Goal: Task Accomplishment & Management: Manage account settings

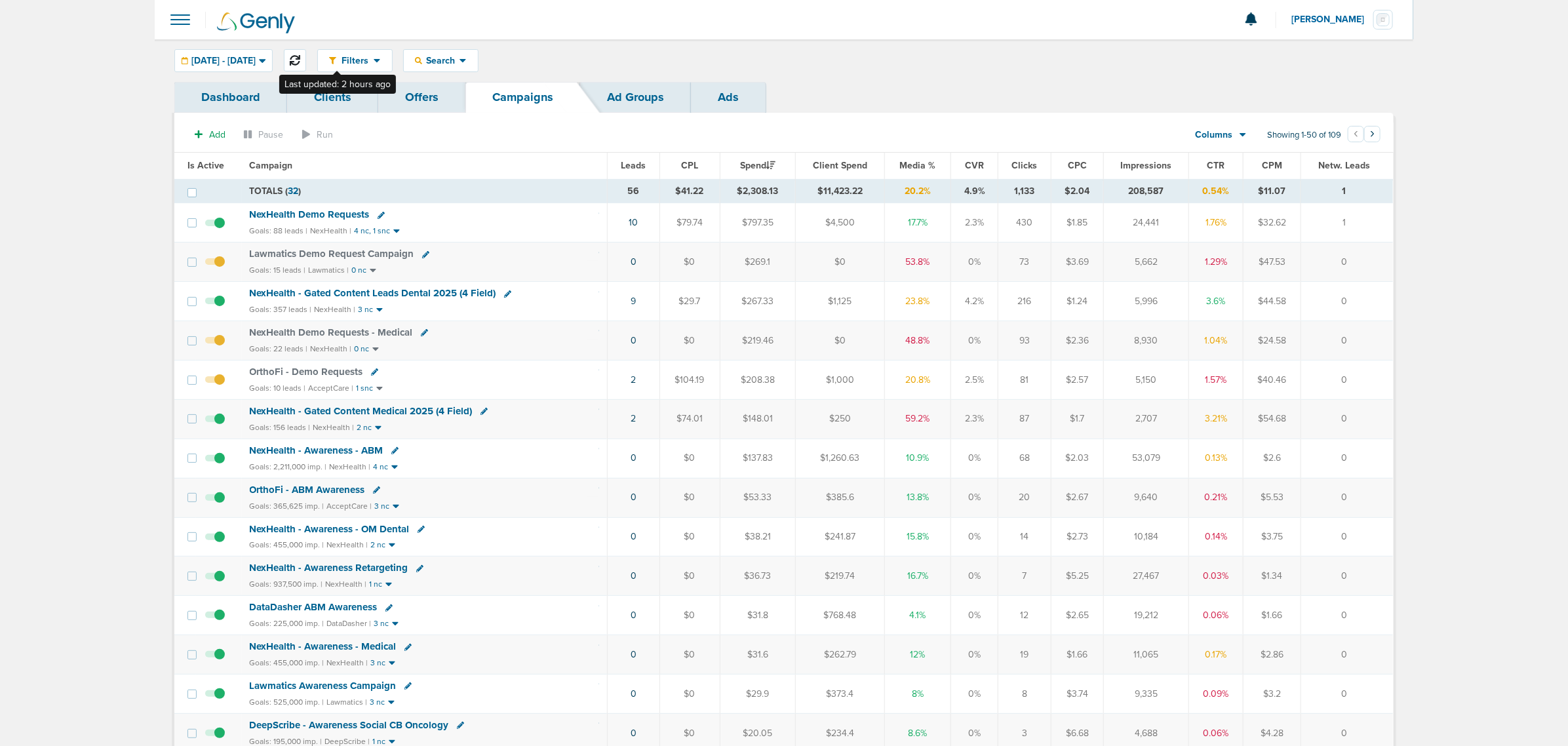
click at [300, 58] on icon at bounding box center [294, 60] width 10 height 10
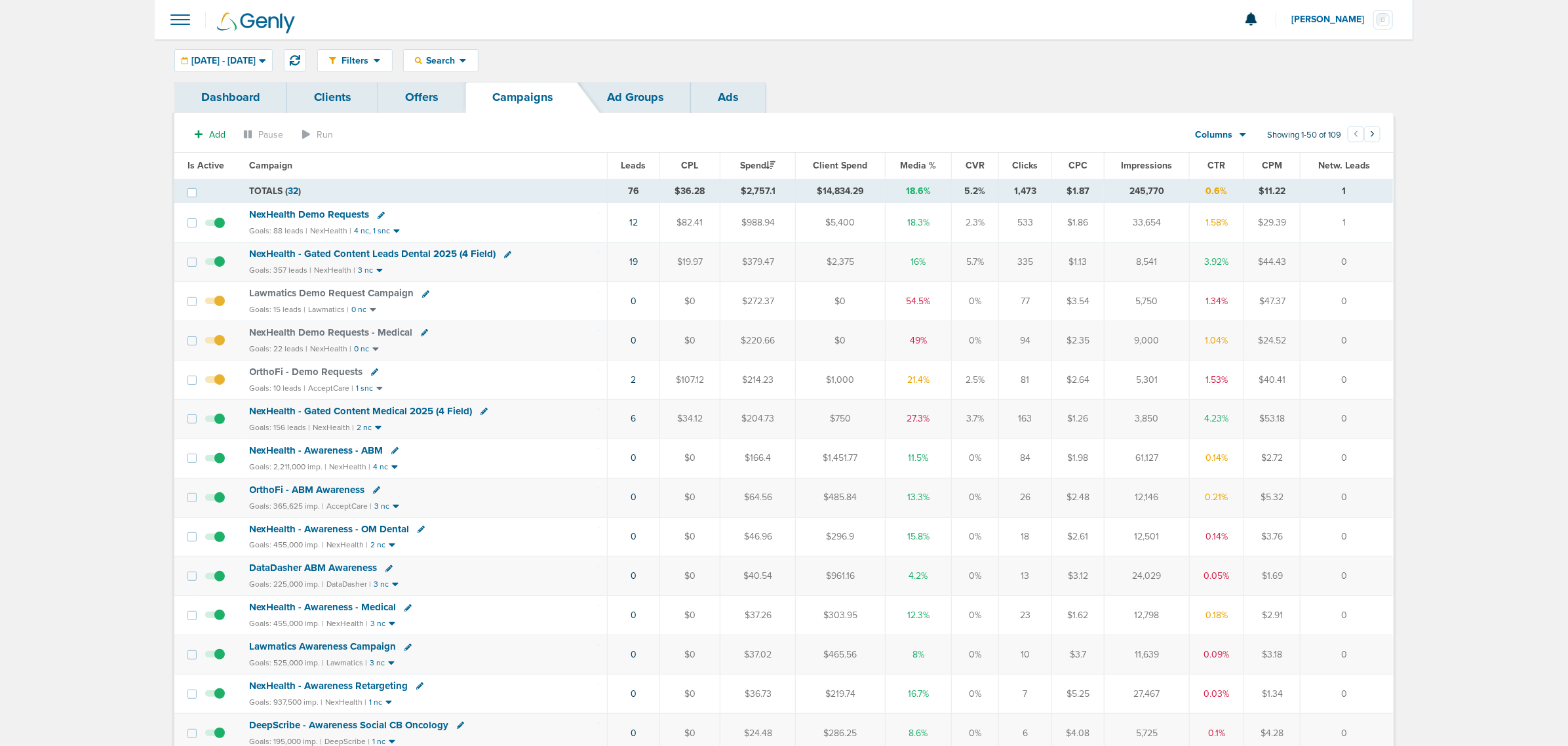
click at [432, 408] on span "NexHealth - Gated Content Medical 2025 (4 Field)" at bounding box center [361, 410] width 223 height 12
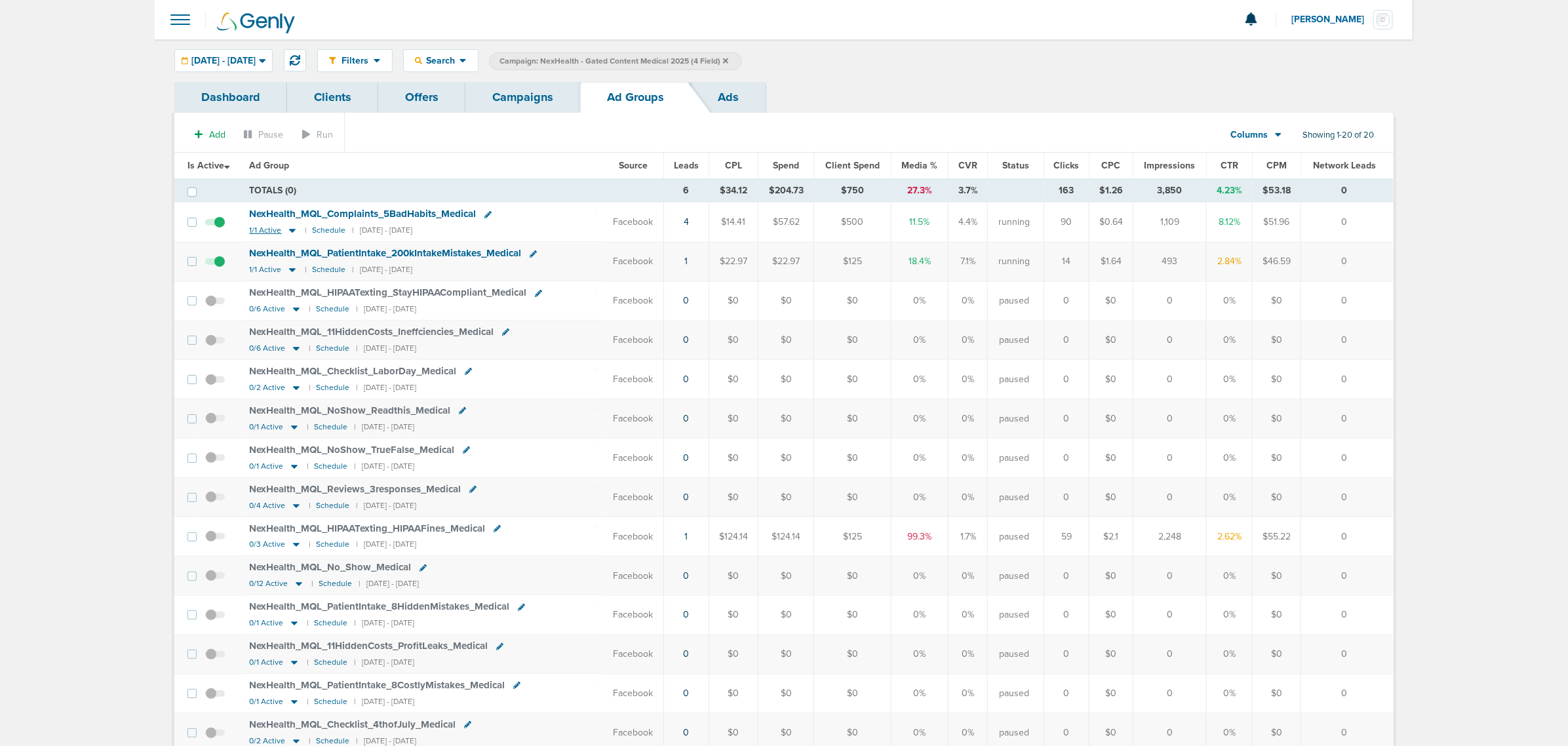
click at [290, 231] on icon at bounding box center [292, 230] width 13 height 11
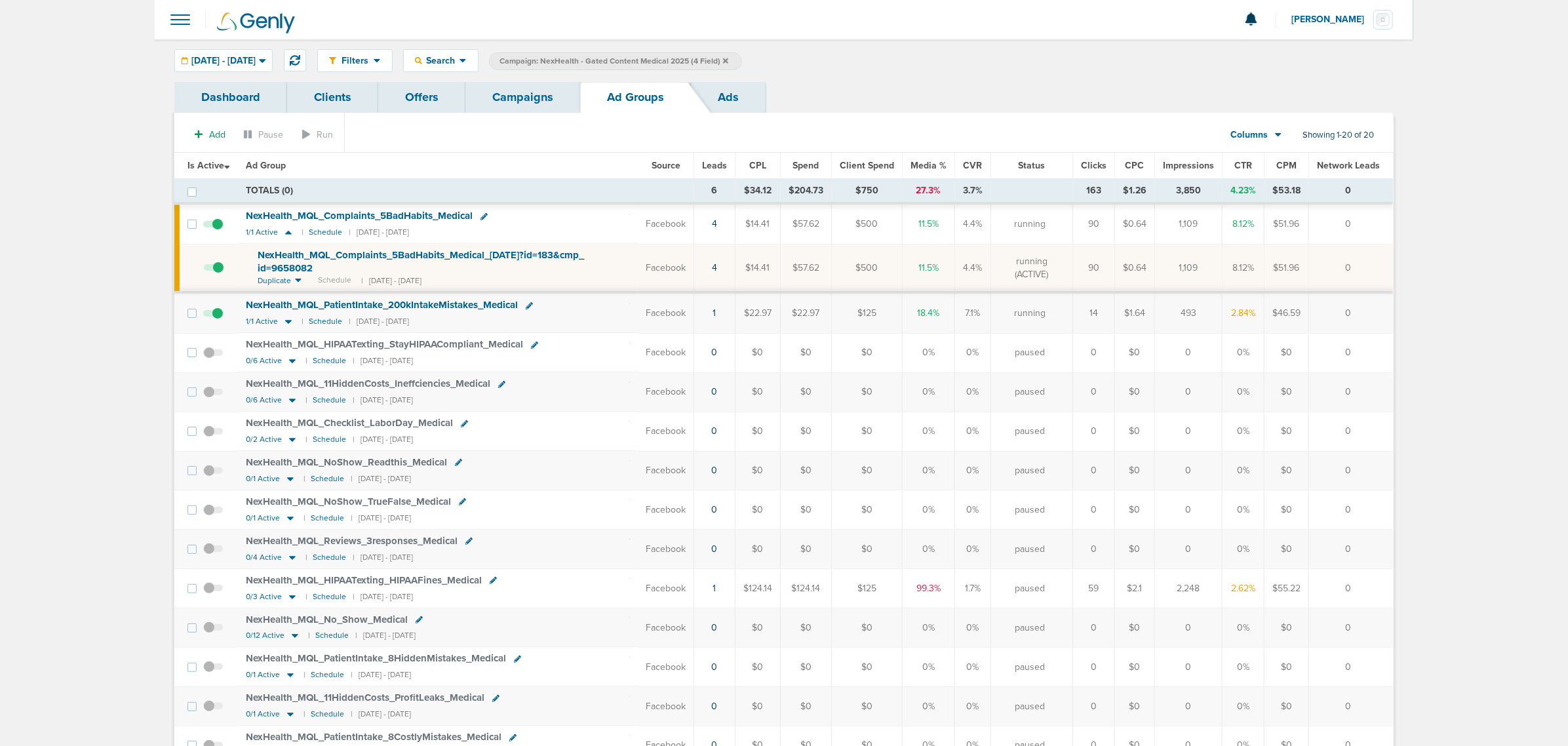
click at [309, 250] on span "NexHealth_ MQL_ Complaints_ 5BadHabits_ Medical_ 08.26.25?id=183&cmp_ id=9658082" at bounding box center [421, 262] width 326 height 25
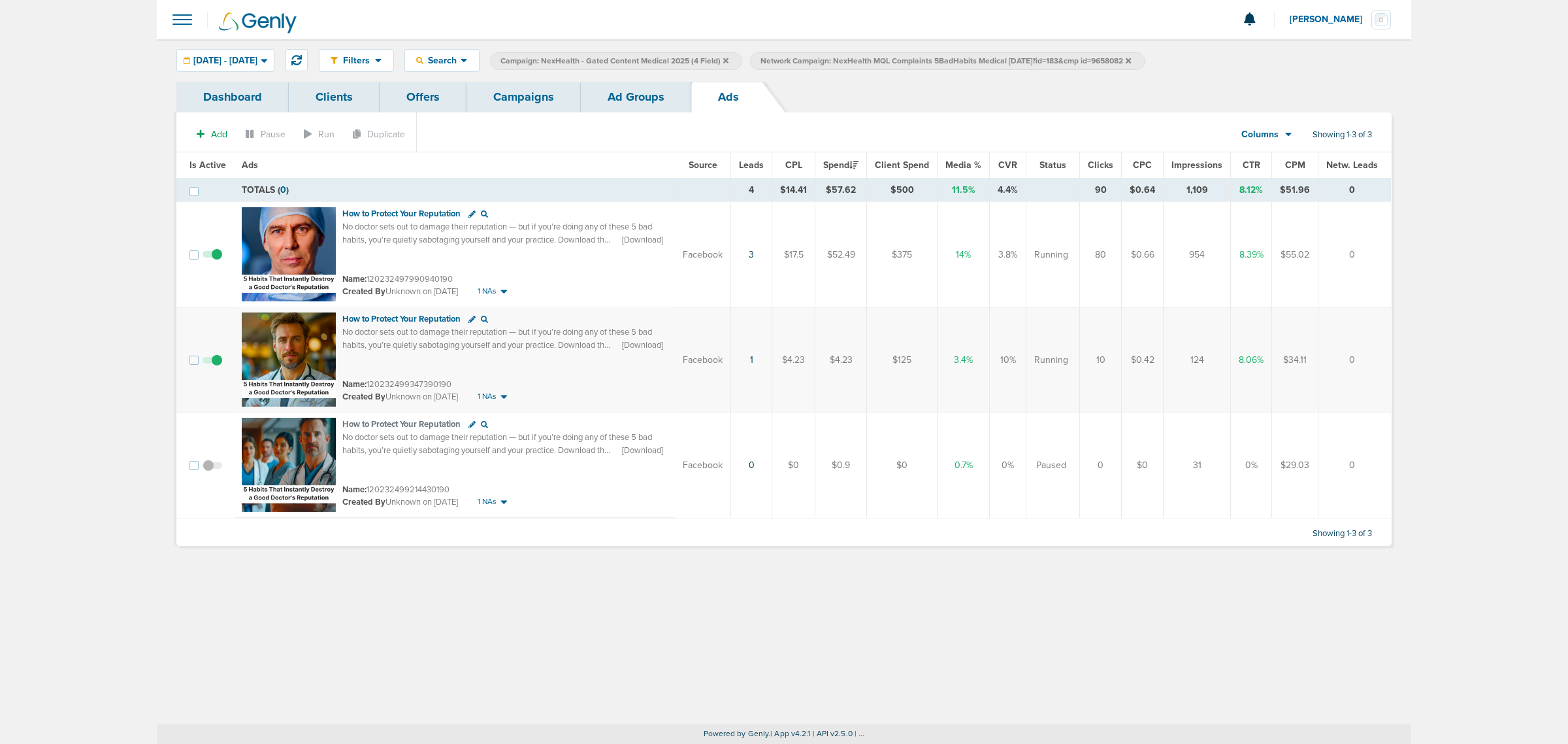
click at [625, 101] on link "Ad Groups" at bounding box center [636, 97] width 110 height 31
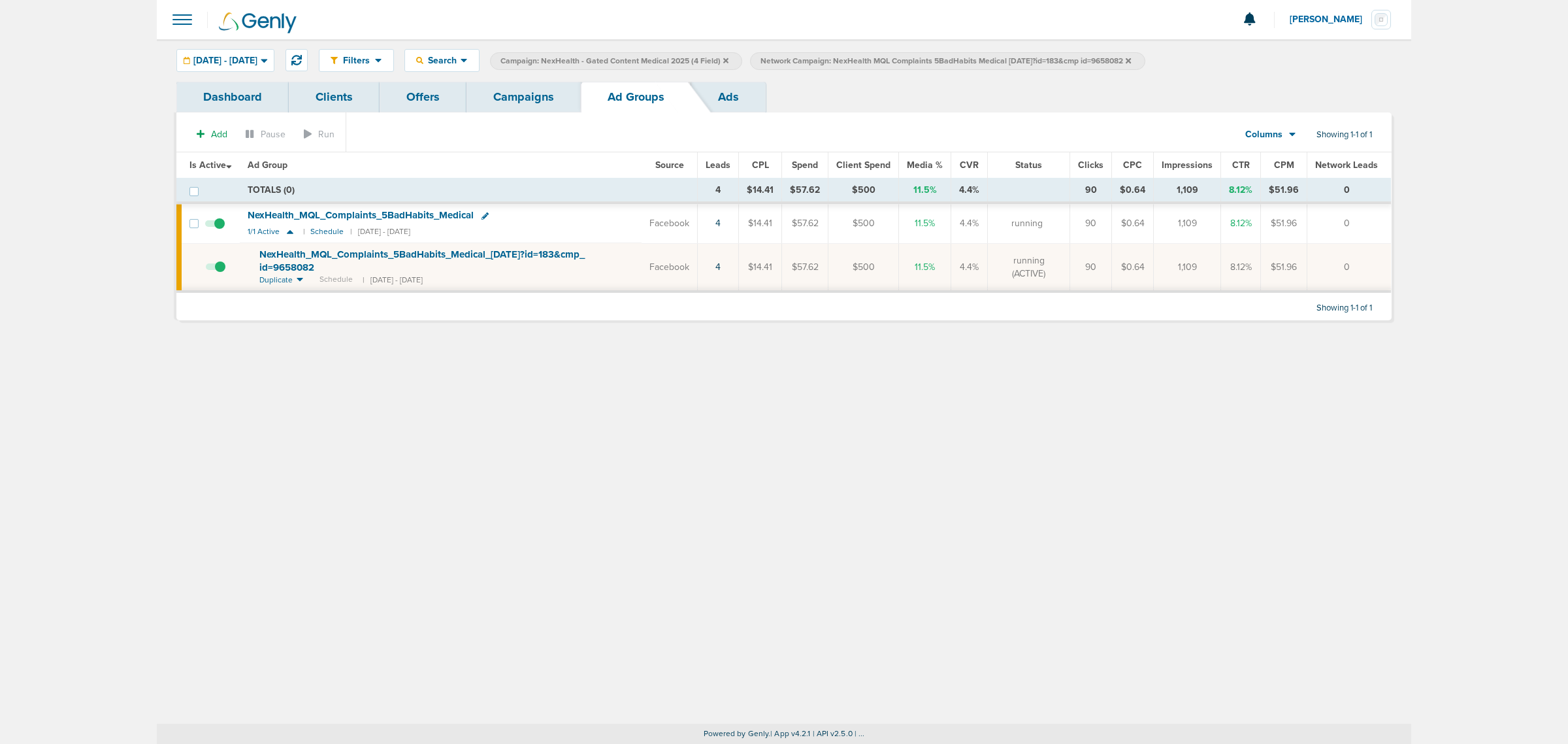
click at [524, 96] on link "Campaigns" at bounding box center [523, 97] width 114 height 31
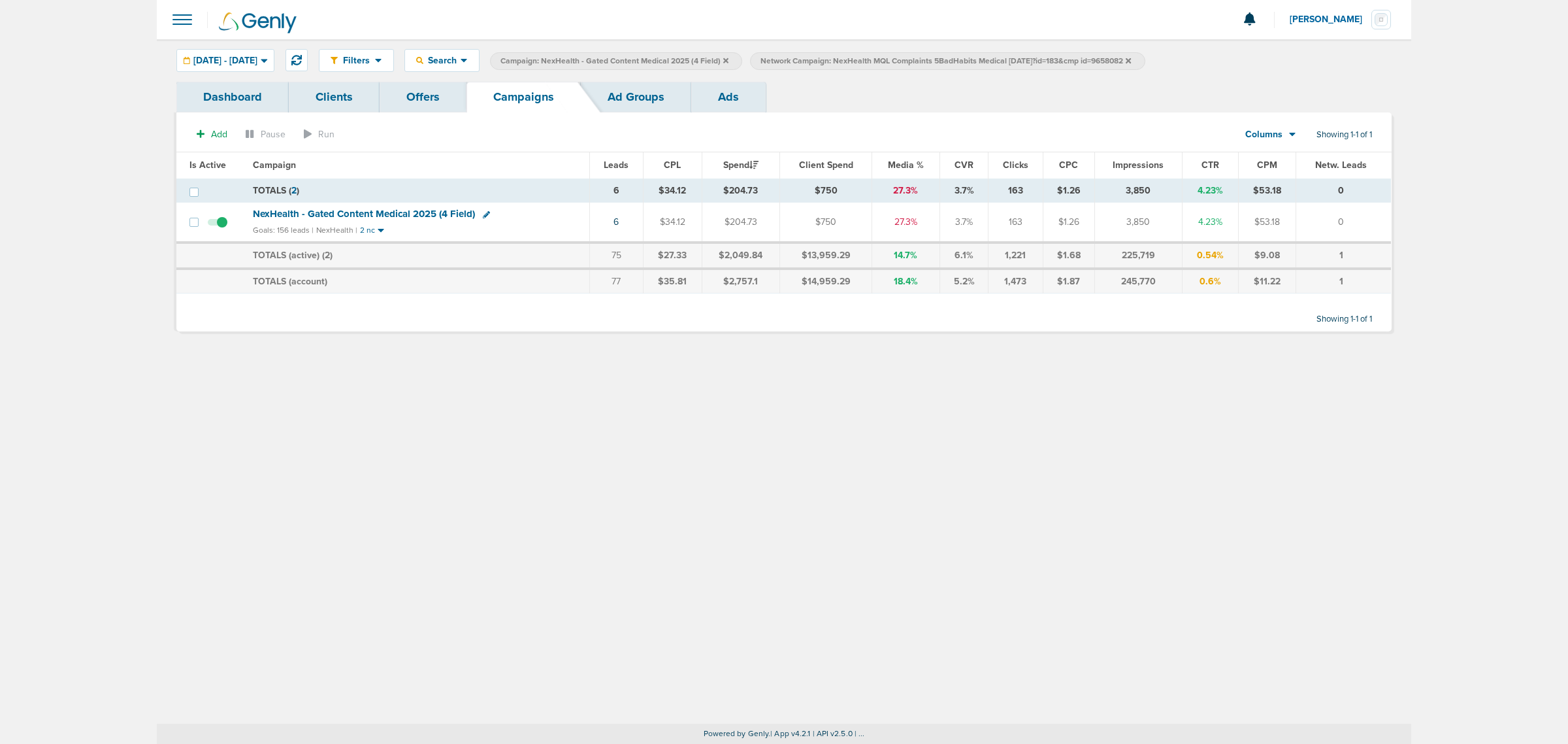
click at [1131, 57] on icon at bounding box center [1128, 61] width 5 height 8
click at [728, 59] on icon at bounding box center [726, 60] width 5 height 5
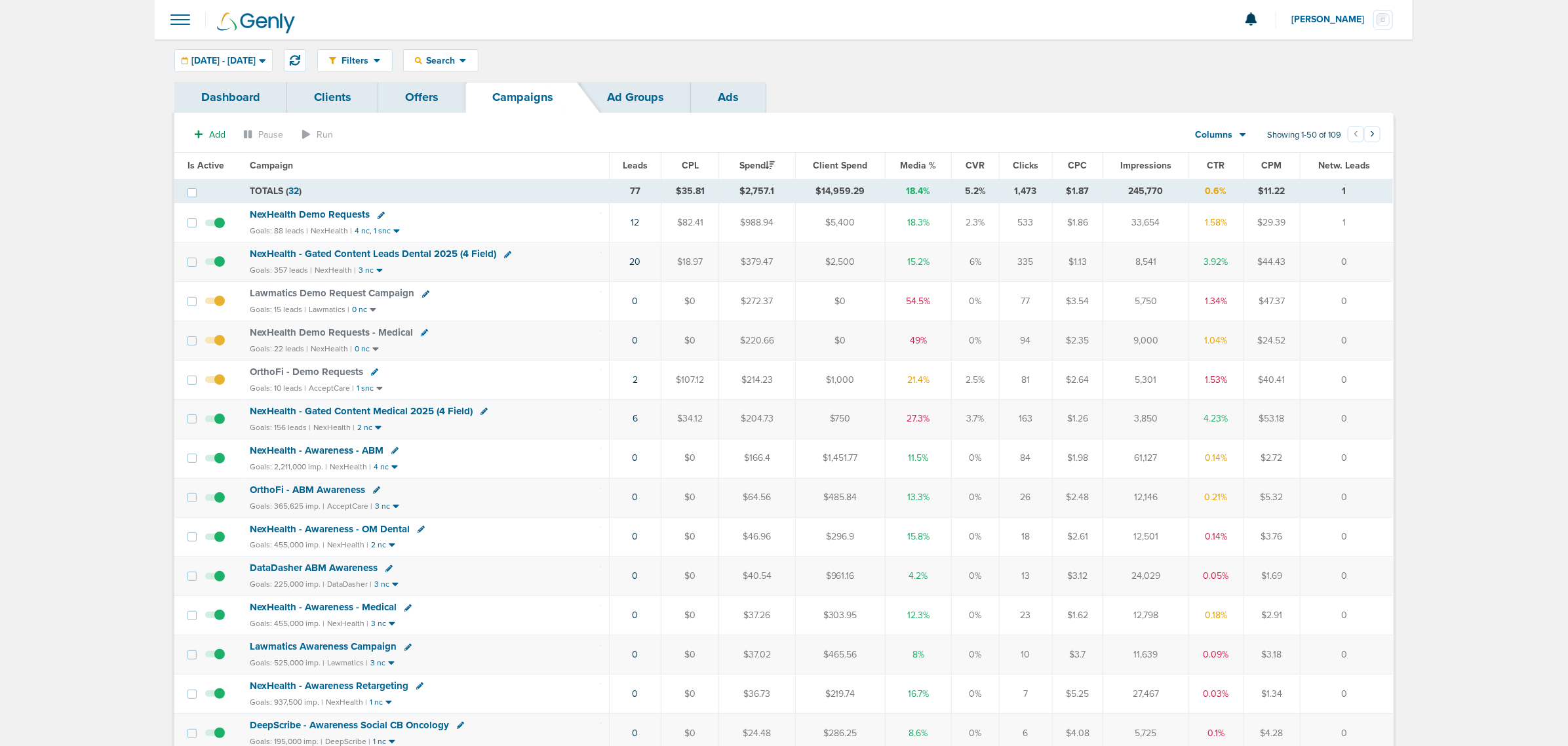
click at [407, 254] on span "NexHealth - Gated Content Leads Dental 2025 (4 Field)" at bounding box center [373, 253] width 246 height 12
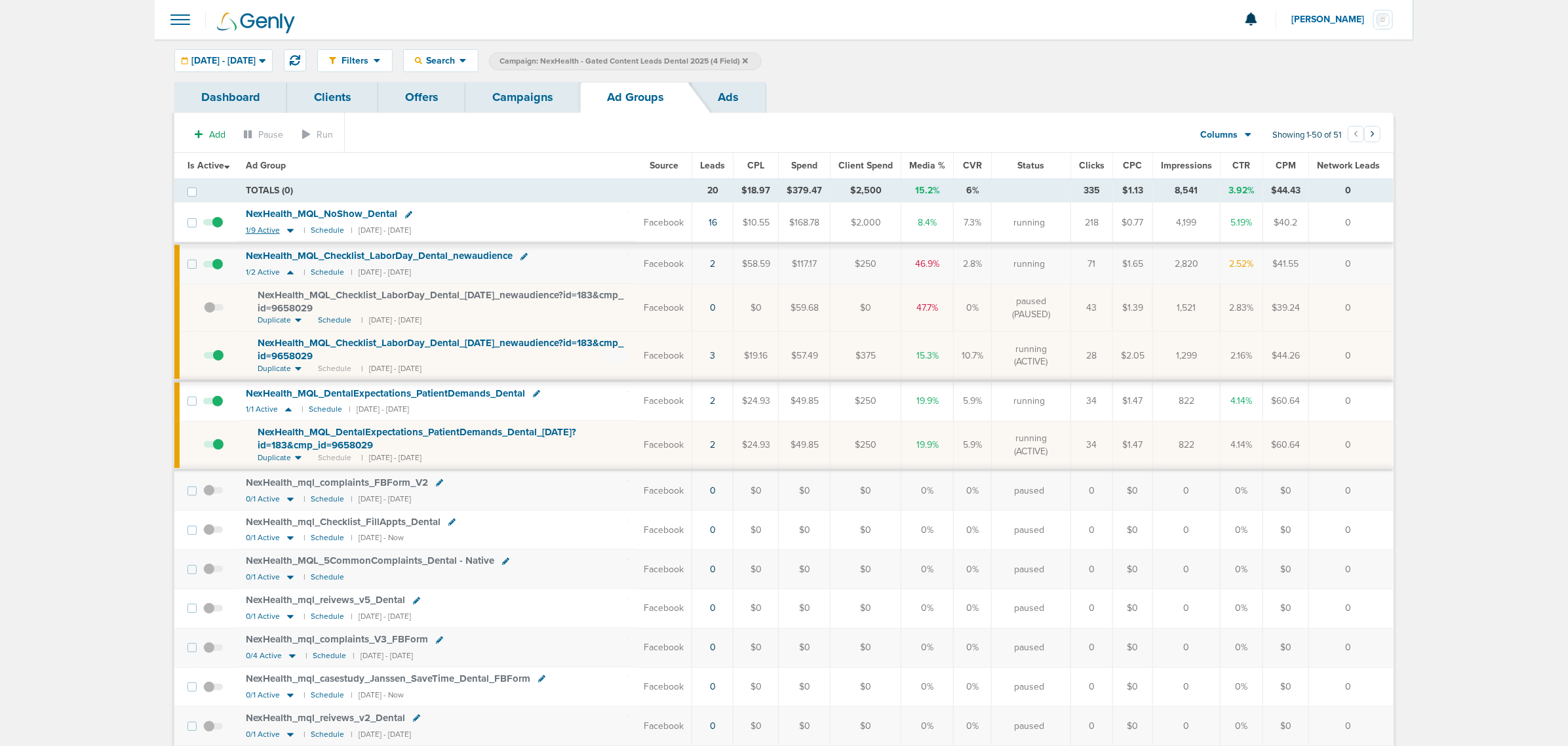
click at [287, 230] on icon at bounding box center [291, 231] width 6 height 4
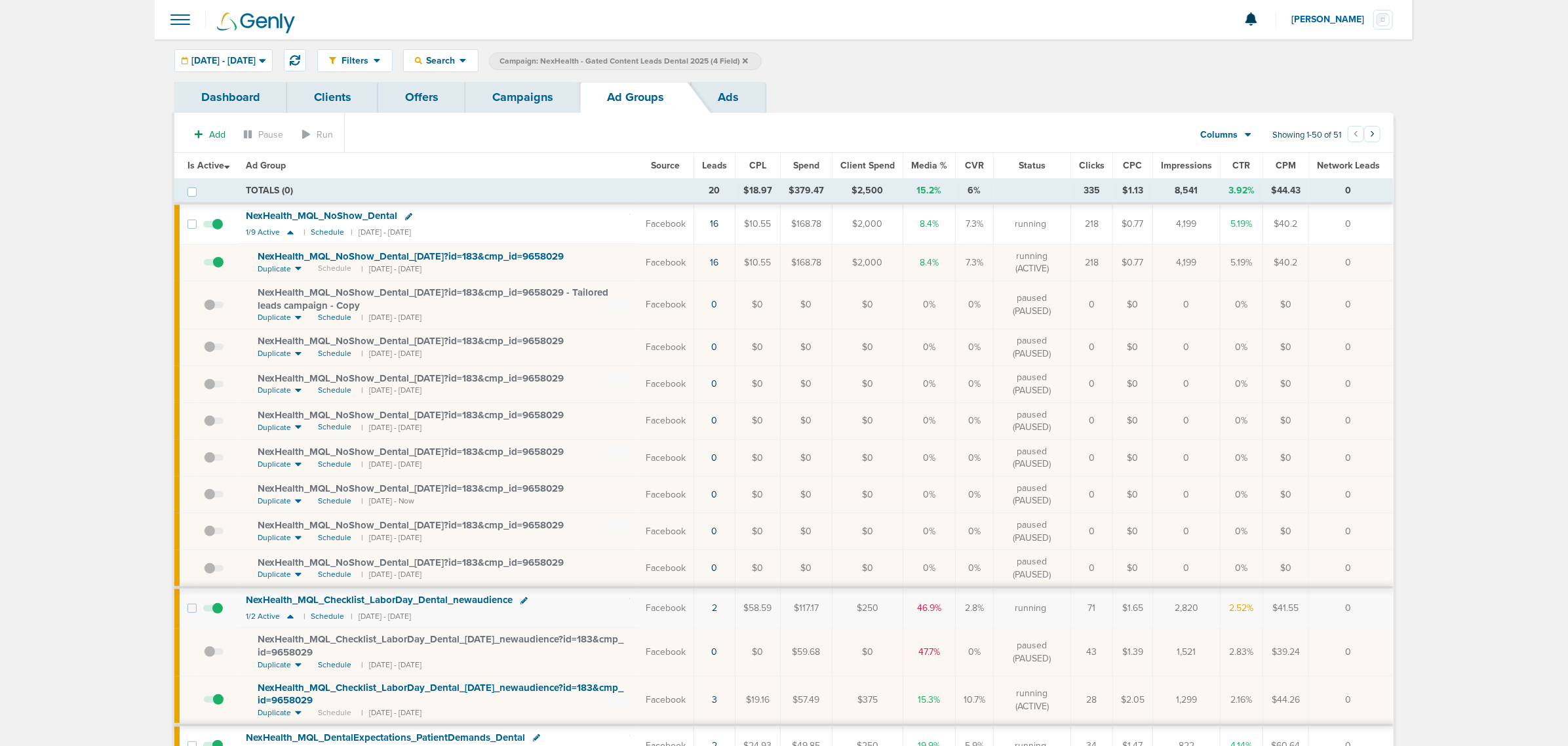
click at [526, 89] on link "Campaigns" at bounding box center [523, 97] width 115 height 31
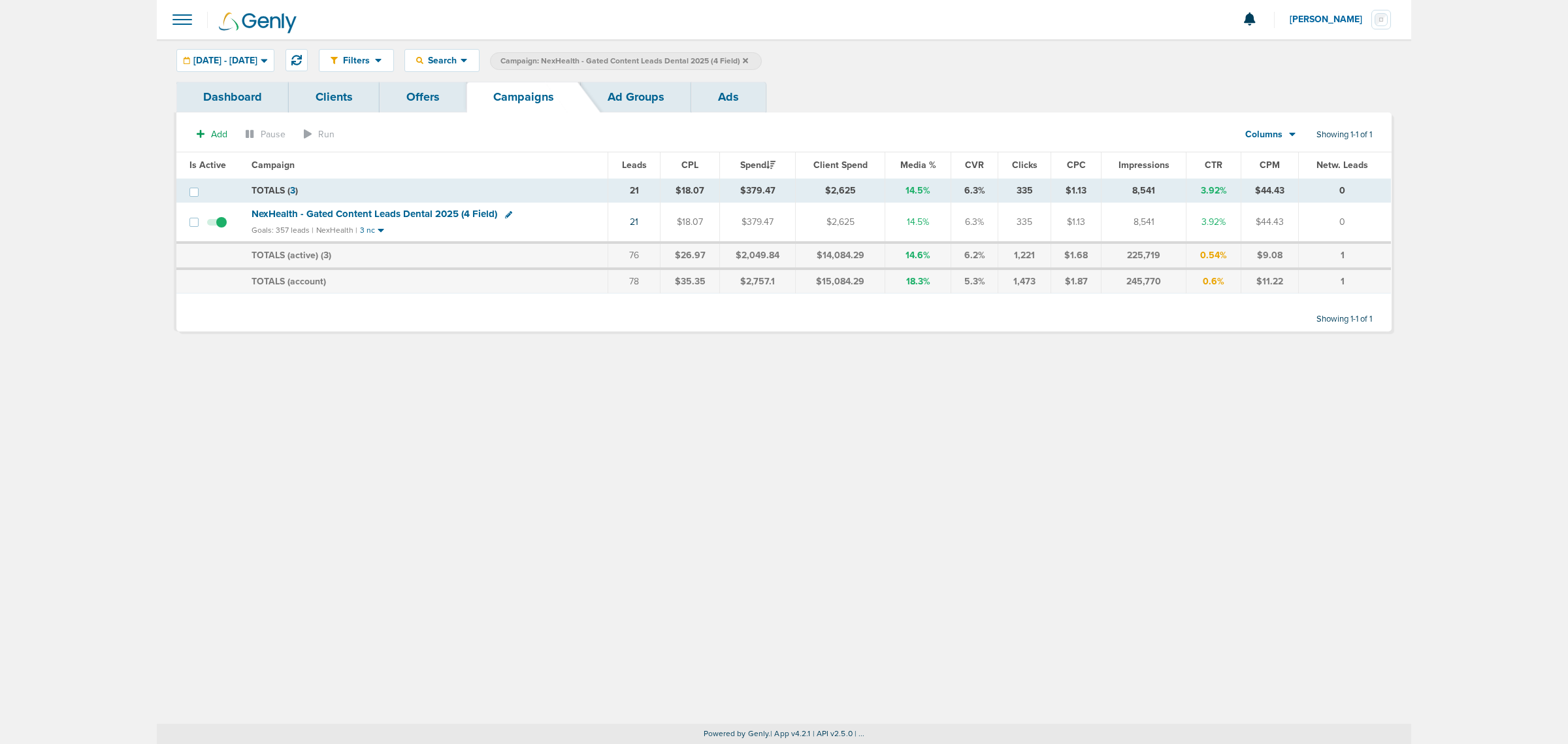
click at [748, 60] on icon at bounding box center [745, 61] width 5 height 8
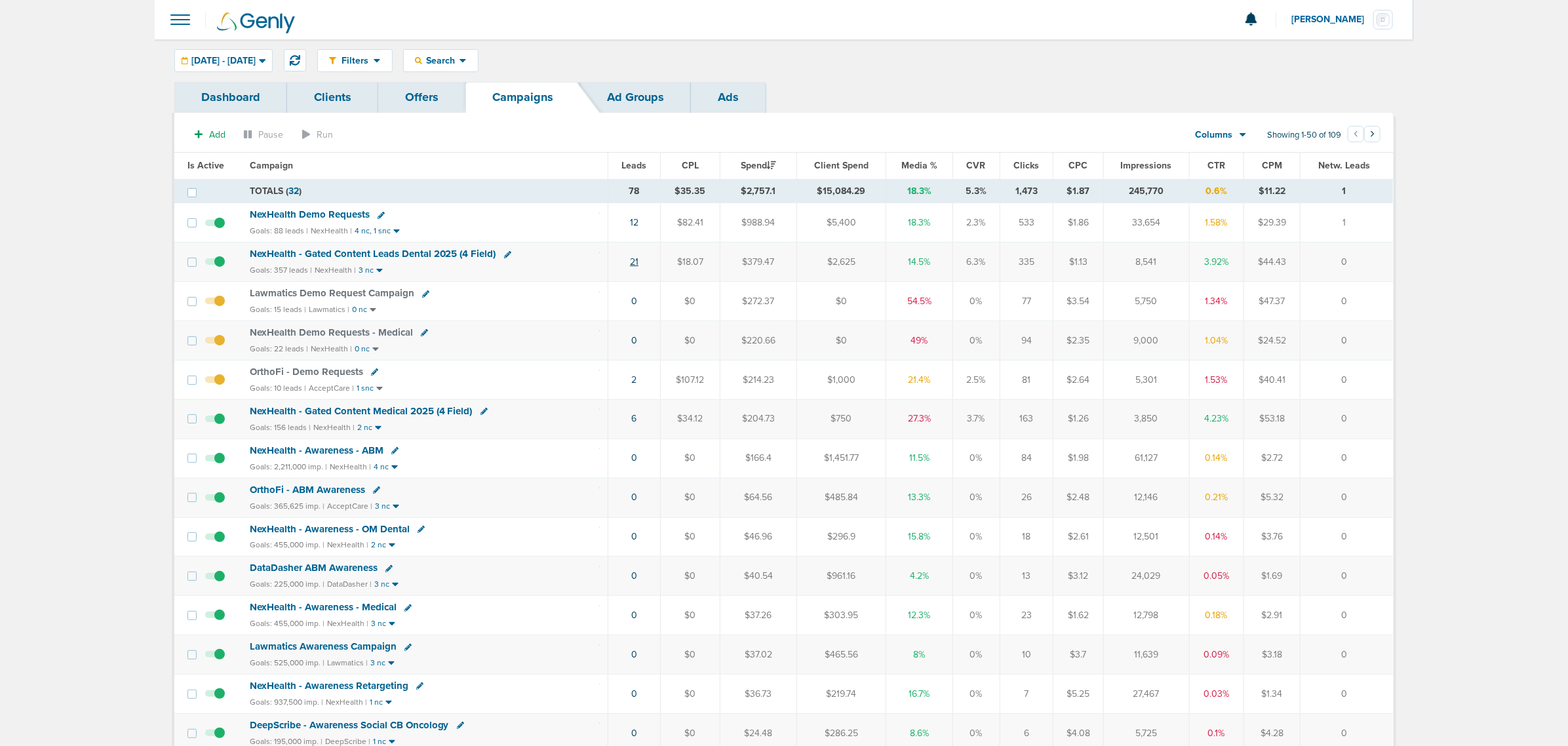
click at [633, 264] on link "21" at bounding box center [634, 262] width 9 height 11
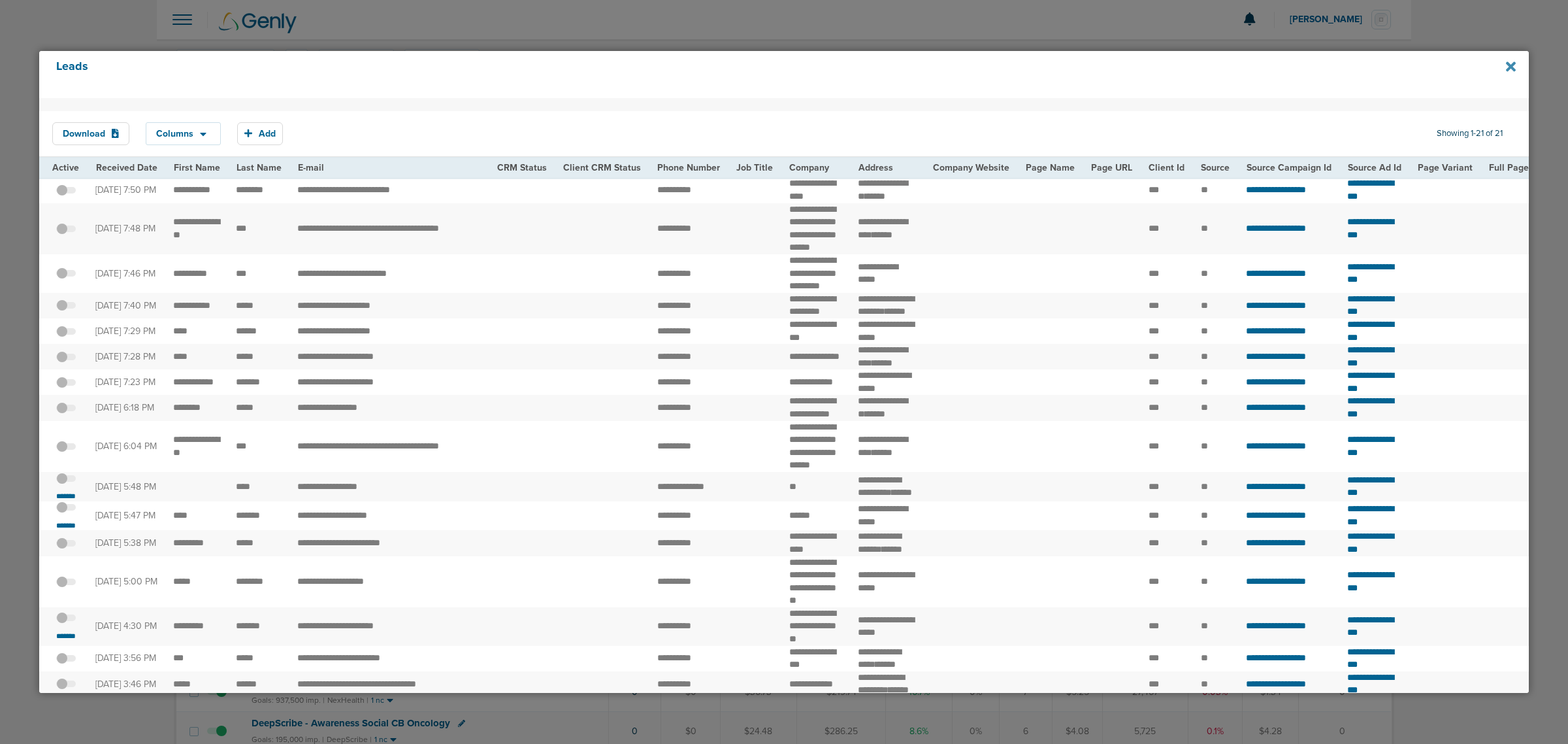
click at [1507, 67] on icon at bounding box center [1511, 67] width 10 height 15
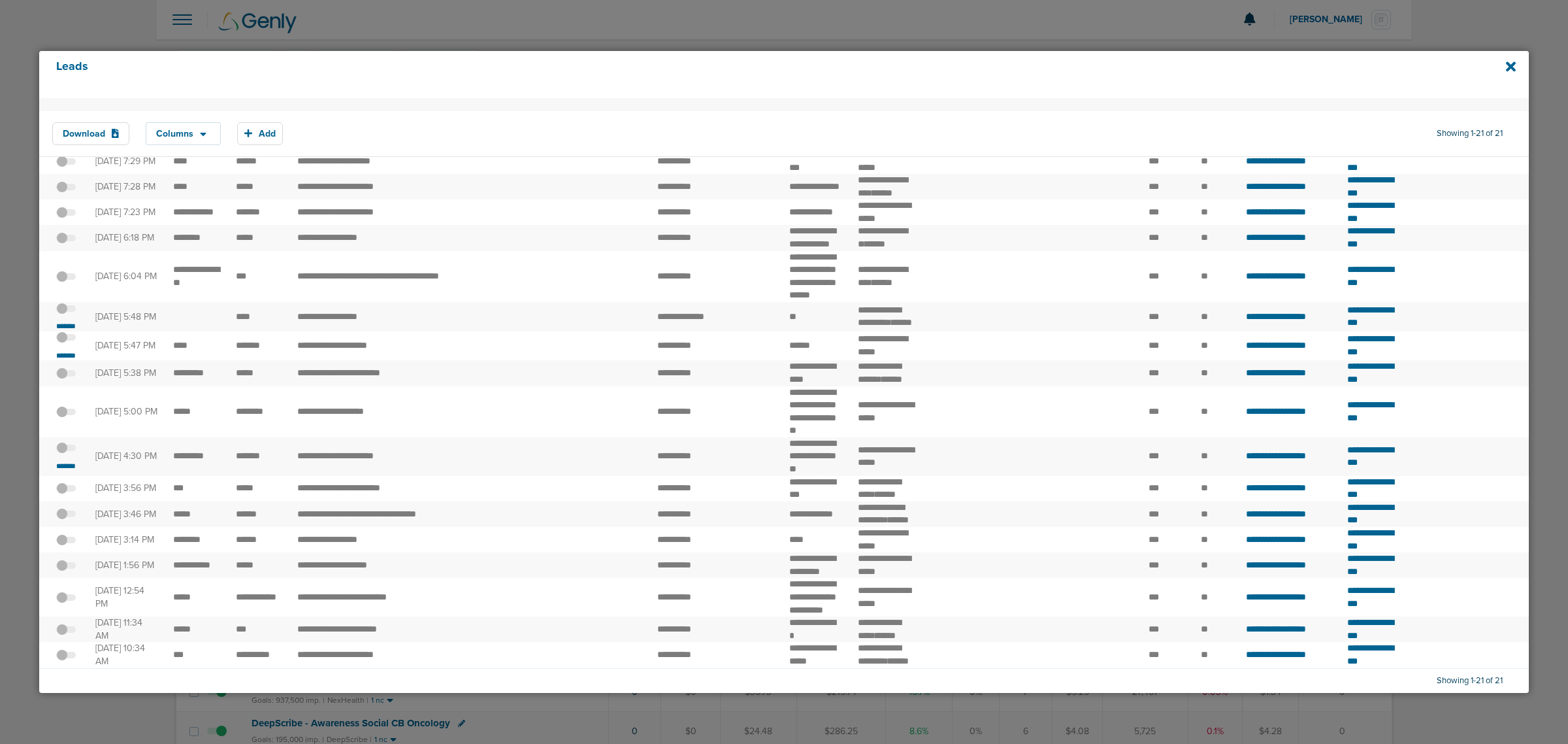
scroll to position [327, 0]
drag, startPoint x: 266, startPoint y: 259, endPoint x: 809, endPoint y: 256, distance: 543.0
click at [809, 302] on tr "**********" at bounding box center [1393, 317] width 2708 height 30
click at [809, 302] on td "**" at bounding box center [816, 317] width 69 height 30
click at [66, 350] on small "*******" at bounding box center [65, 355] width 27 height 10
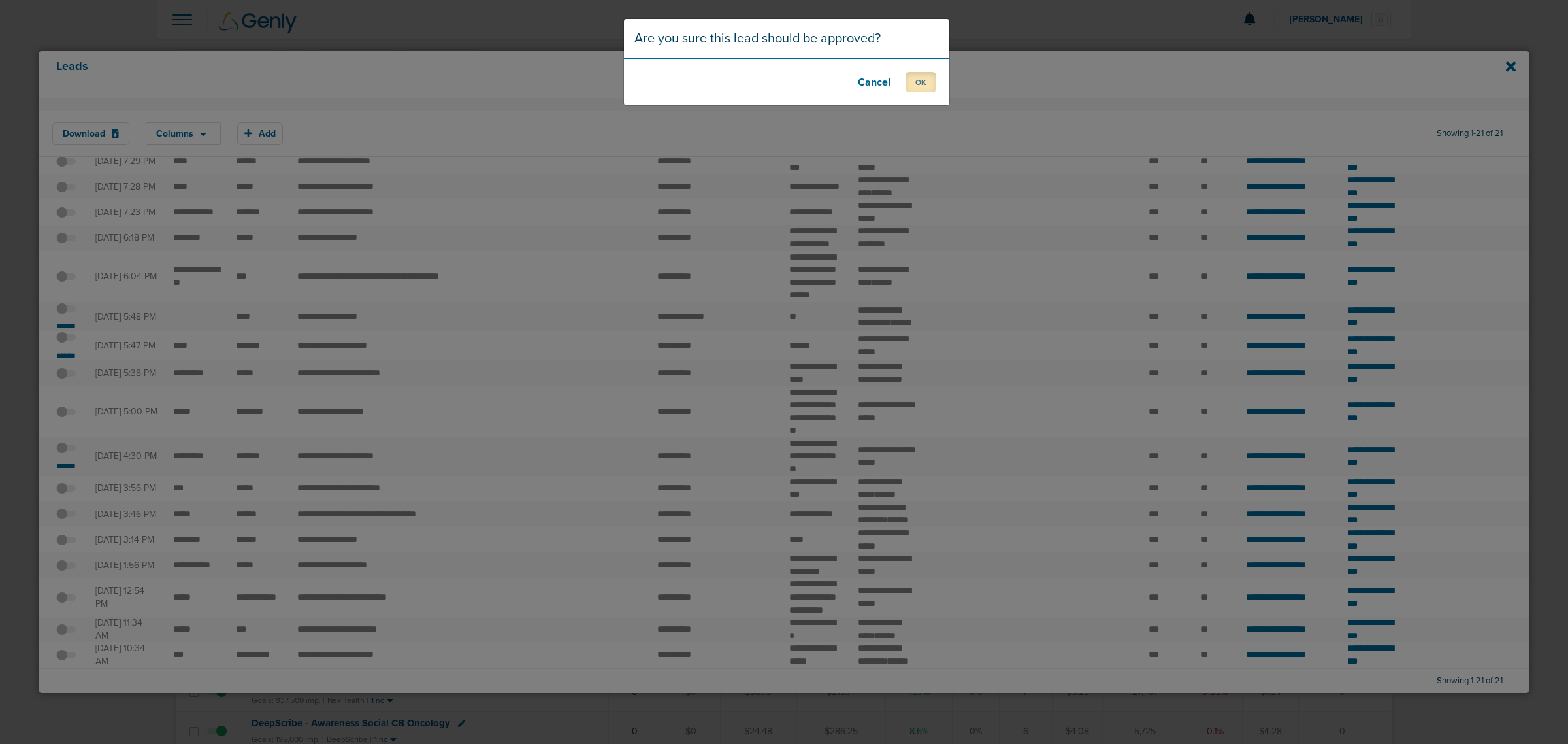
click at [925, 82] on button "OK" at bounding box center [921, 82] width 31 height 20
click at [921, 78] on button "OK" at bounding box center [921, 82] width 31 height 20
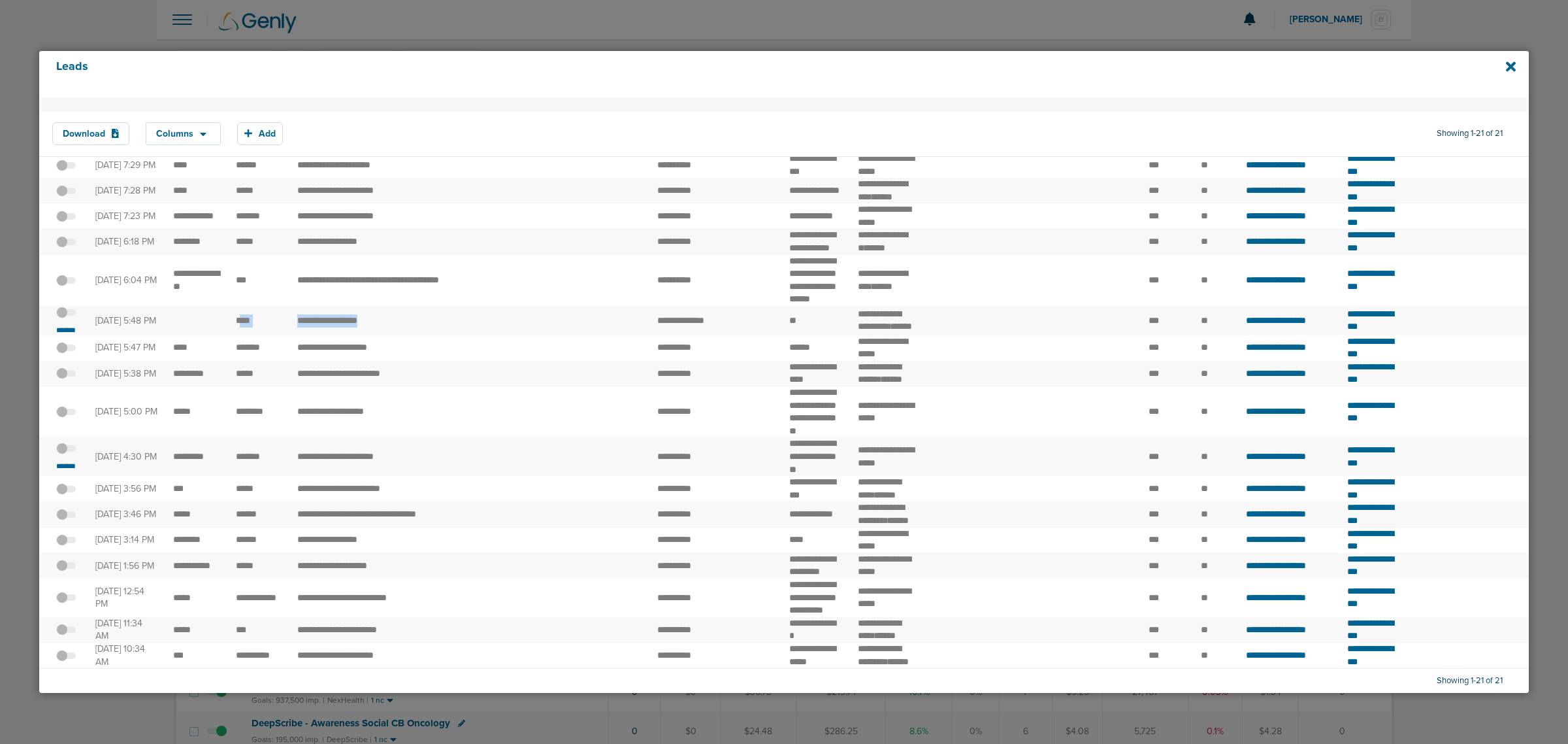
drag, startPoint x: 238, startPoint y: 265, endPoint x: 431, endPoint y: 262, distance: 193.0
click at [431, 306] on tr "**********" at bounding box center [1393, 321] width 2708 height 30
click at [431, 306] on td "**********" at bounding box center [390, 321] width 200 height 30
drag, startPoint x: 235, startPoint y: 263, endPoint x: 402, endPoint y: 262, distance: 167.0
click at [402, 306] on tr "**********" at bounding box center [1393, 321] width 2708 height 30
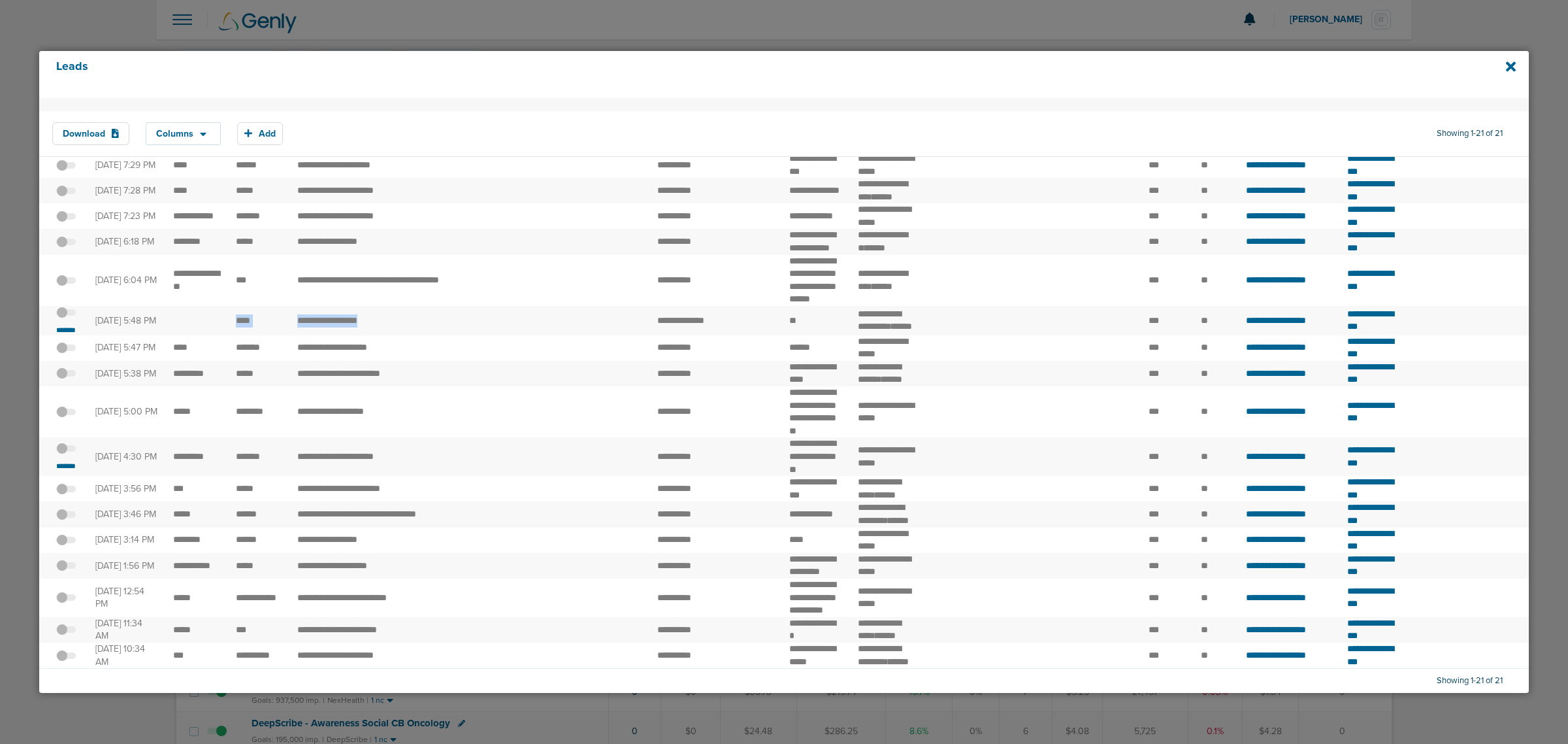
click at [402, 306] on td "**********" at bounding box center [390, 321] width 200 height 30
drag, startPoint x: 287, startPoint y: 254, endPoint x: 407, endPoint y: 257, distance: 120.0
click at [407, 306] on td "**********" at bounding box center [390, 321] width 200 height 30
drag, startPoint x: 300, startPoint y: 262, endPoint x: 311, endPoint y: 262, distance: 11.0
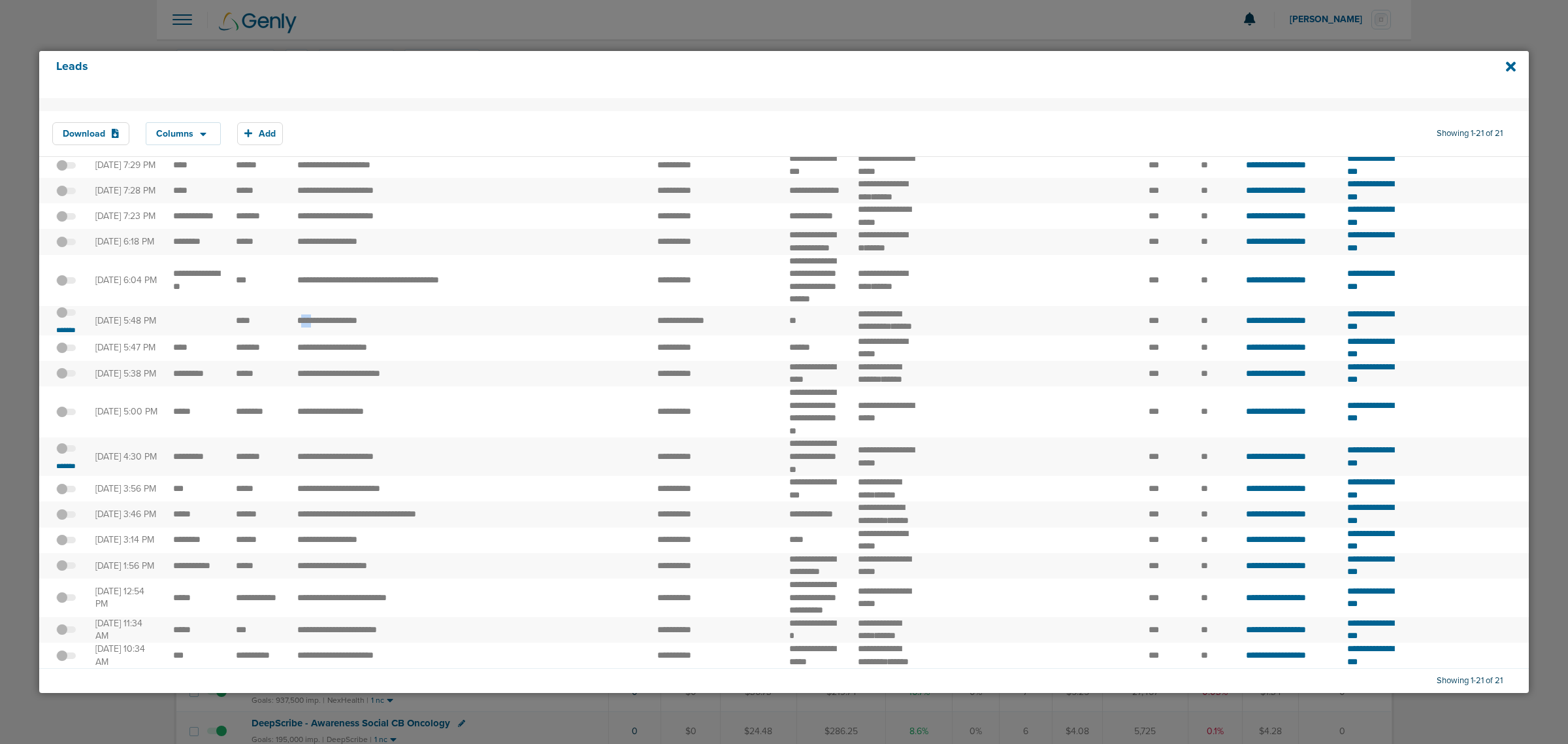
click at [311, 306] on td "**********" at bounding box center [390, 321] width 200 height 30
click at [70, 325] on small "*******" at bounding box center [65, 329] width 27 height 10
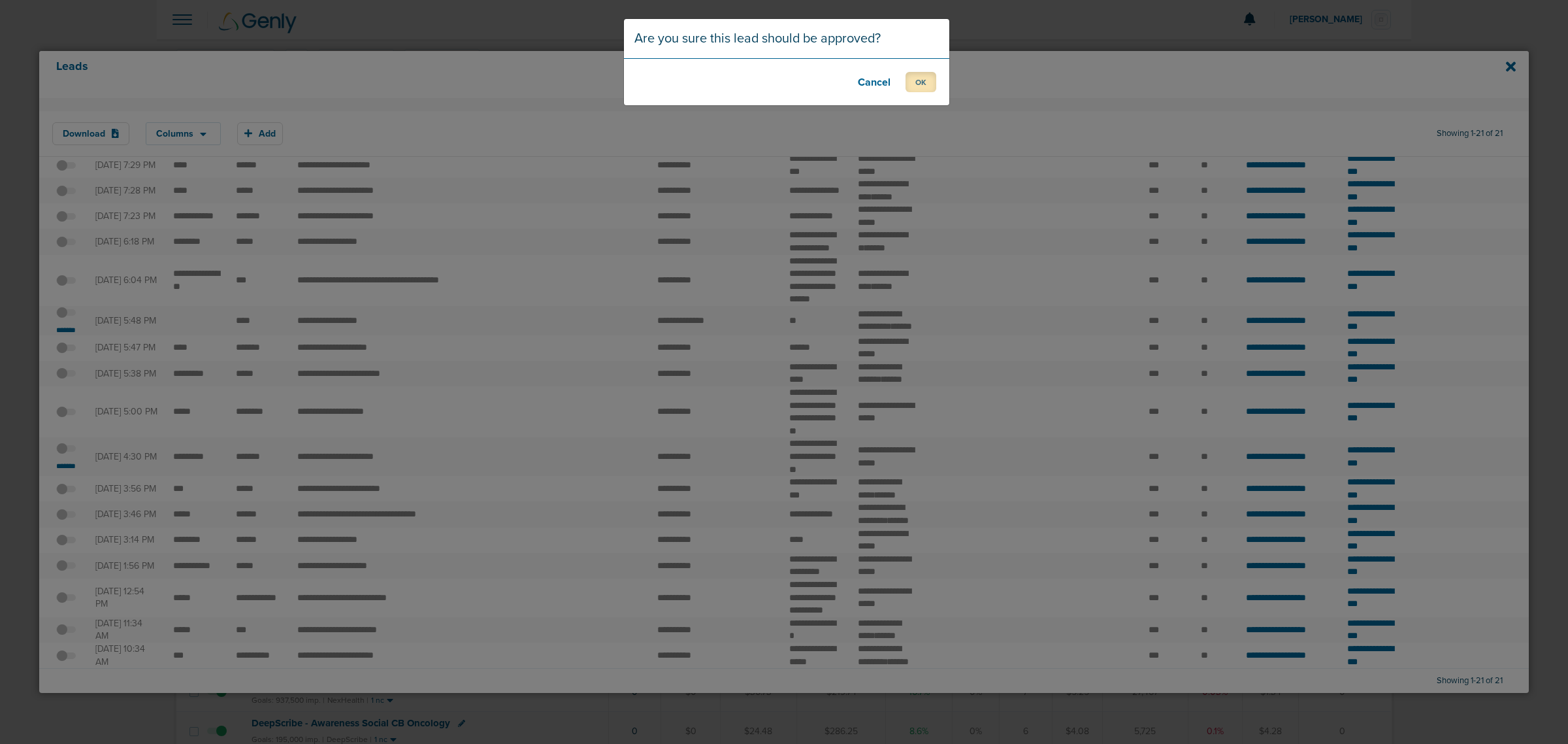
click at [922, 89] on button "OK" at bounding box center [921, 82] width 31 height 20
click at [928, 86] on button "OK" at bounding box center [921, 82] width 31 height 20
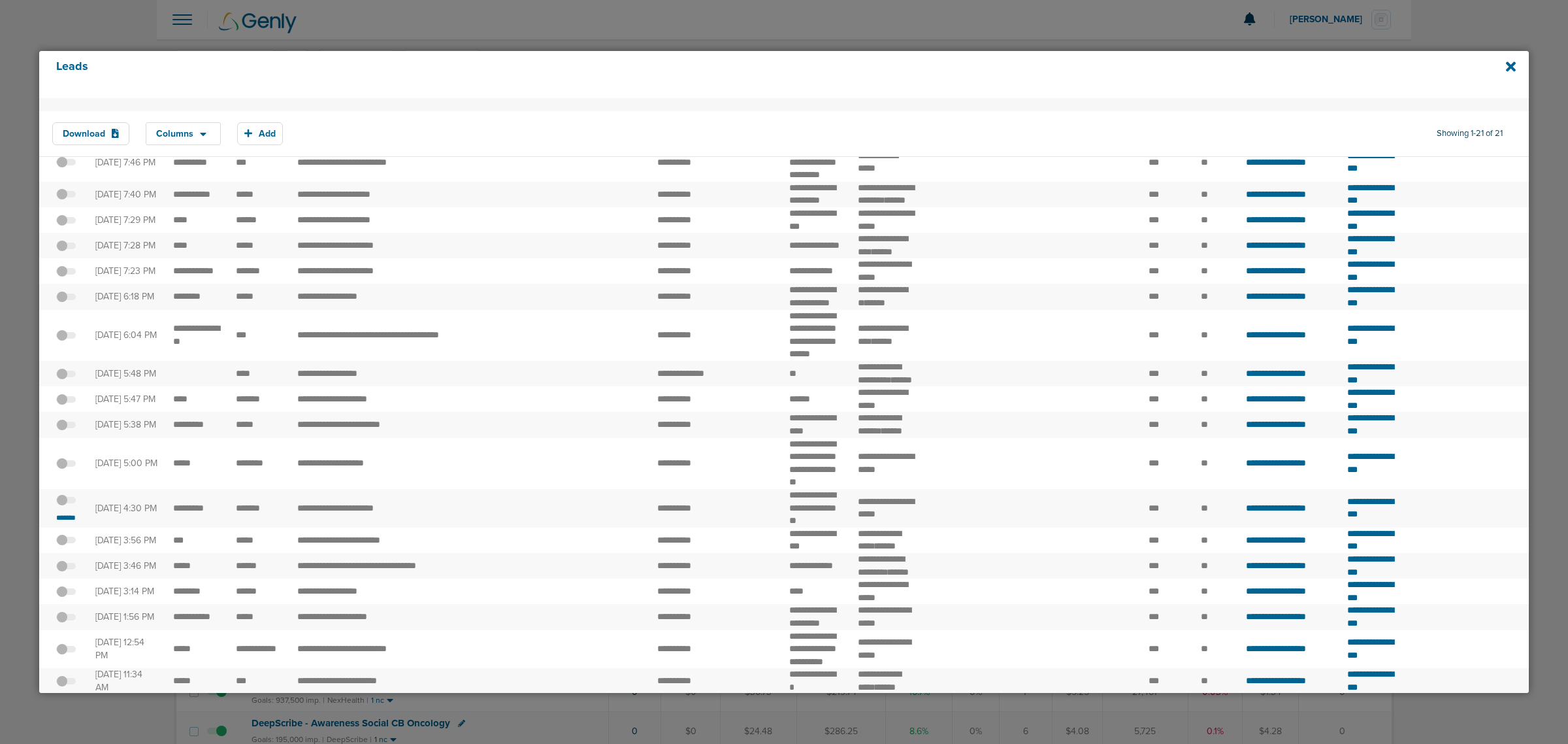
scroll to position [0, 0]
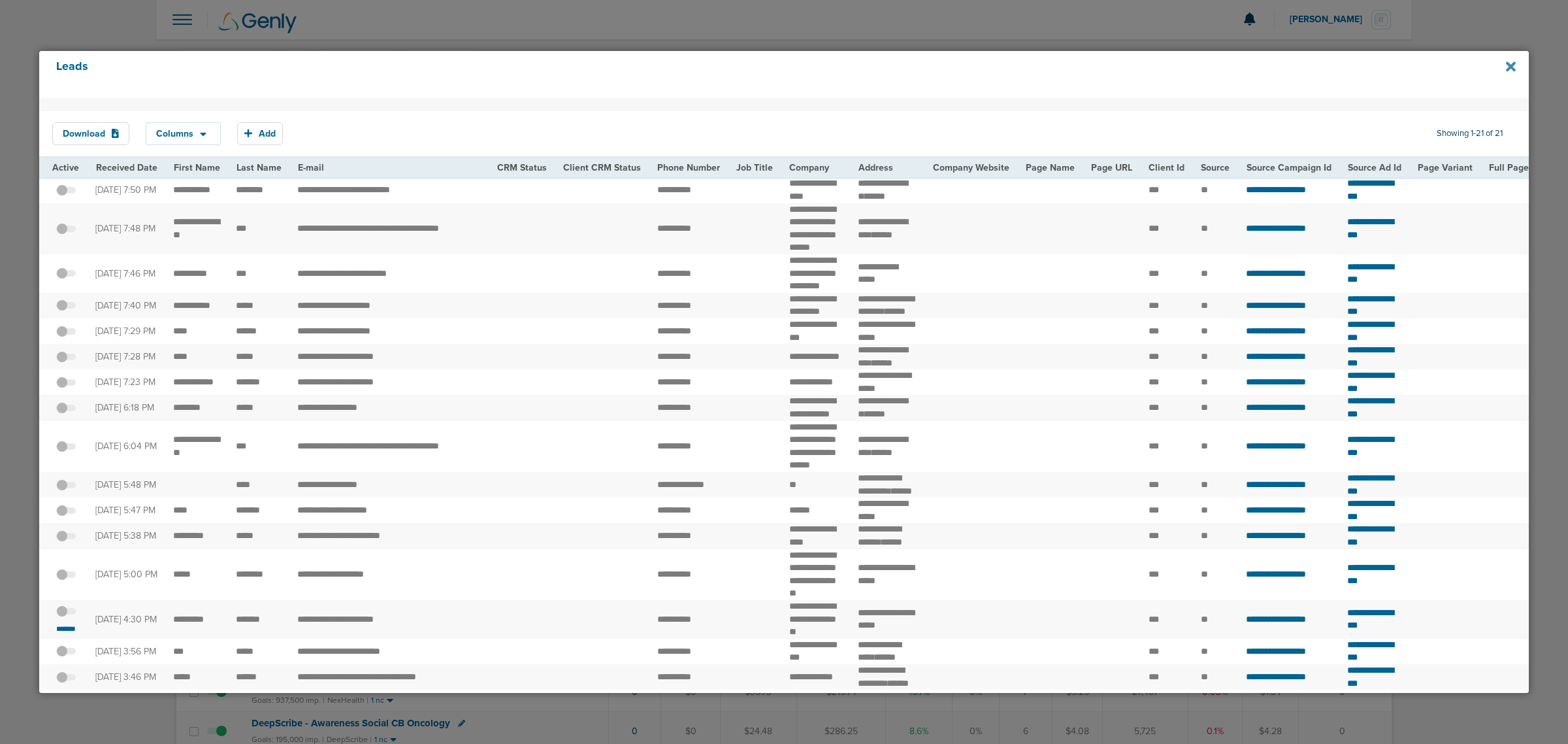
click at [1506, 64] on icon at bounding box center [1511, 67] width 10 height 15
click at [1507, 71] on icon at bounding box center [1511, 66] width 10 height 10
click at [1534, 23] on div at bounding box center [784, 372] width 1568 height 744
click at [1511, 64] on icon at bounding box center [1511, 67] width 10 height 15
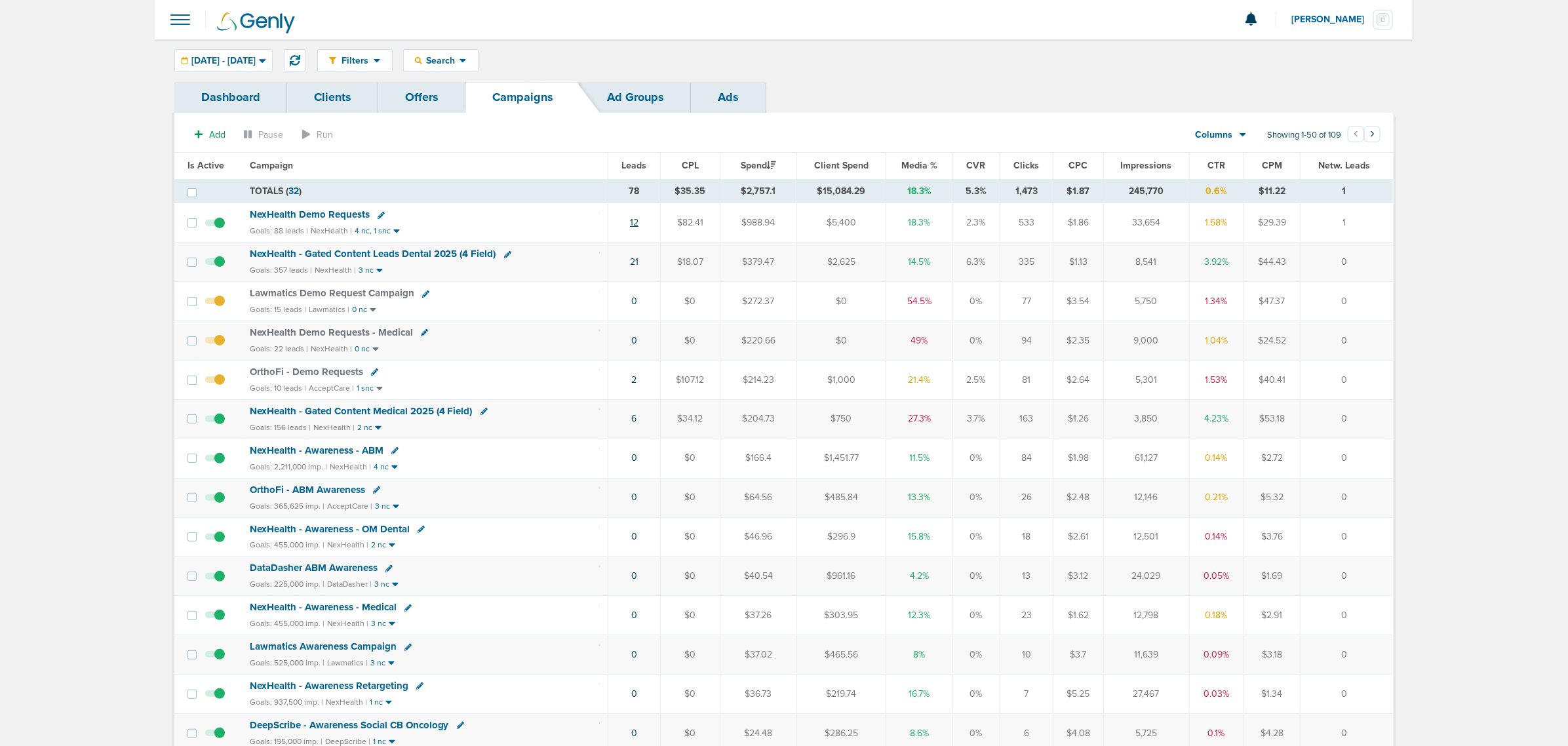
click at [635, 224] on link "12" at bounding box center [634, 223] width 9 height 11
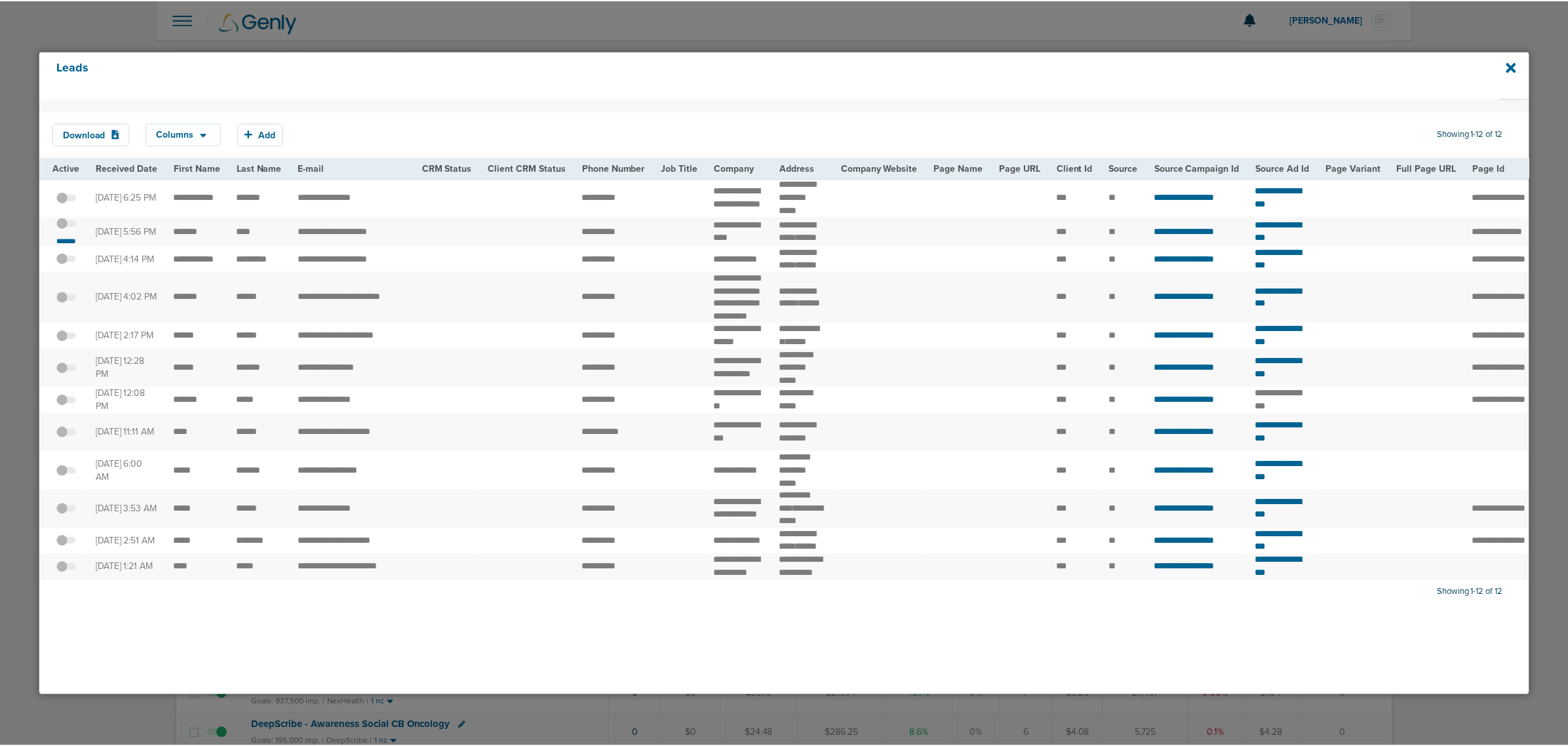
scroll to position [38, 0]
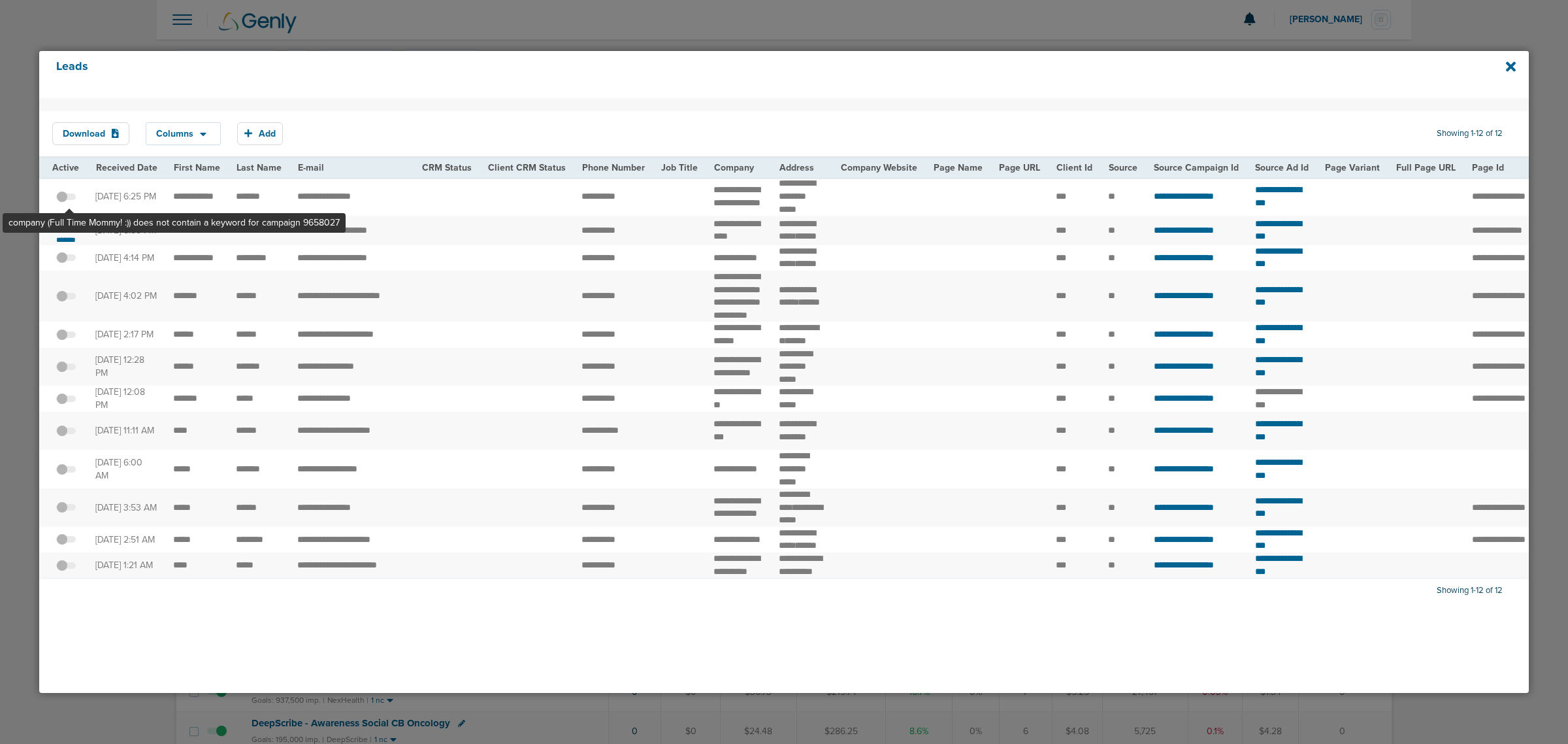
click at [68, 229] on span at bounding box center [65, 229] width 19 height 0
click at [66, 224] on input "checkbox" at bounding box center [66, 224] width 0 height 0
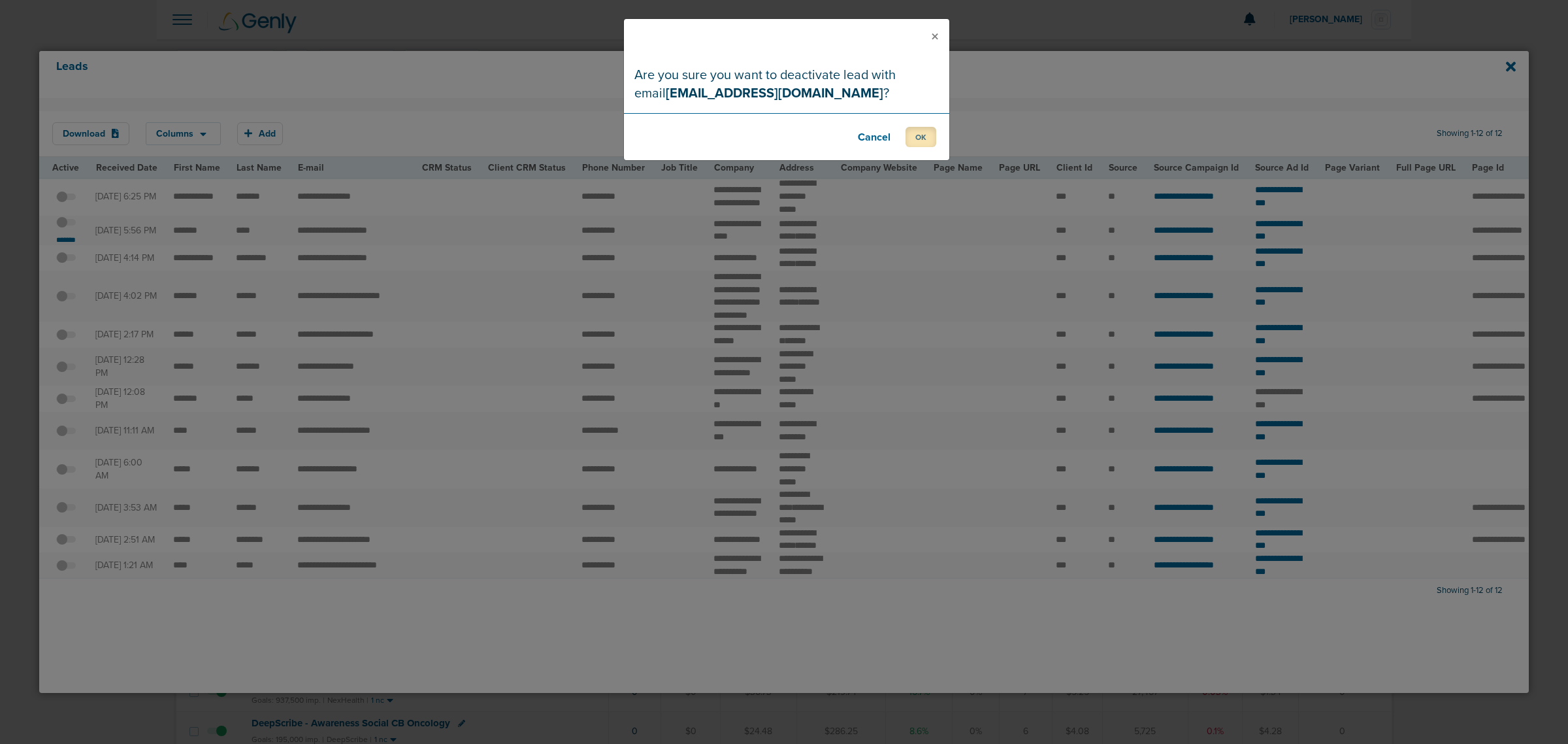
click at [914, 136] on button "OK" at bounding box center [921, 137] width 31 height 20
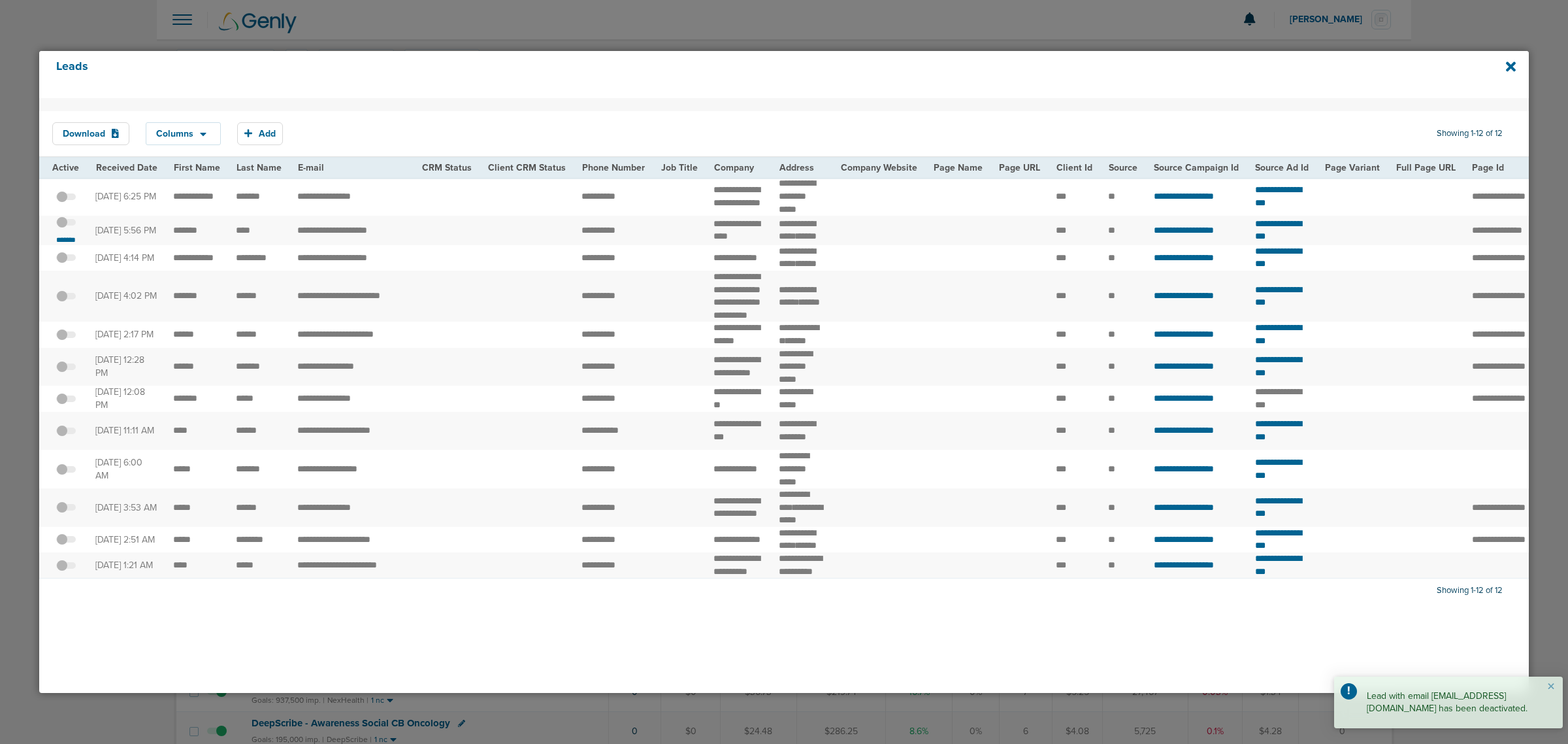
click at [1516, 65] on div "Leads" at bounding box center [783, 75] width 1490 height 47
click at [1512, 65] on icon at bounding box center [1511, 66] width 10 height 10
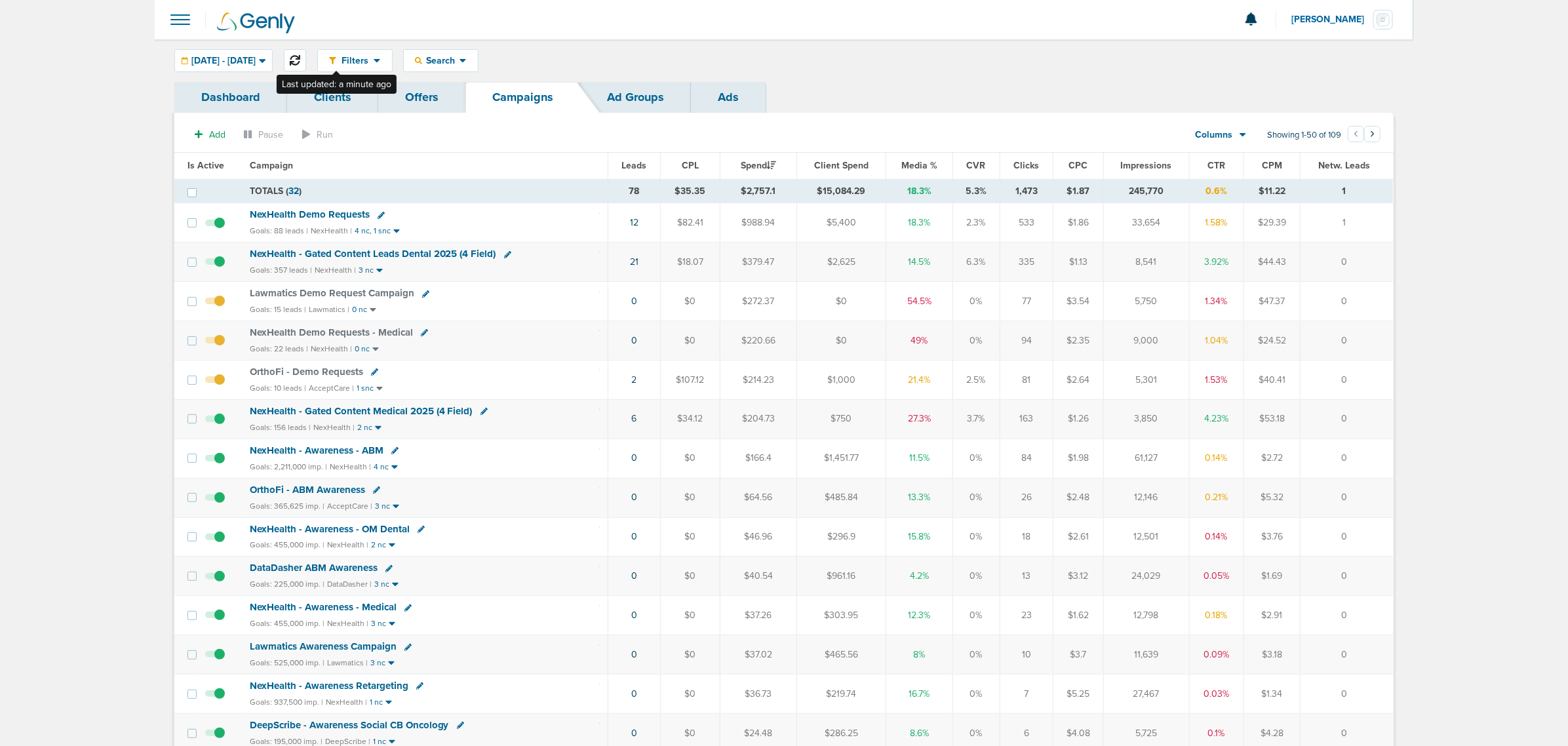
click at [306, 56] on button at bounding box center [294, 60] width 23 height 23
click at [879, 107] on div "Dashboard Clients Offers Campaigns Ad Groups Ads" at bounding box center [784, 97] width 1219 height 31
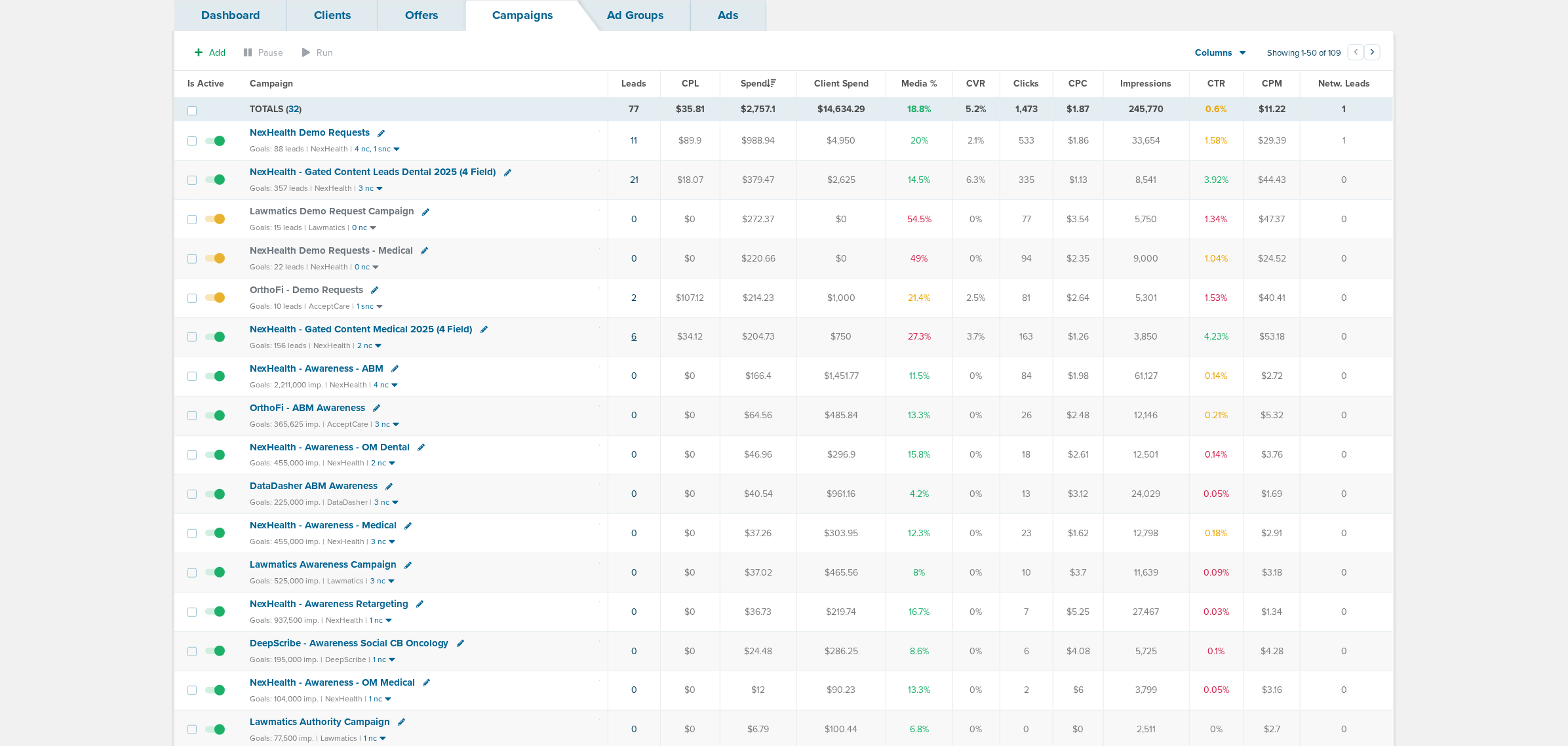
click at [634, 339] on link "6" at bounding box center [634, 336] width 5 height 11
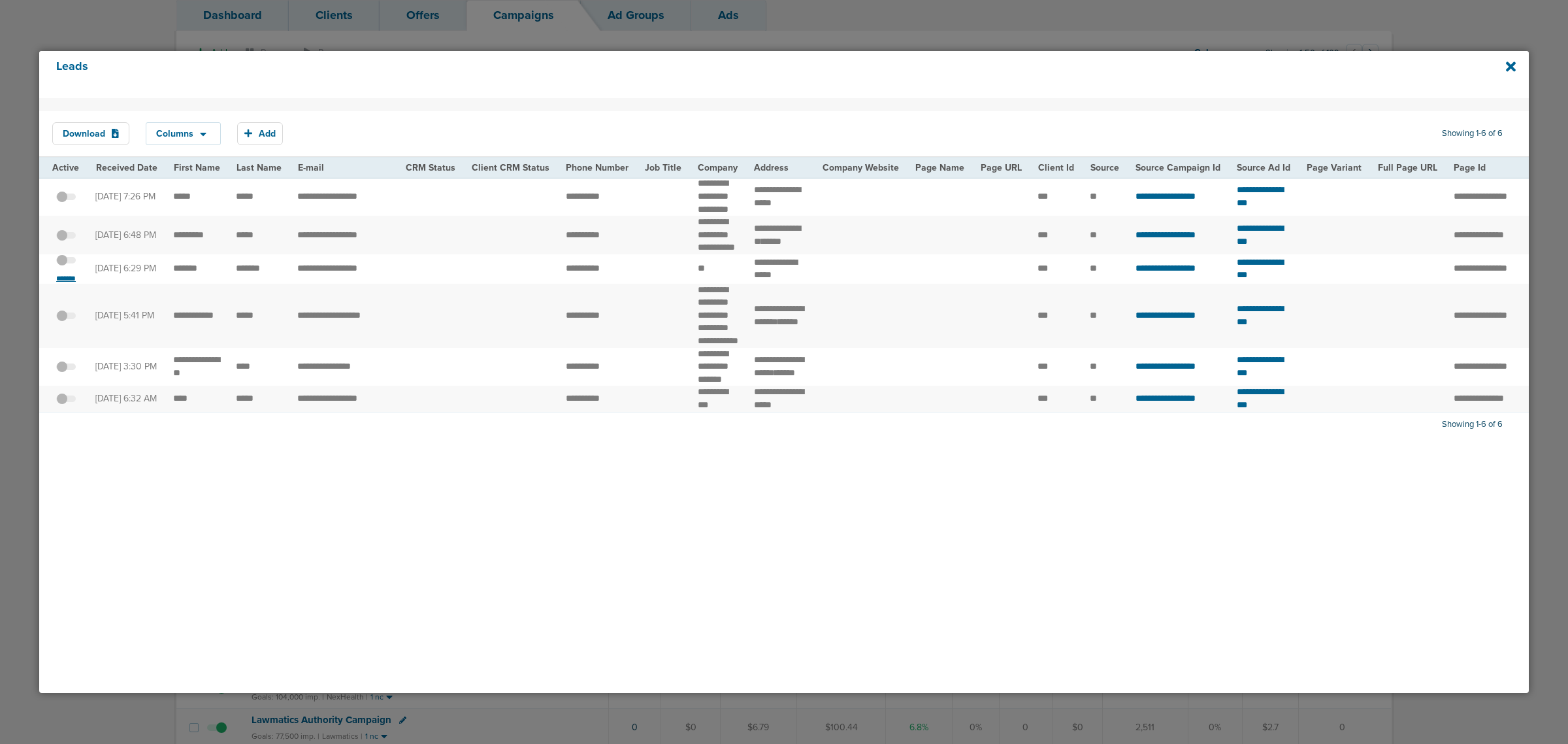
click at [68, 283] on small "*******" at bounding box center [65, 278] width 27 height 10
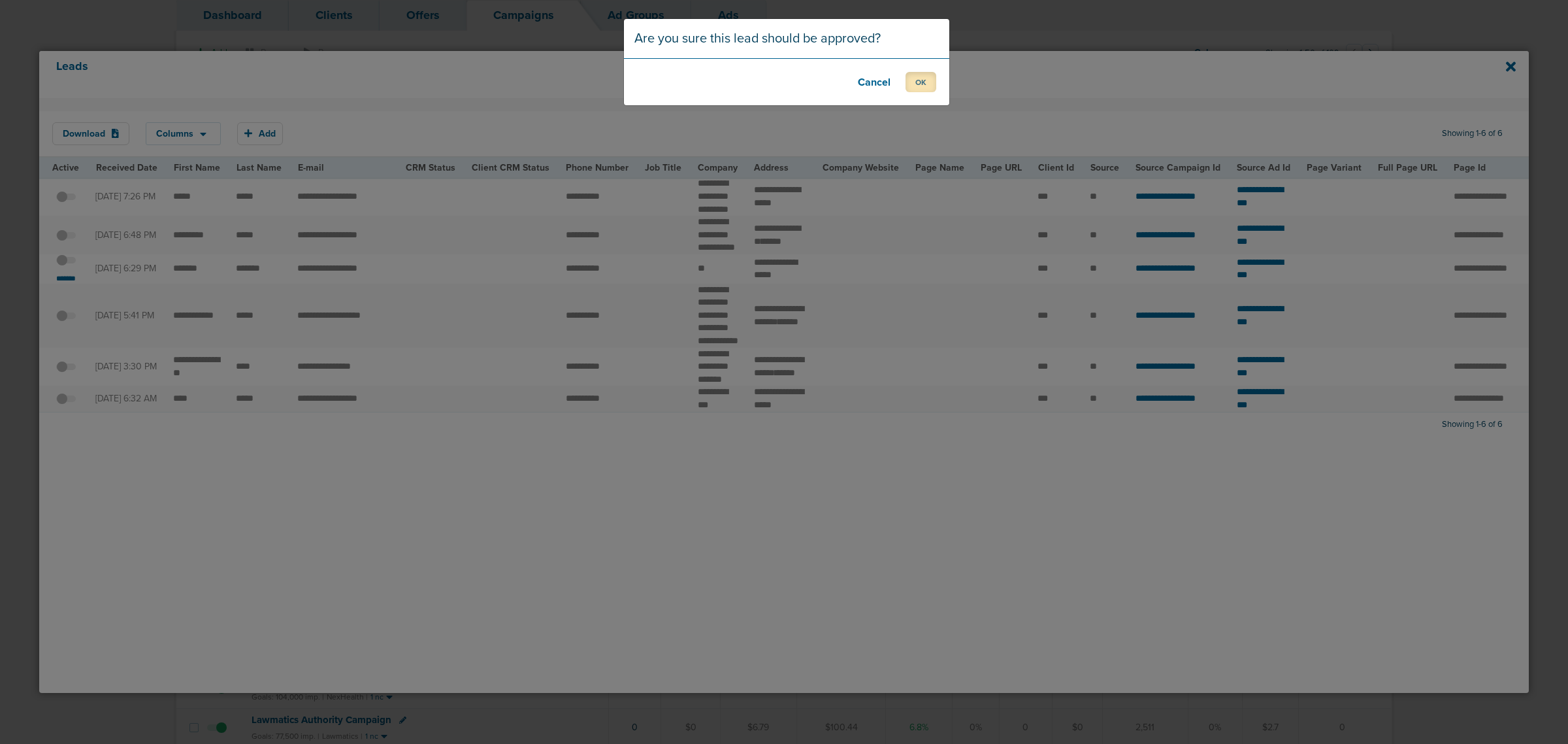
click at [922, 85] on button "OK" at bounding box center [921, 82] width 31 height 20
click at [923, 80] on button "OK" at bounding box center [921, 82] width 31 height 20
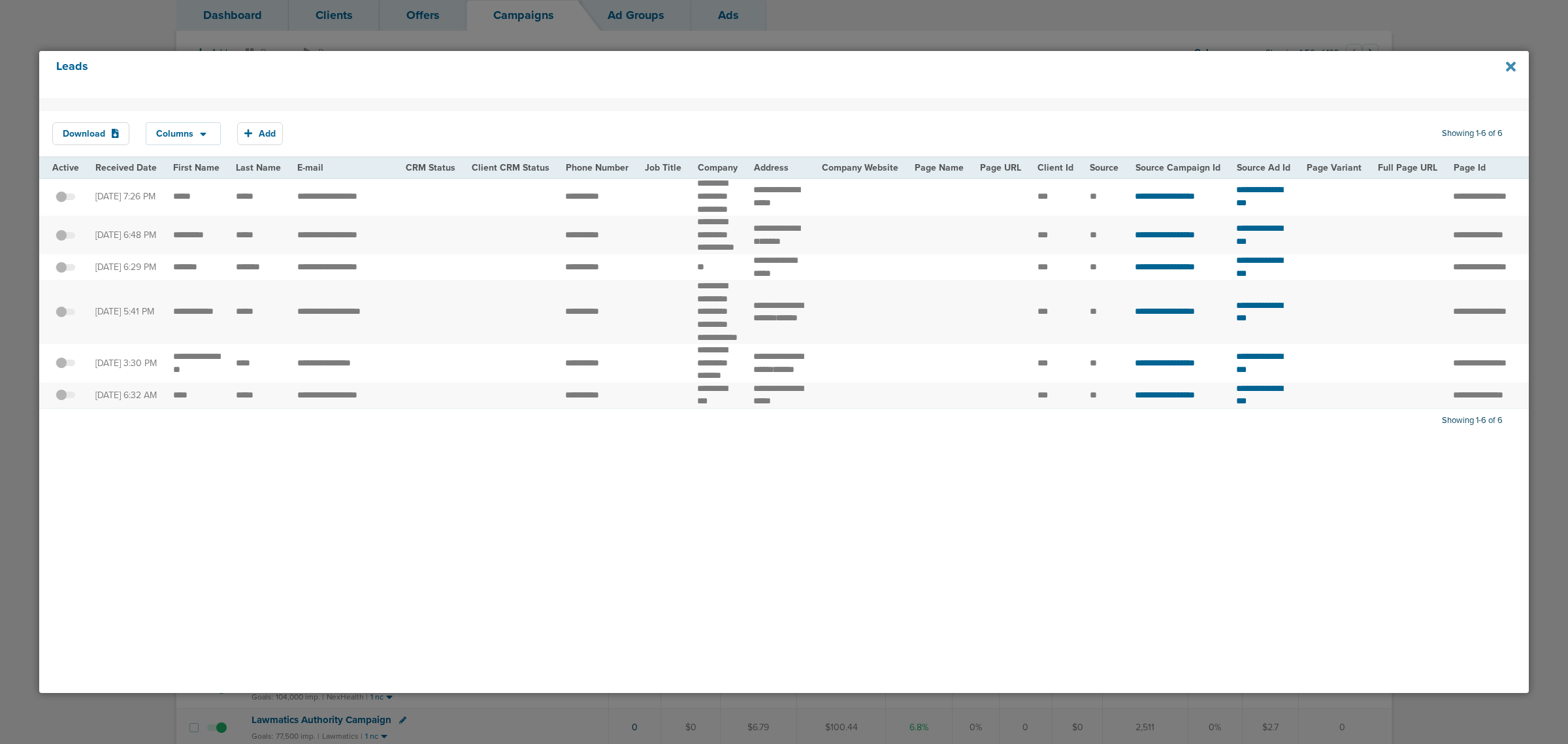
click at [1508, 68] on icon at bounding box center [1511, 66] width 10 height 10
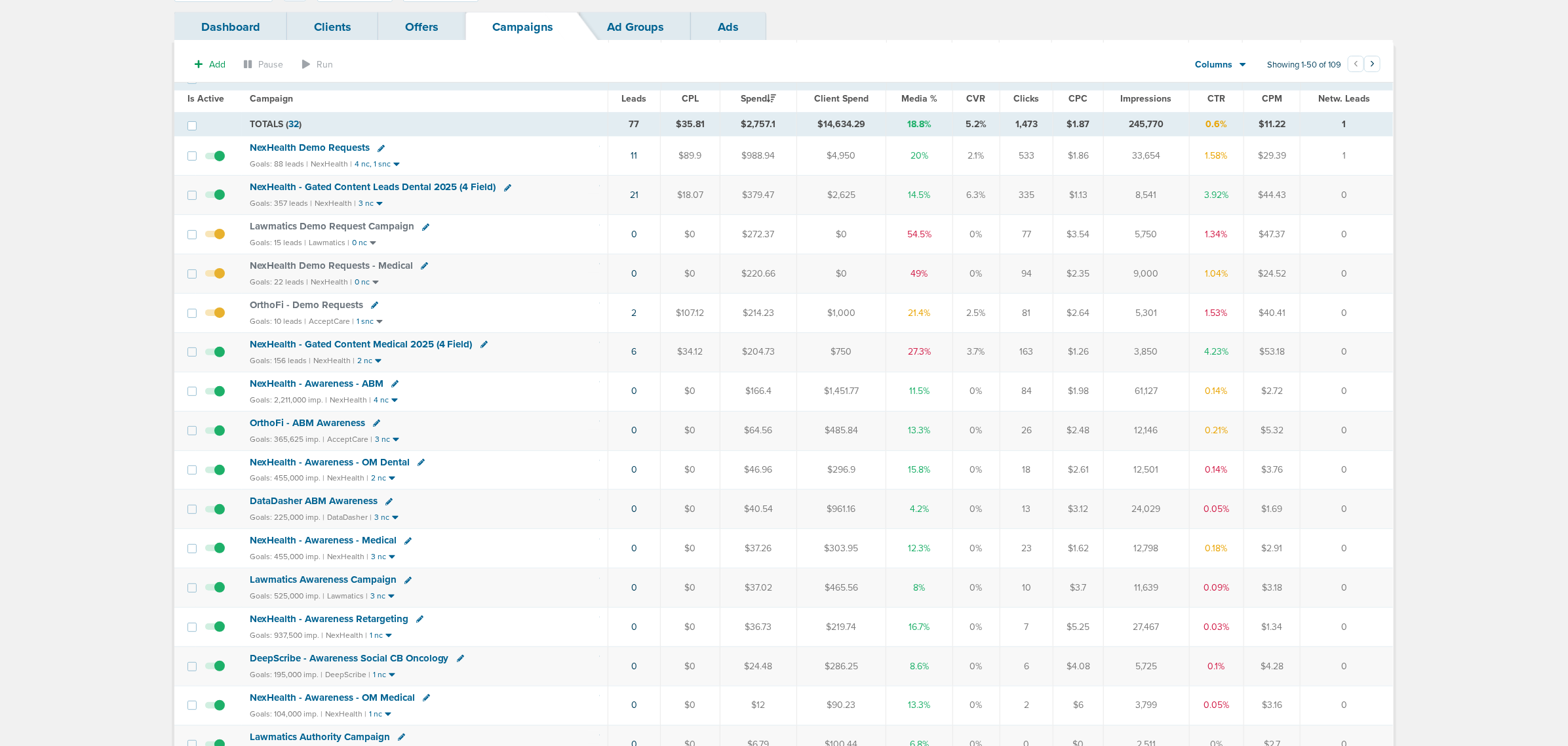
scroll to position [0, 0]
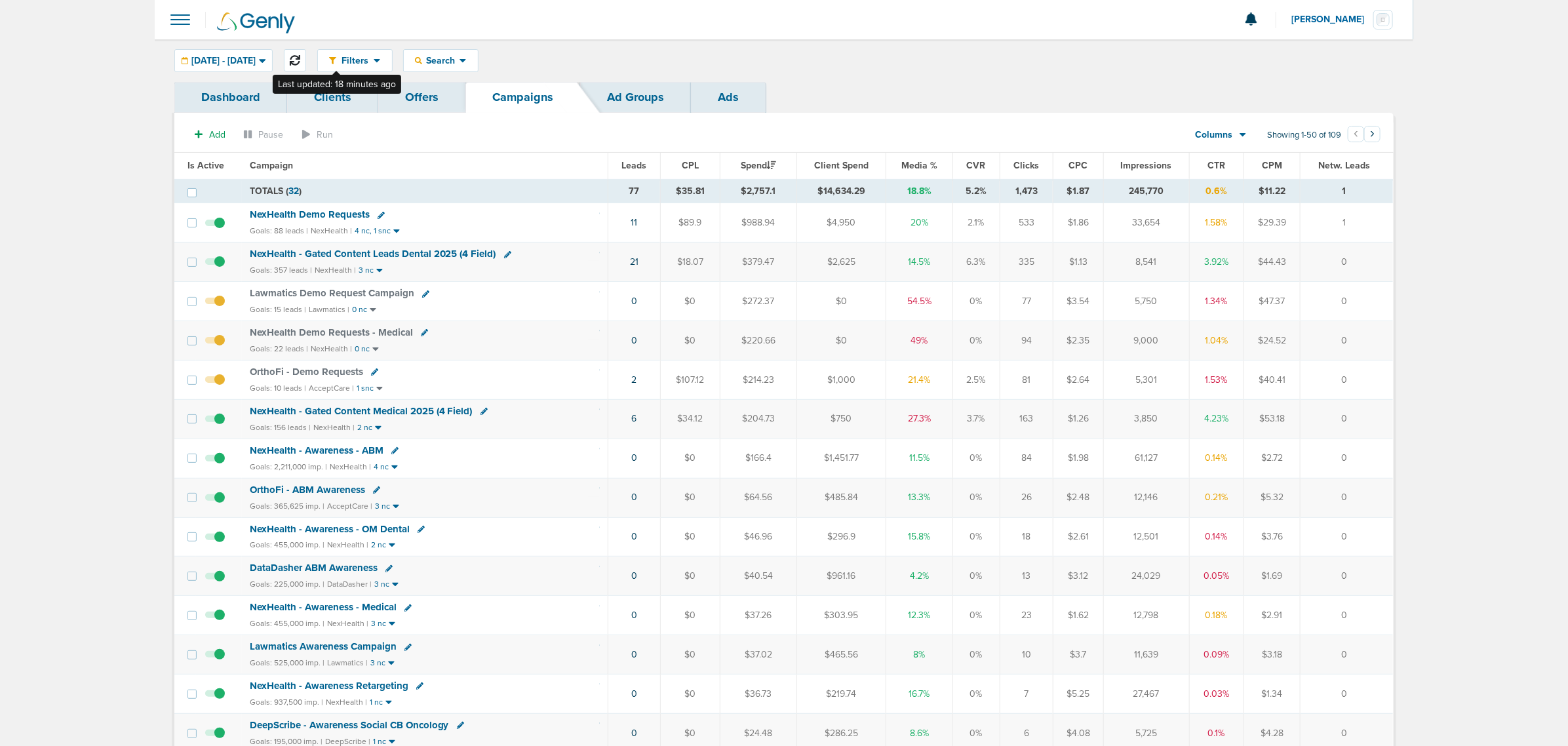
click at [300, 56] on icon at bounding box center [294, 60] width 10 height 10
click at [641, 223] on td "12" at bounding box center [632, 223] width 52 height 39
click at [635, 223] on link "12" at bounding box center [633, 223] width 9 height 11
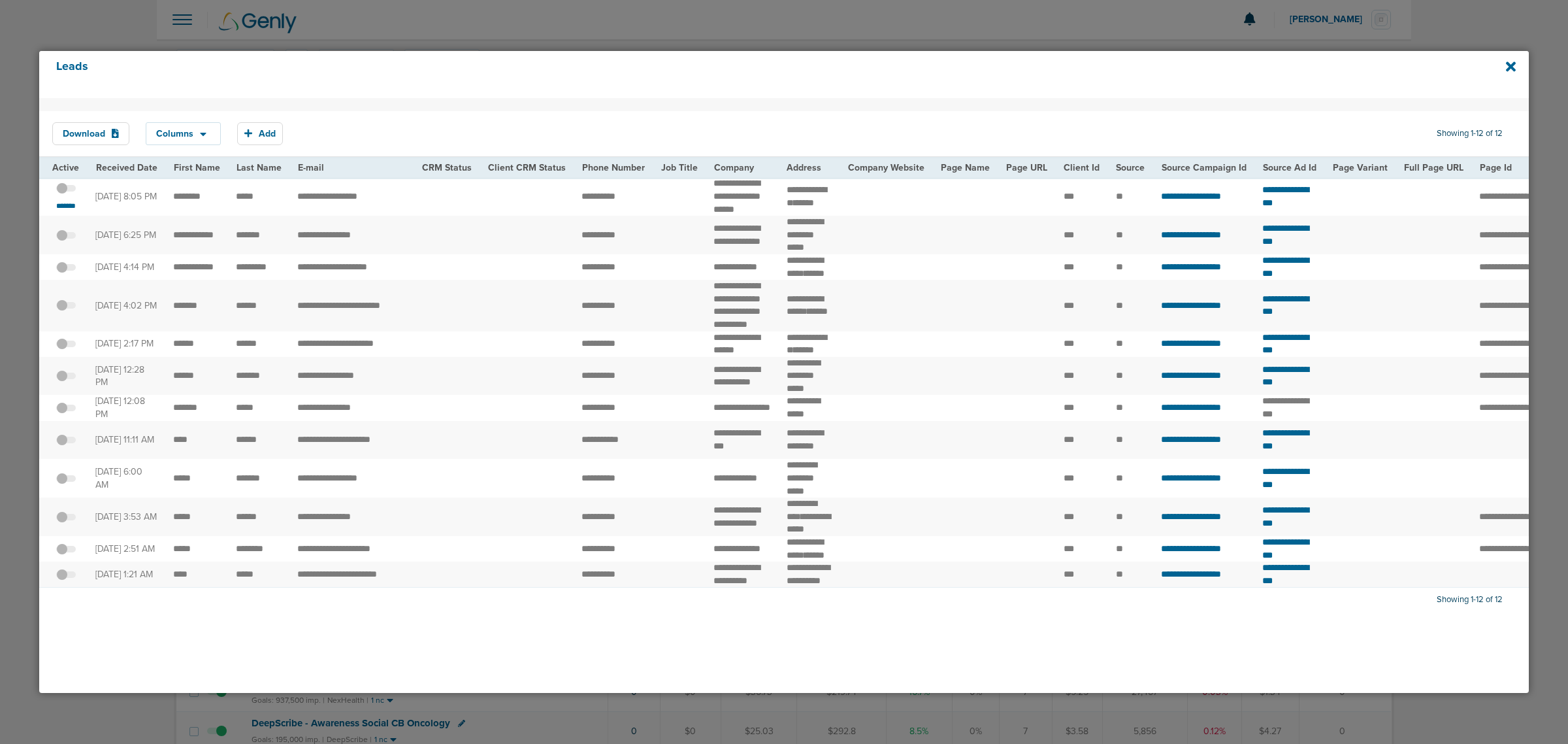
drag, startPoint x: 766, startPoint y: 223, endPoint x: 730, endPoint y: 208, distance: 39.0
click at [742, 213] on td "**********" at bounding box center [742, 196] width 73 height 39
click at [706, 184] on td "**********" at bounding box center [742, 196] width 73 height 39
click at [714, 200] on td "**********" at bounding box center [742, 196] width 73 height 39
click at [1514, 67] on icon at bounding box center [1511, 67] width 10 height 15
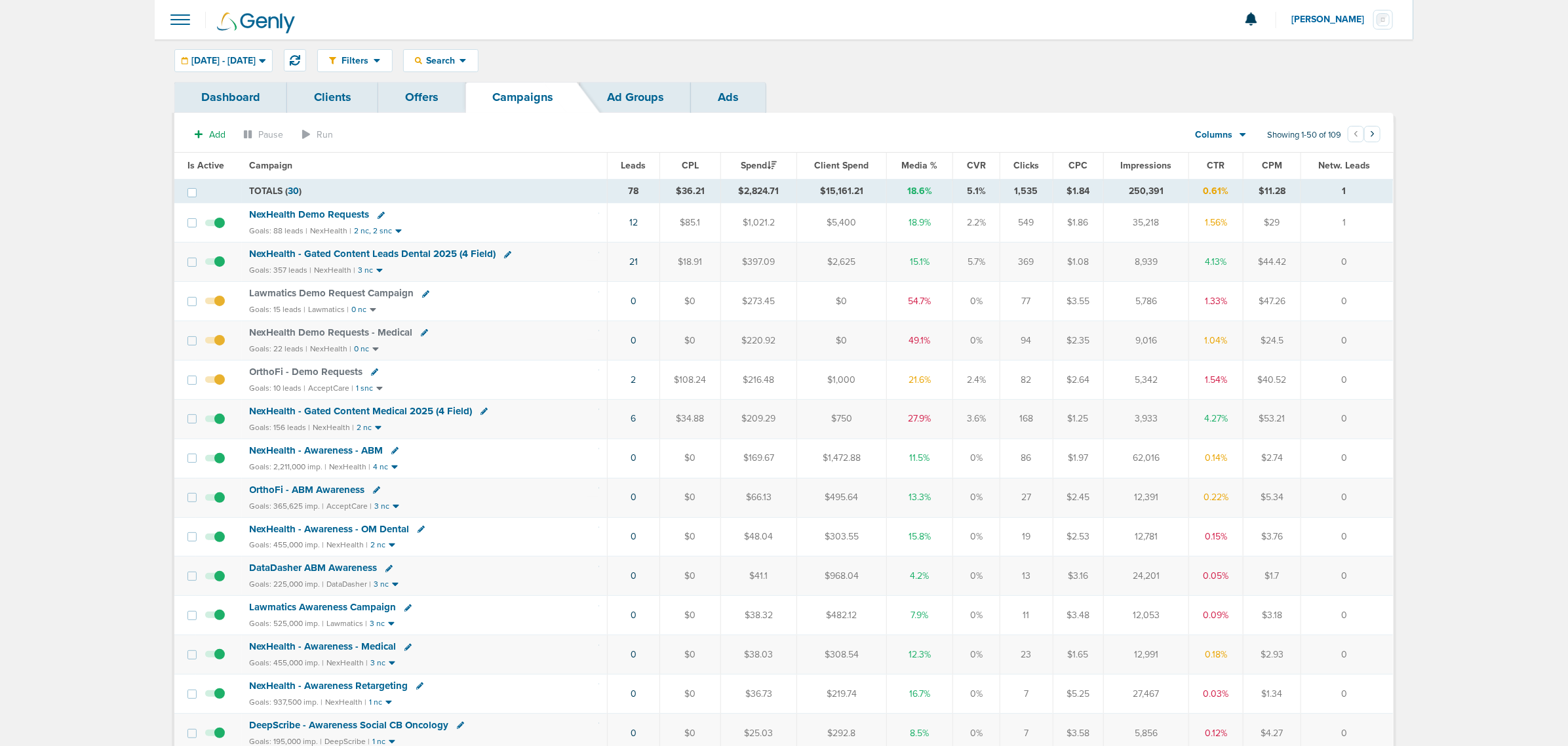
click at [371, 375] on icon at bounding box center [374, 371] width 7 height 7
select select
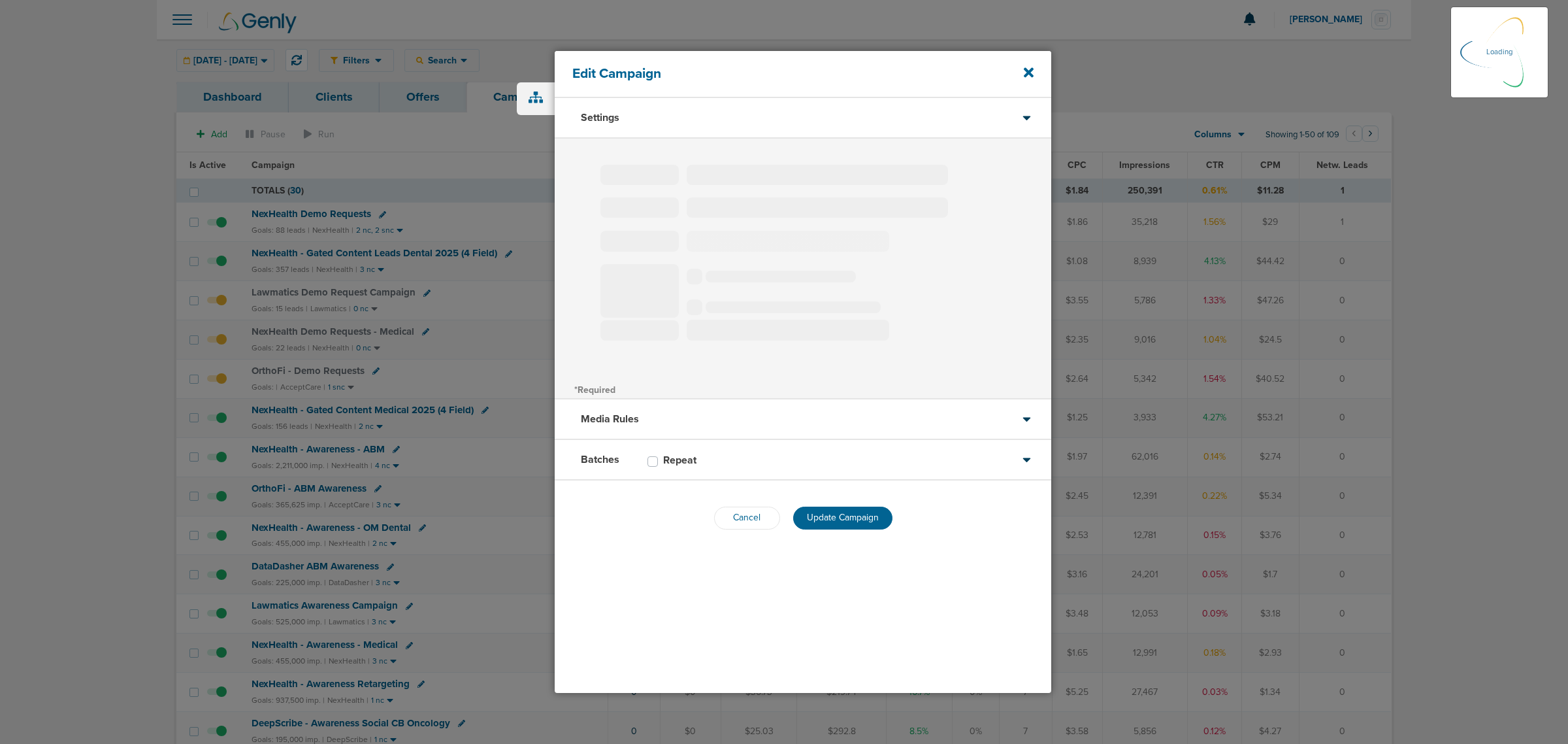
type input "OrthoFi - Demo Requests"
select select "Leads"
radio input "true"
select select "readOnly"
select select "1"
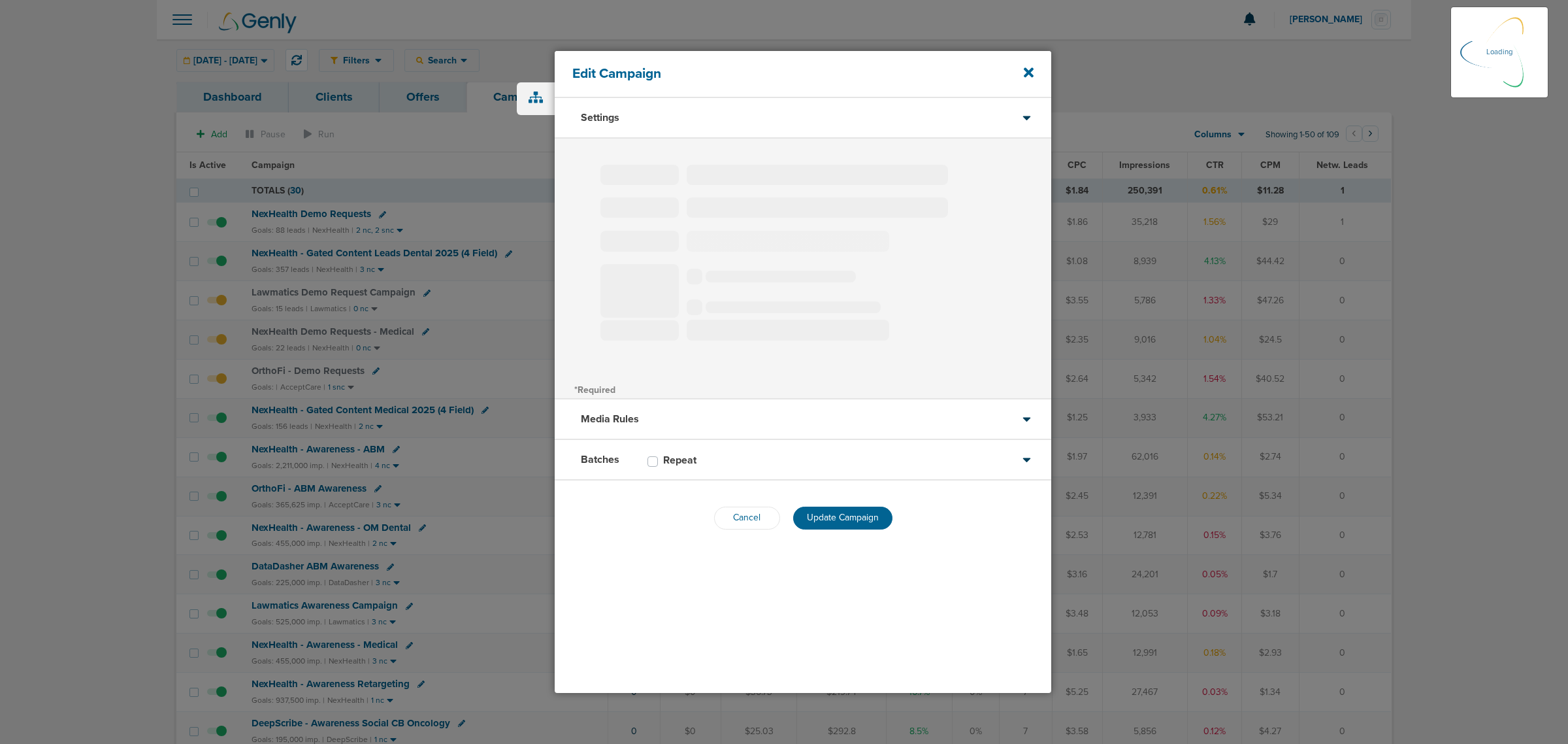
select select "2"
select select "3"
select select "4"
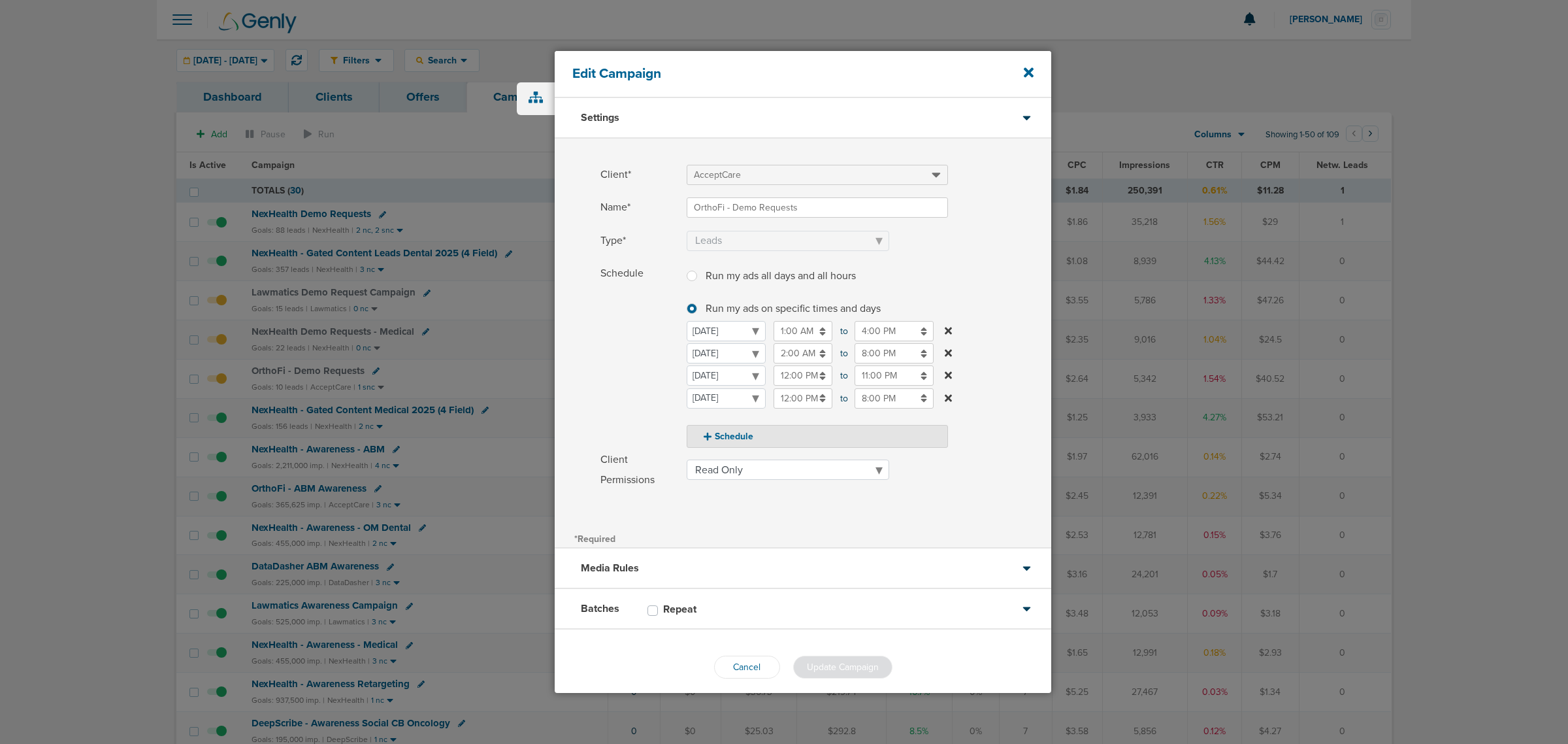
scroll to position [10, 0]
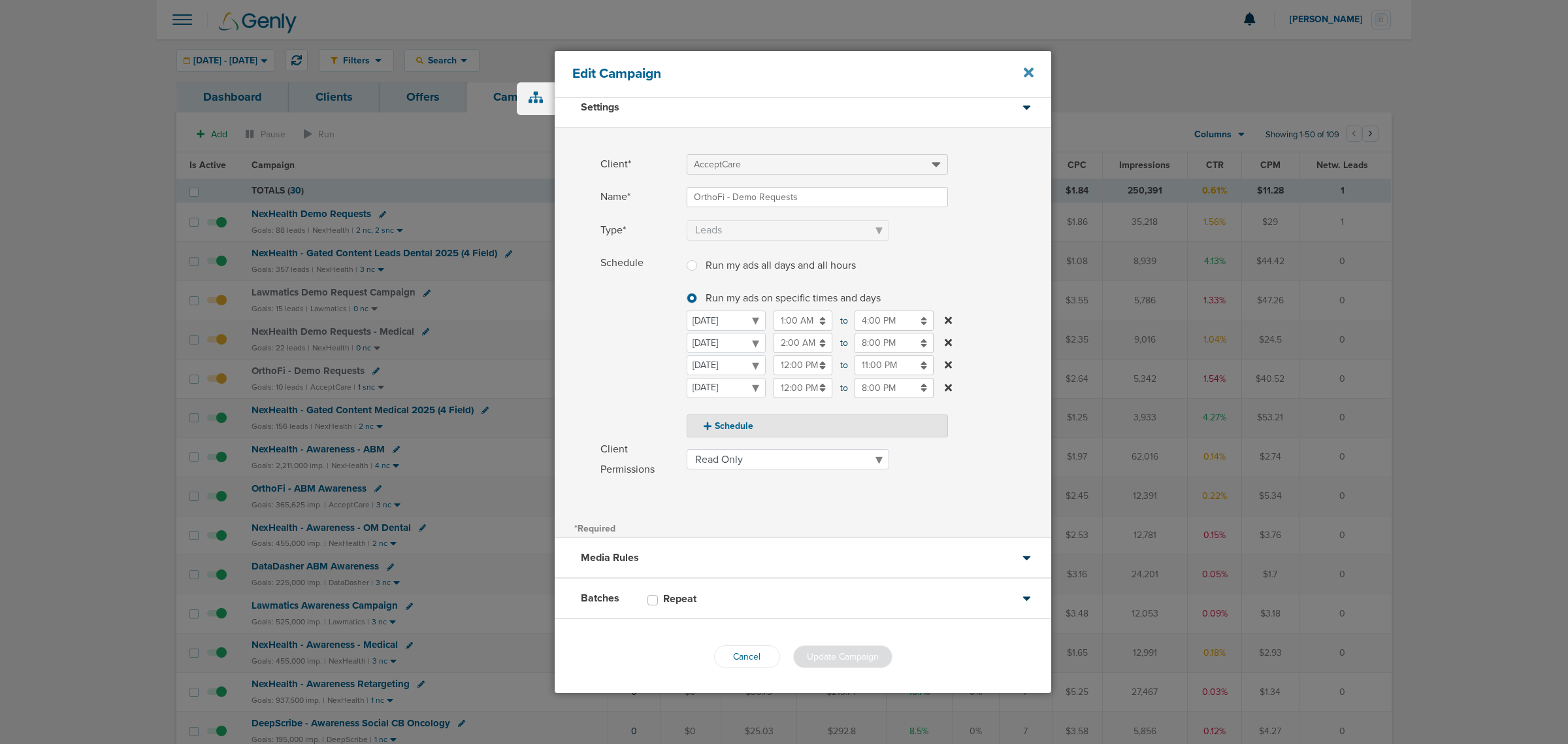
click at [1029, 68] on icon at bounding box center [1029, 72] width 10 height 15
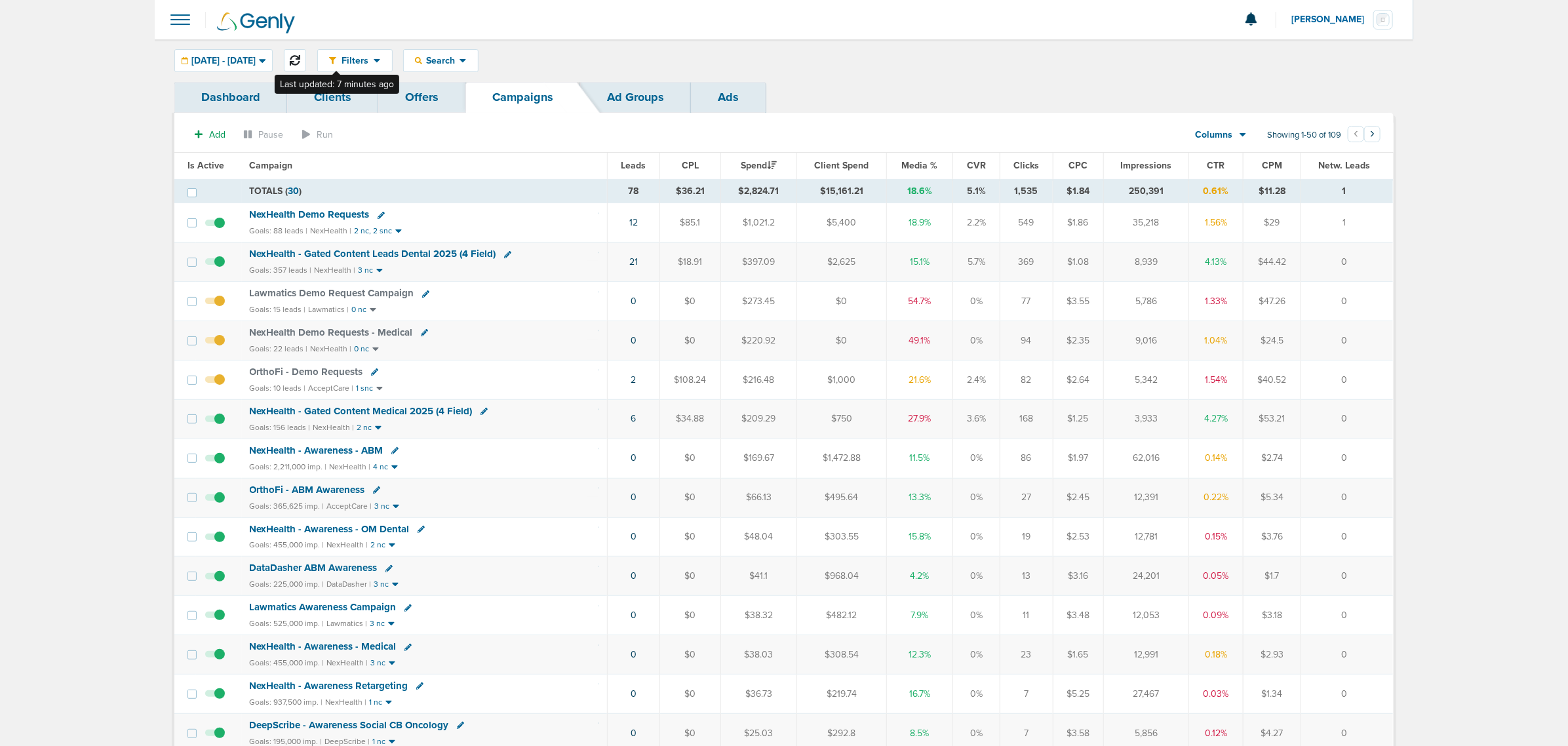
click at [306, 51] on button at bounding box center [294, 60] width 23 height 23
click at [403, 414] on span "NexHealth - Gated Content Medical 2025 (4 Field)" at bounding box center [361, 410] width 223 height 12
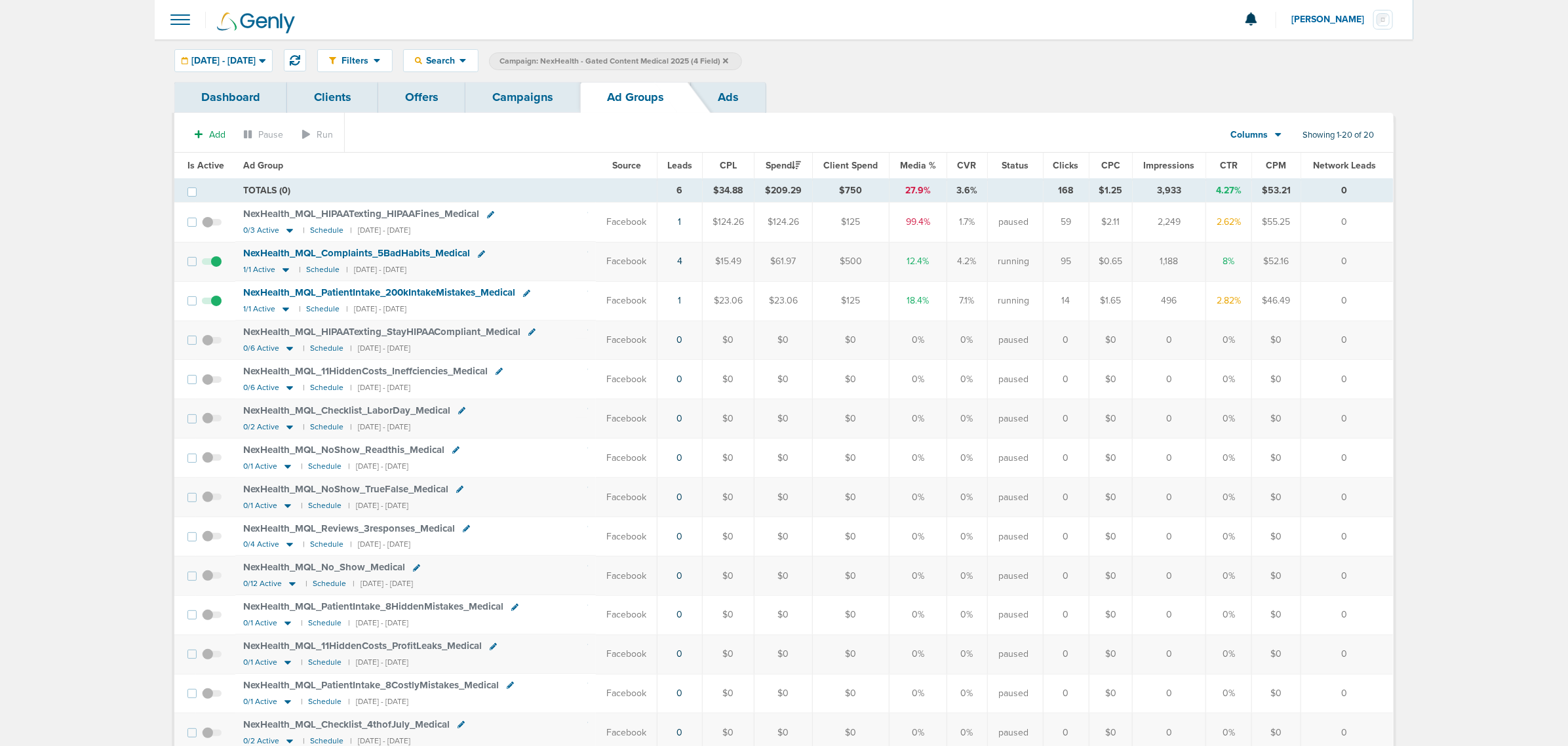
click at [521, 89] on link "Campaigns" at bounding box center [523, 97] width 115 height 31
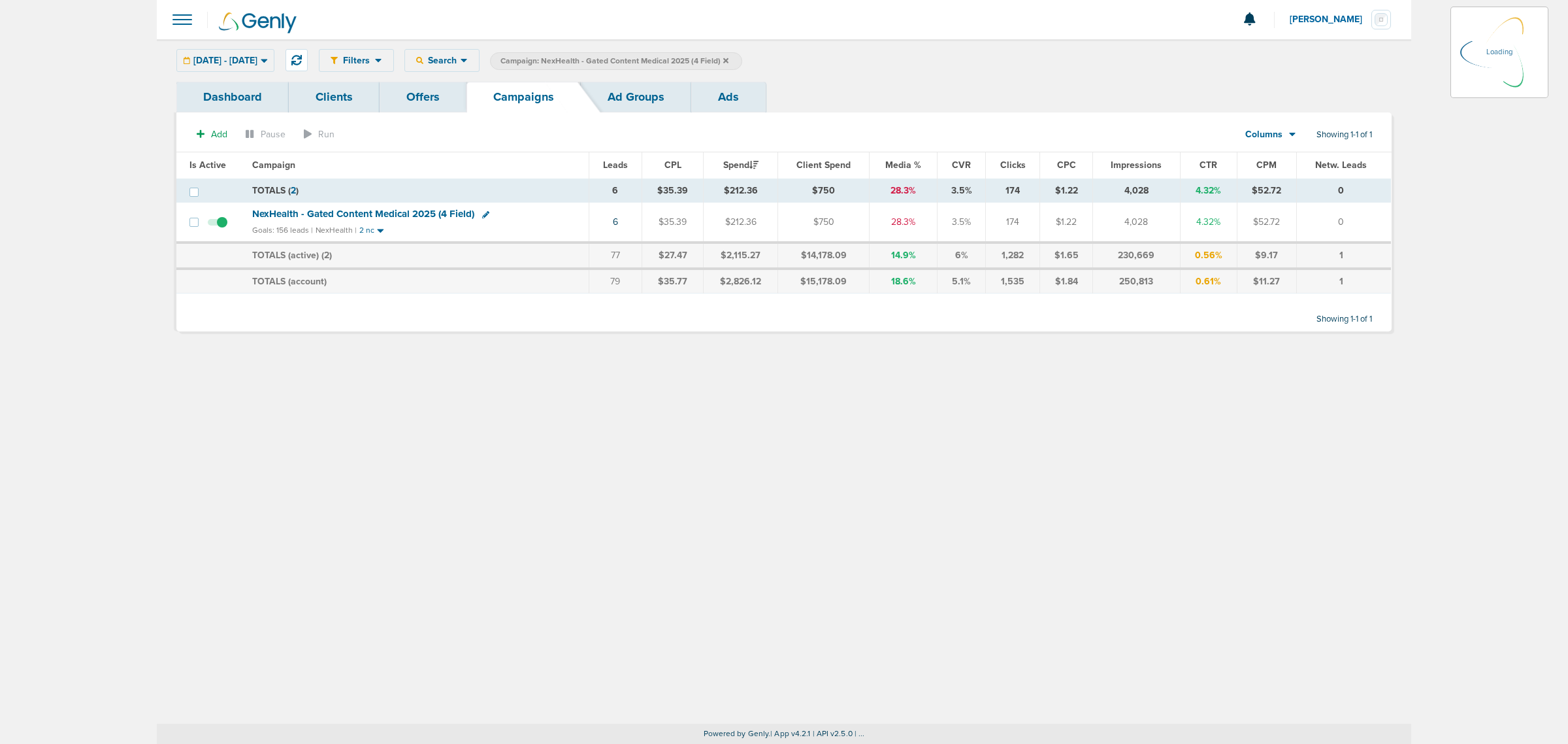
click at [728, 57] on icon at bounding box center [726, 60] width 5 height 5
click at [728, 59] on icon at bounding box center [726, 60] width 5 height 5
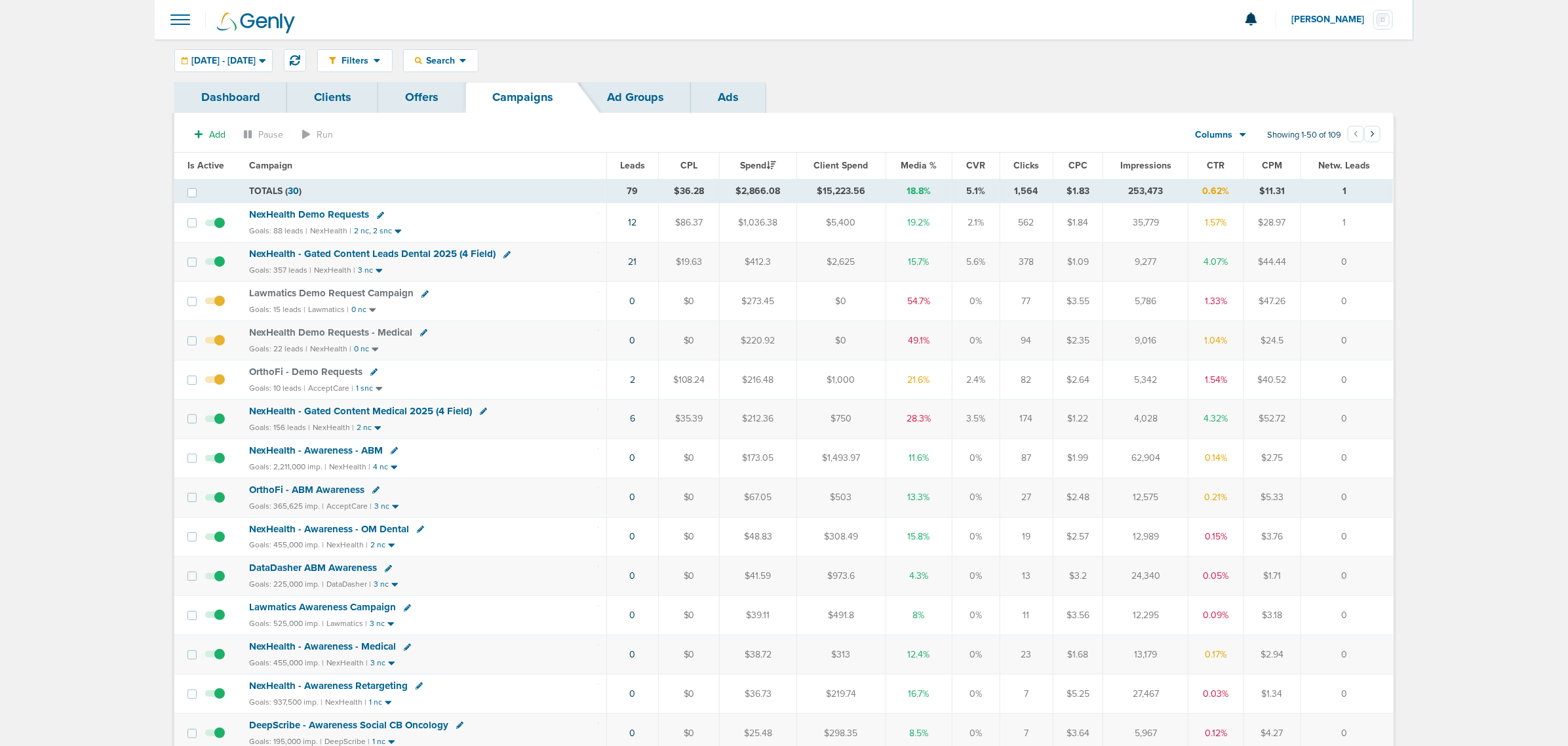
click at [378, 214] on icon at bounding box center [380, 215] width 7 height 7
select select
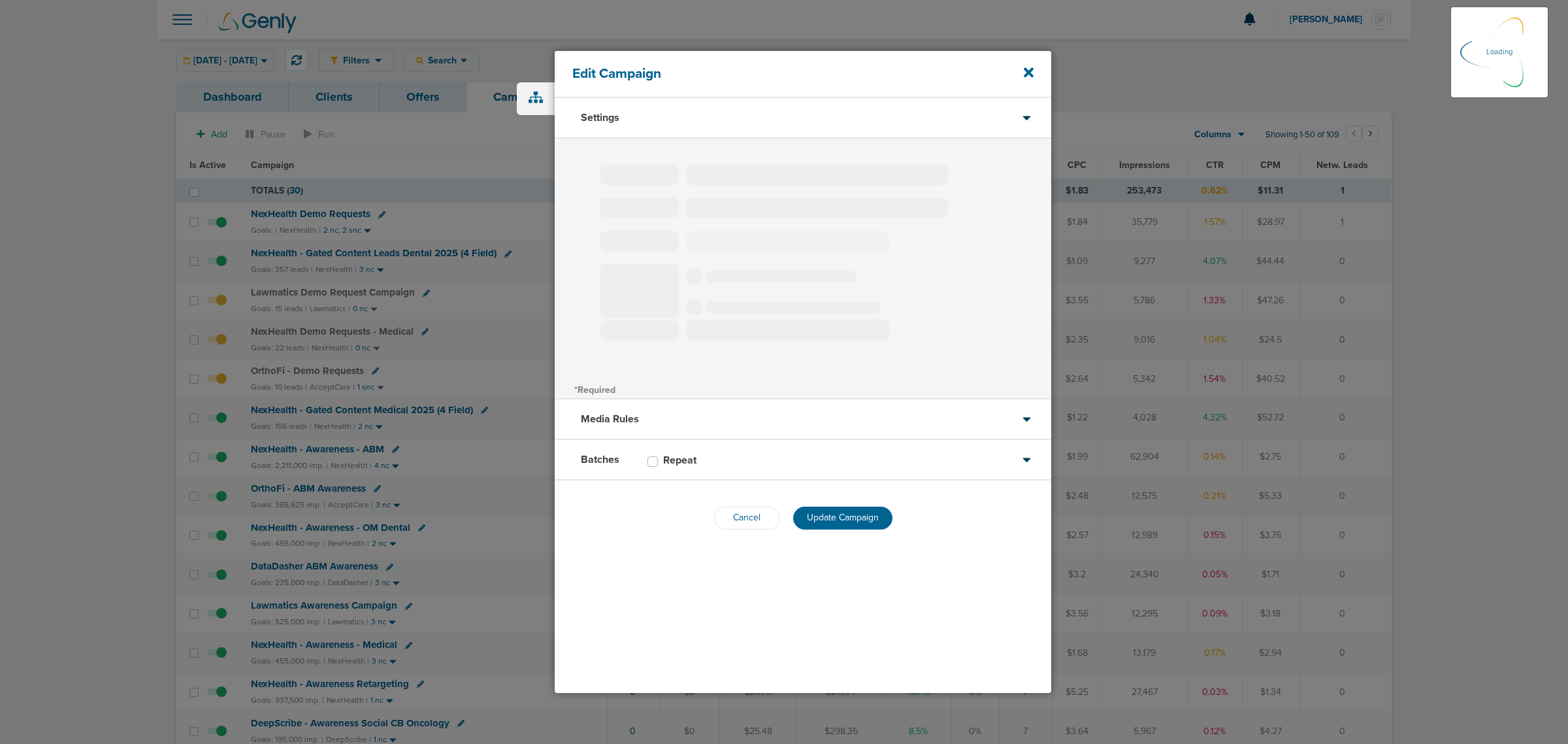
select select "1"
select select "2"
select select "3"
select select "4"
select select "6"
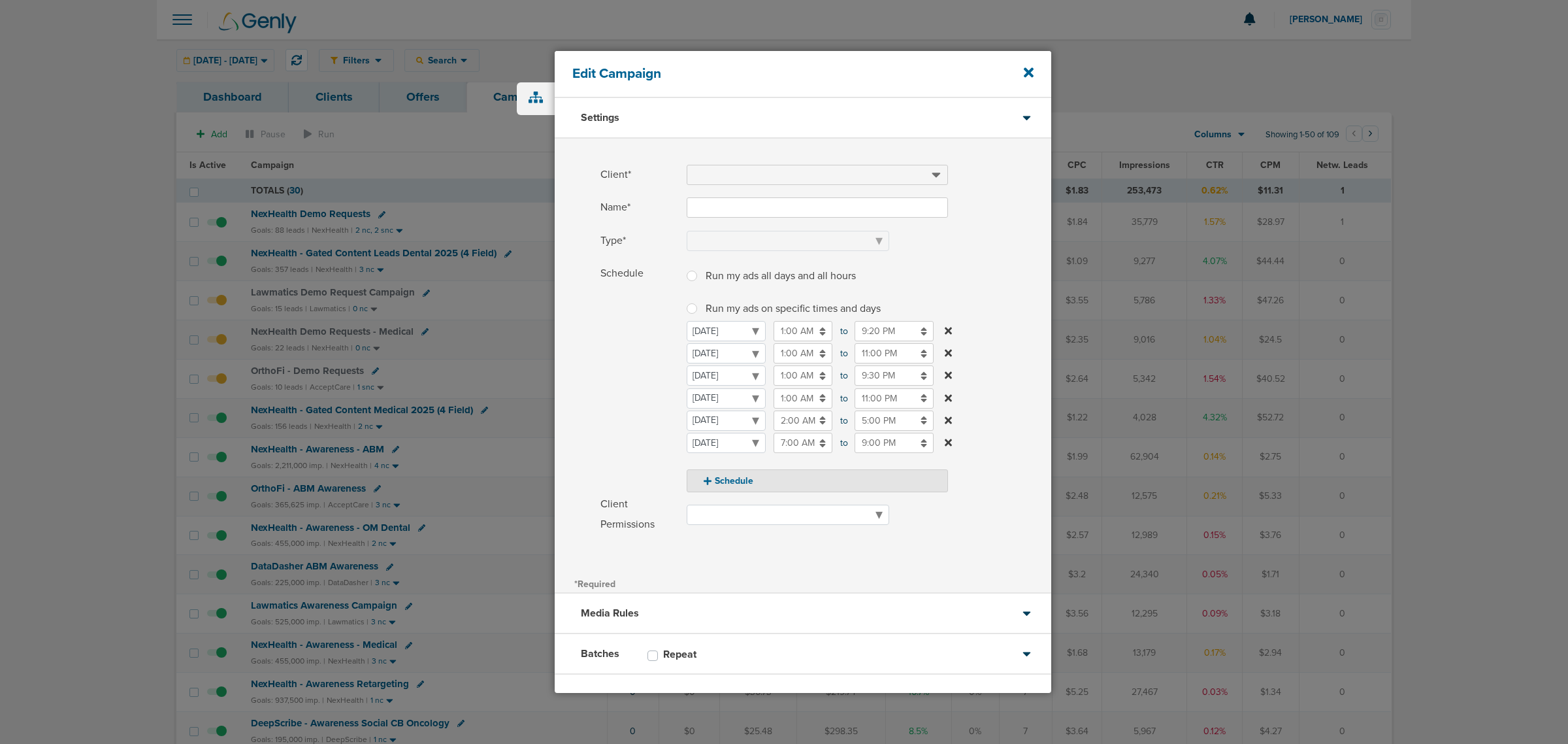
type input "NexHealth Demo Requests"
select select "Leads"
radio input "true"
select select "readWrite"
click at [1027, 75] on icon at bounding box center [1029, 73] width 10 height 10
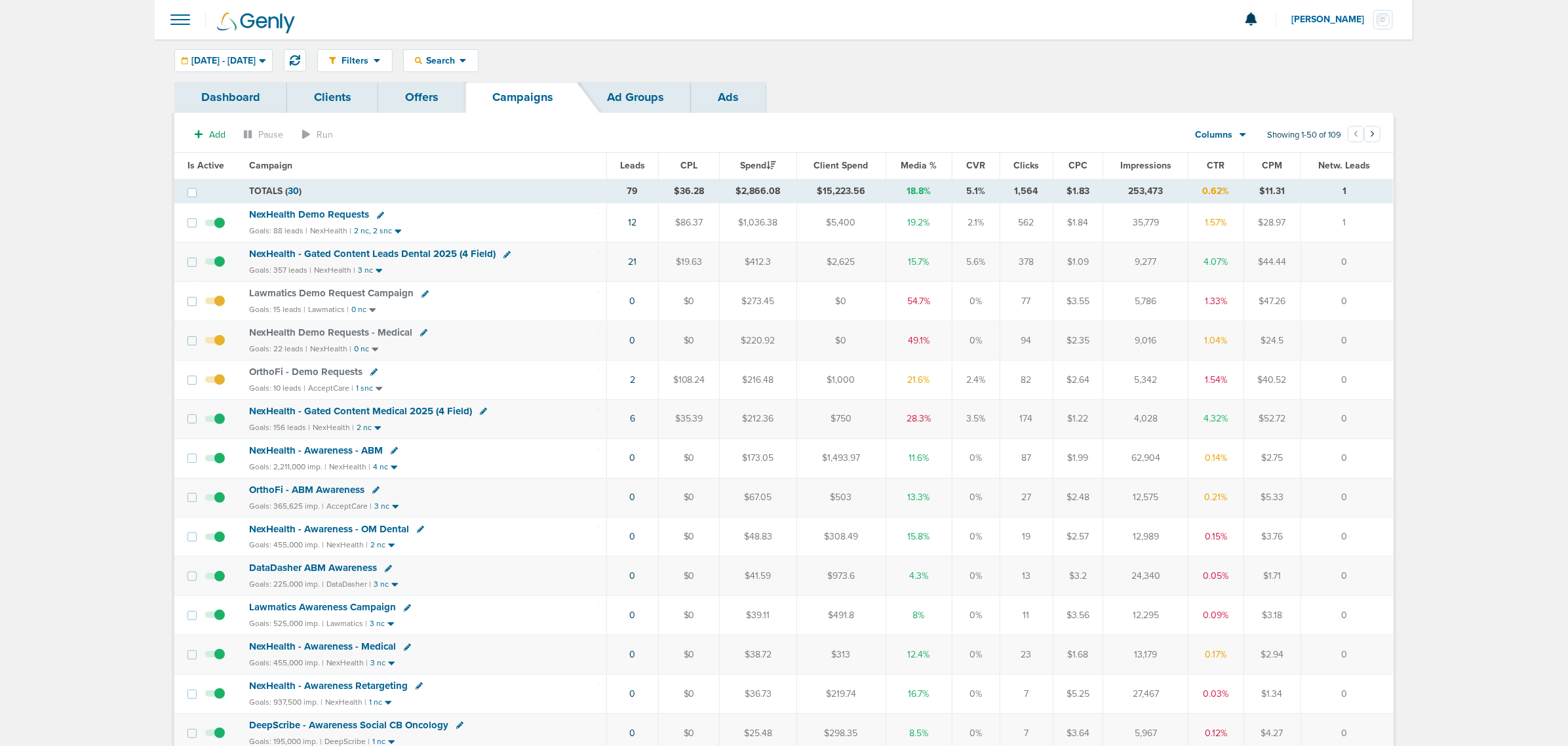
click at [503, 254] on icon at bounding box center [506, 254] width 7 height 7
select select
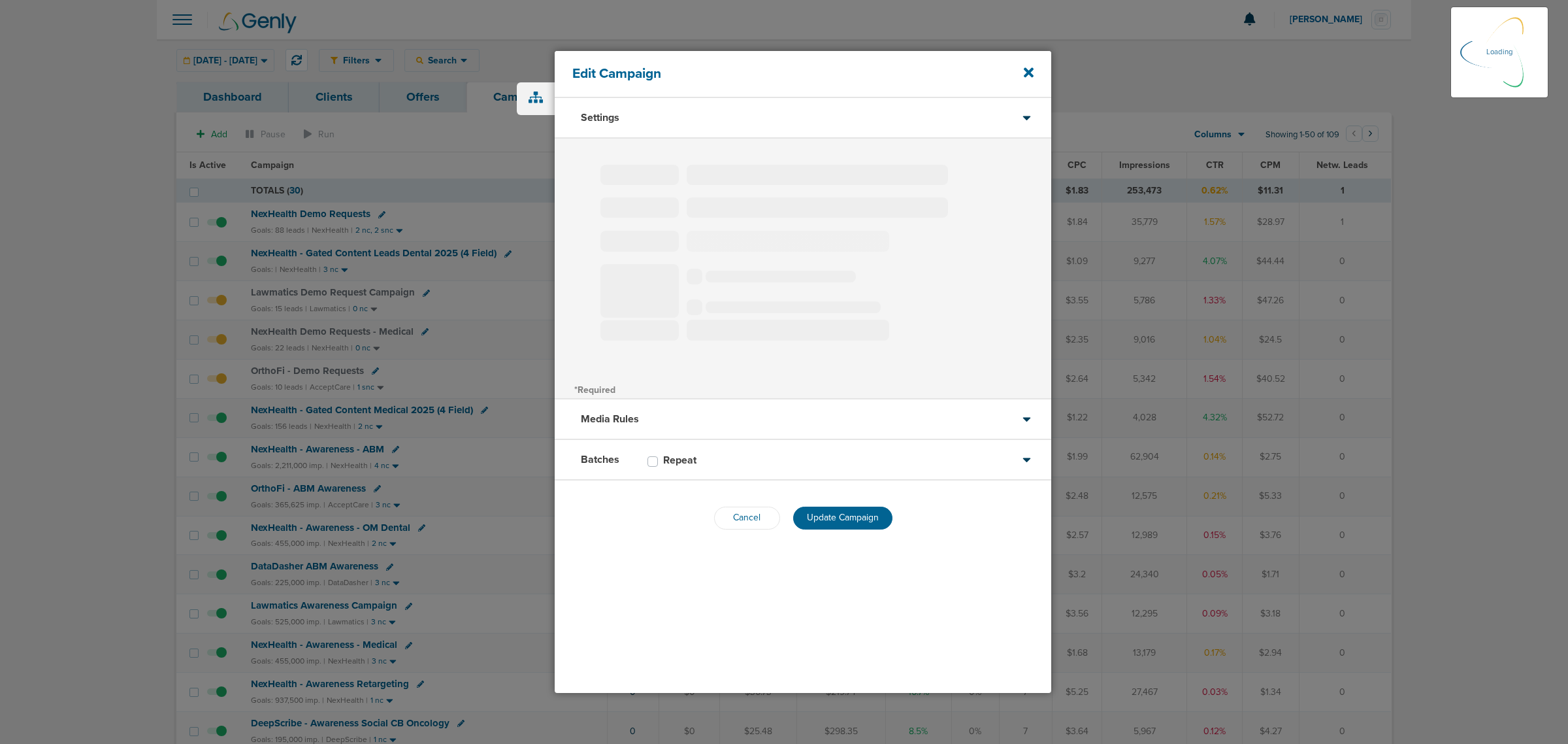
type input "NexHealth - Gated Content Leads Dental 2025 (4 Field)"
select select "Leads"
radio input "true"
select select "readWrite"
select select "1"
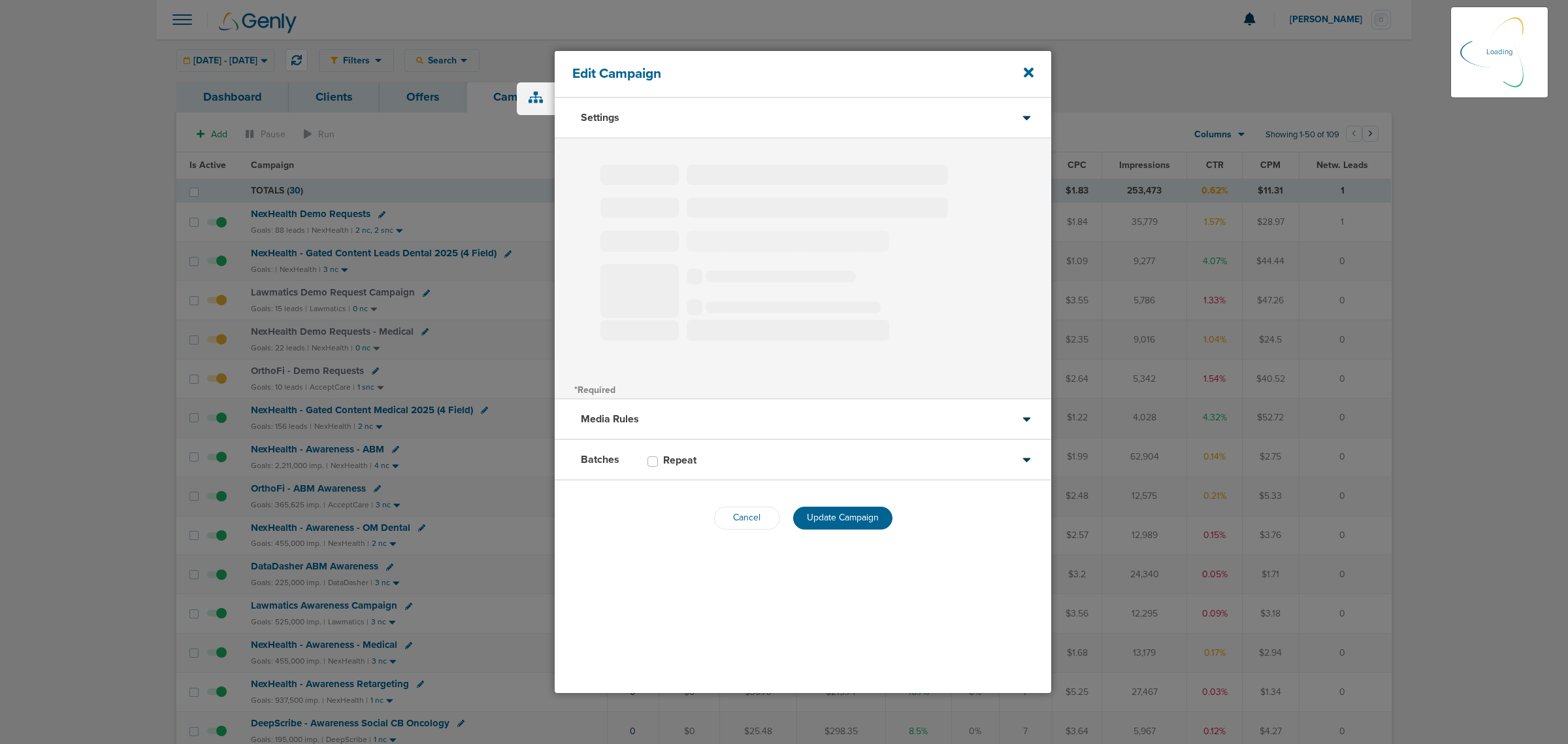
select select "2"
select select "3"
select select "4"
select select "6"
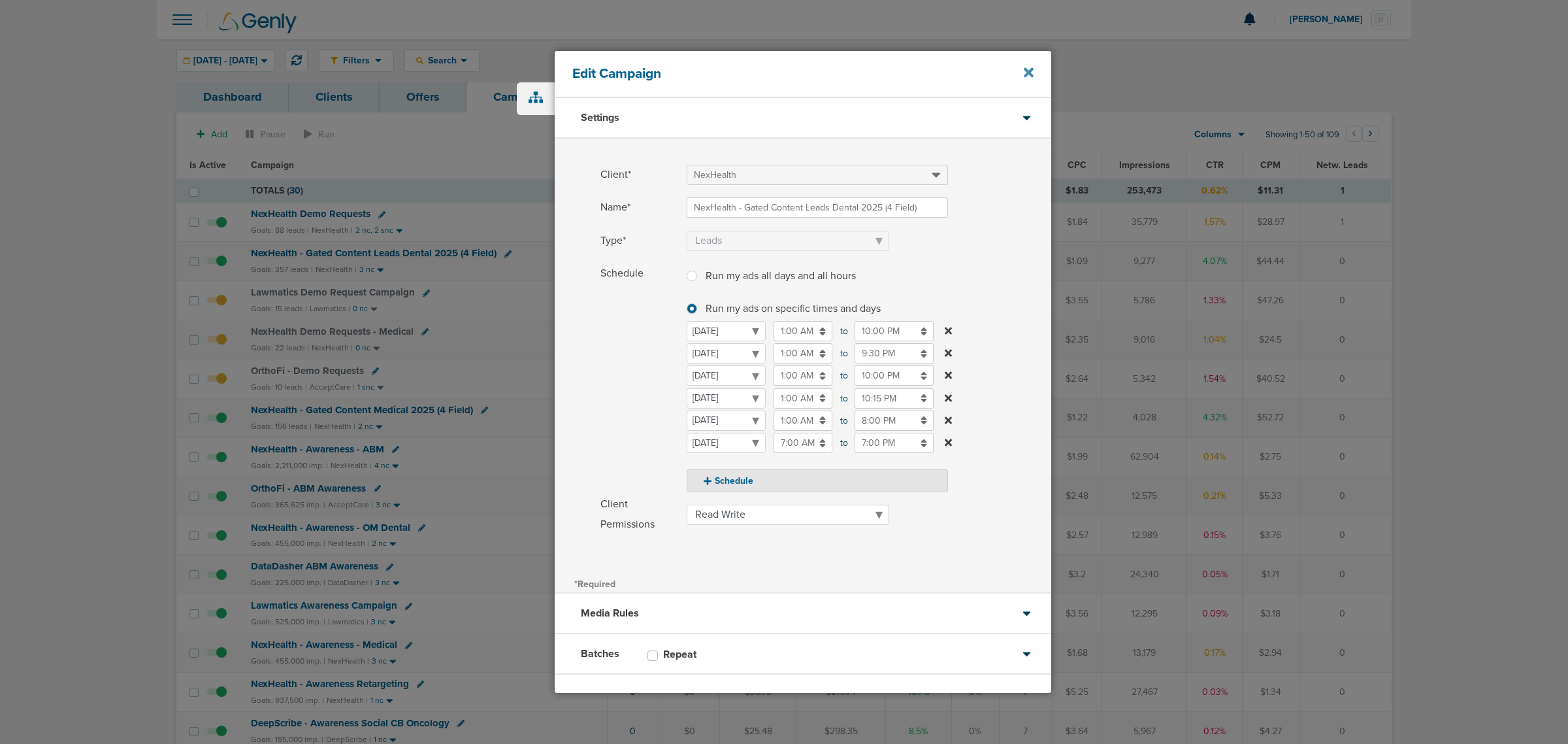
click at [1027, 71] on icon at bounding box center [1029, 73] width 10 height 10
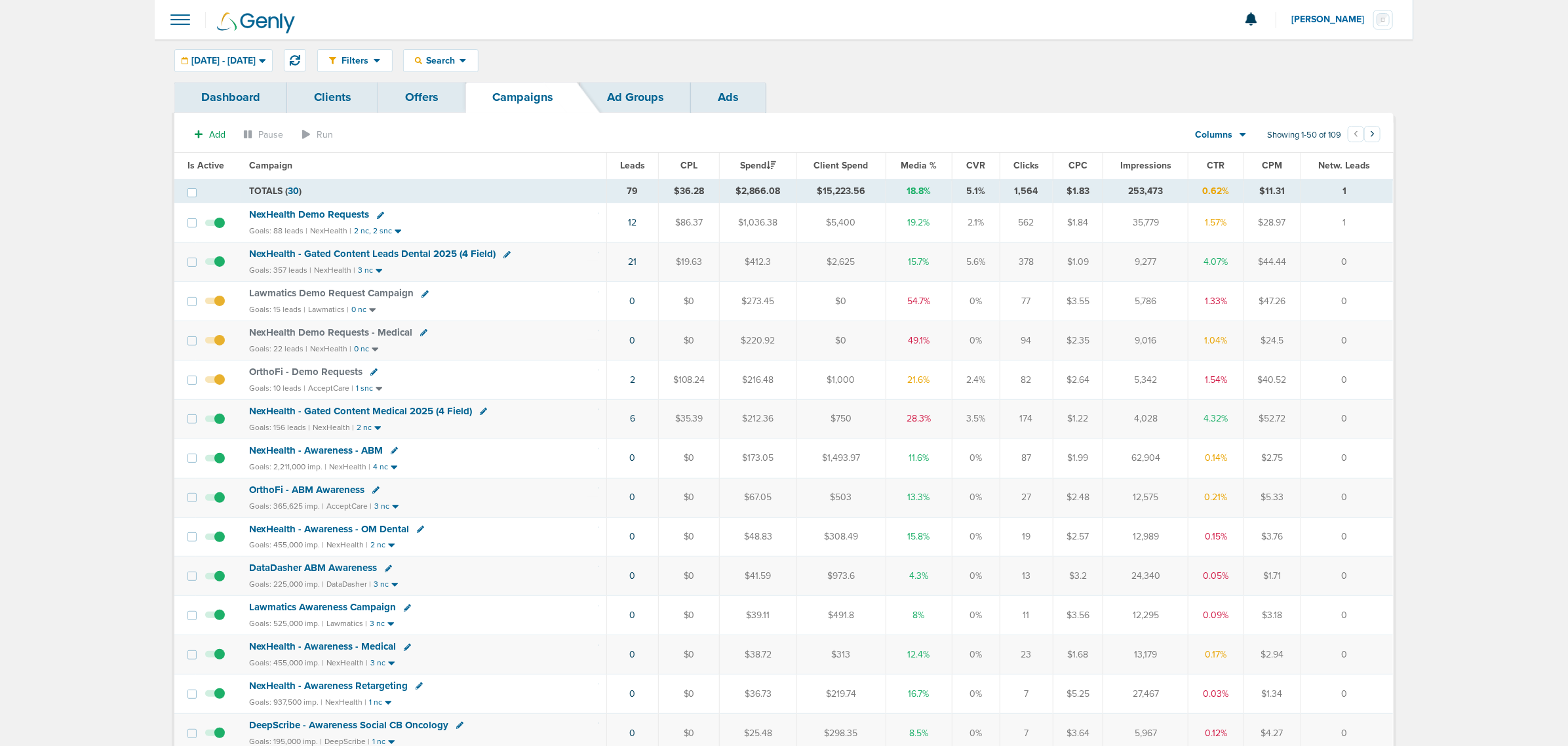
click at [421, 296] on icon at bounding box center [425, 294] width 7 height 7
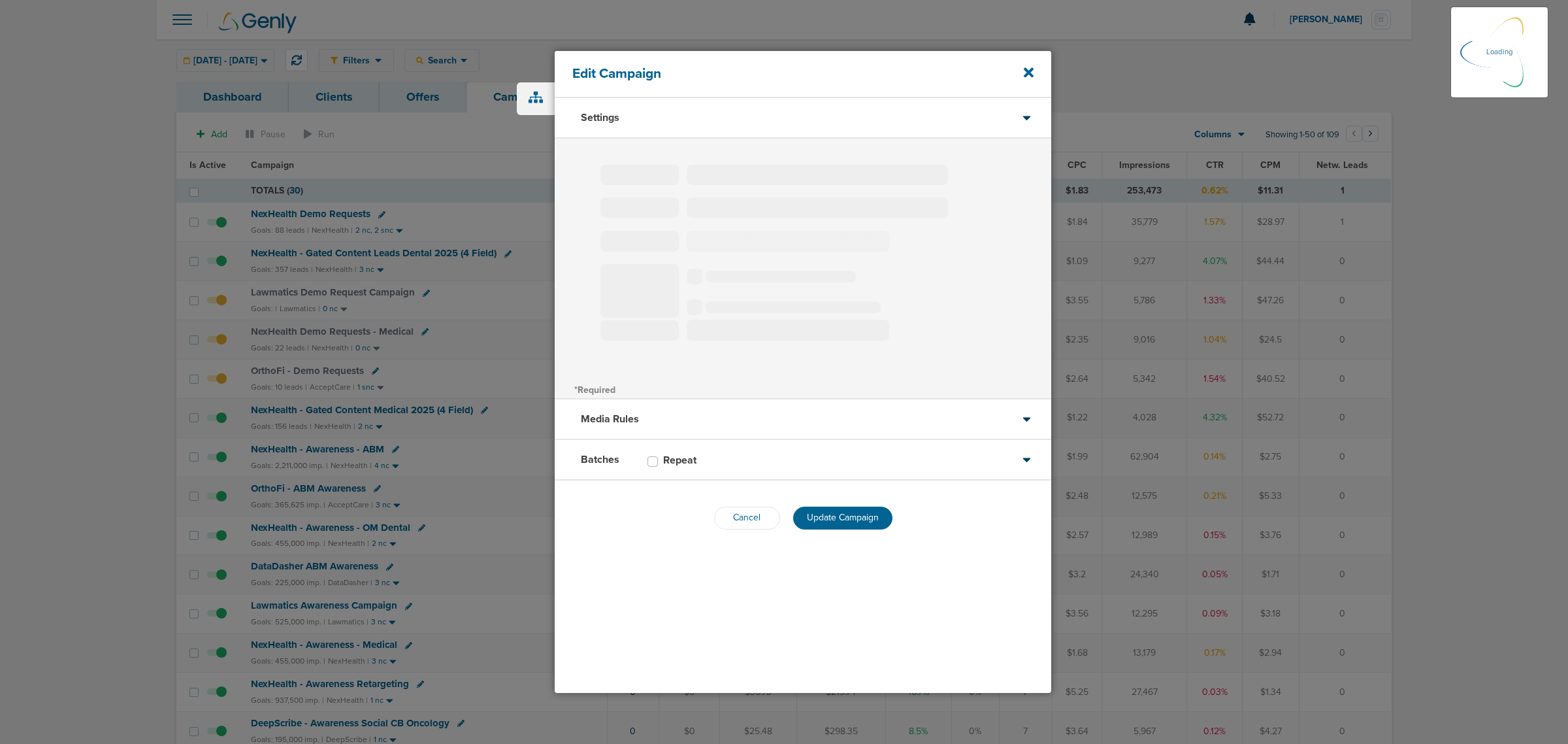
type input "Lawmatics Demo Request Campaign"
select select "Leads"
radio input "true"
select select "readWrite"
select select "1"
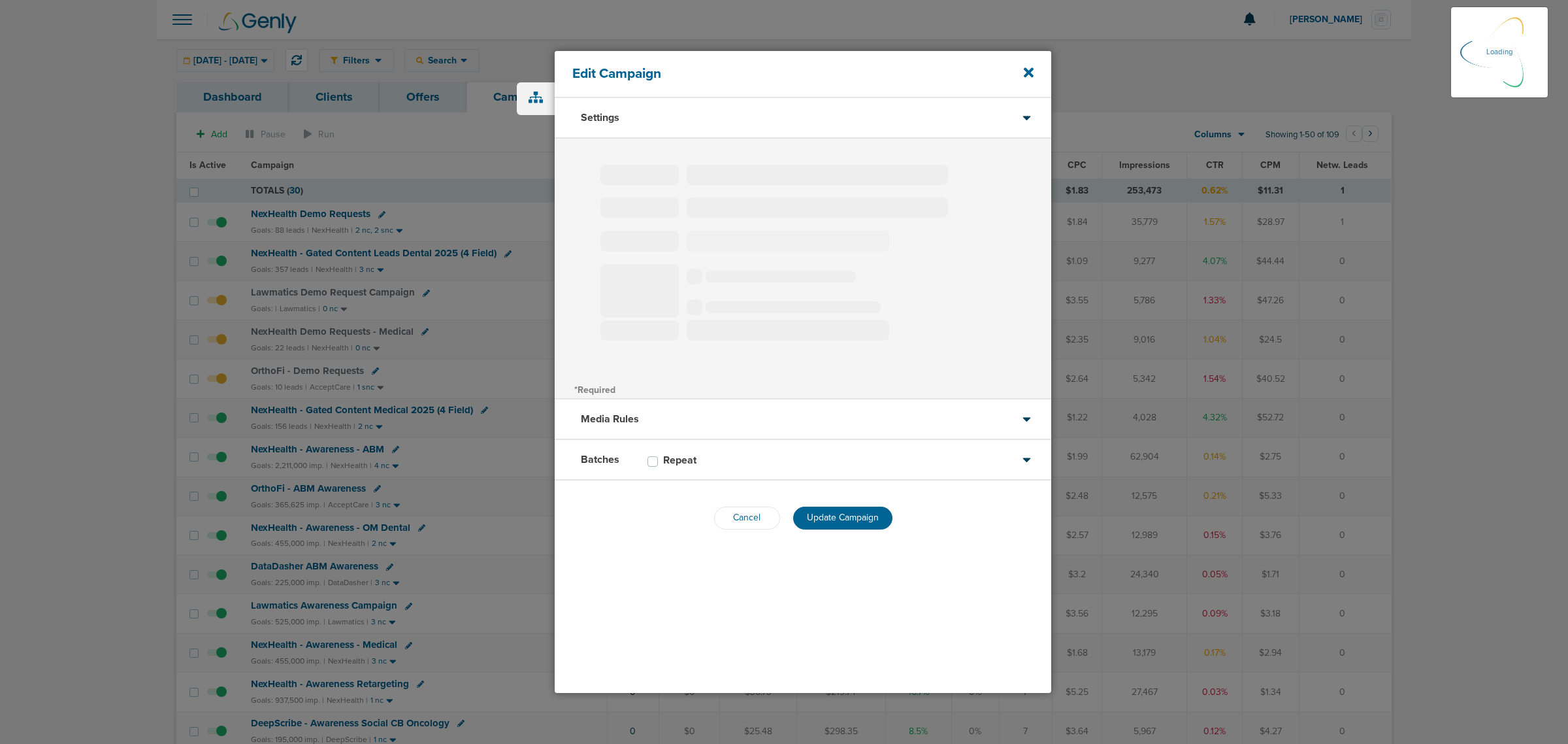
select select "1"
select select "3"
select select "4"
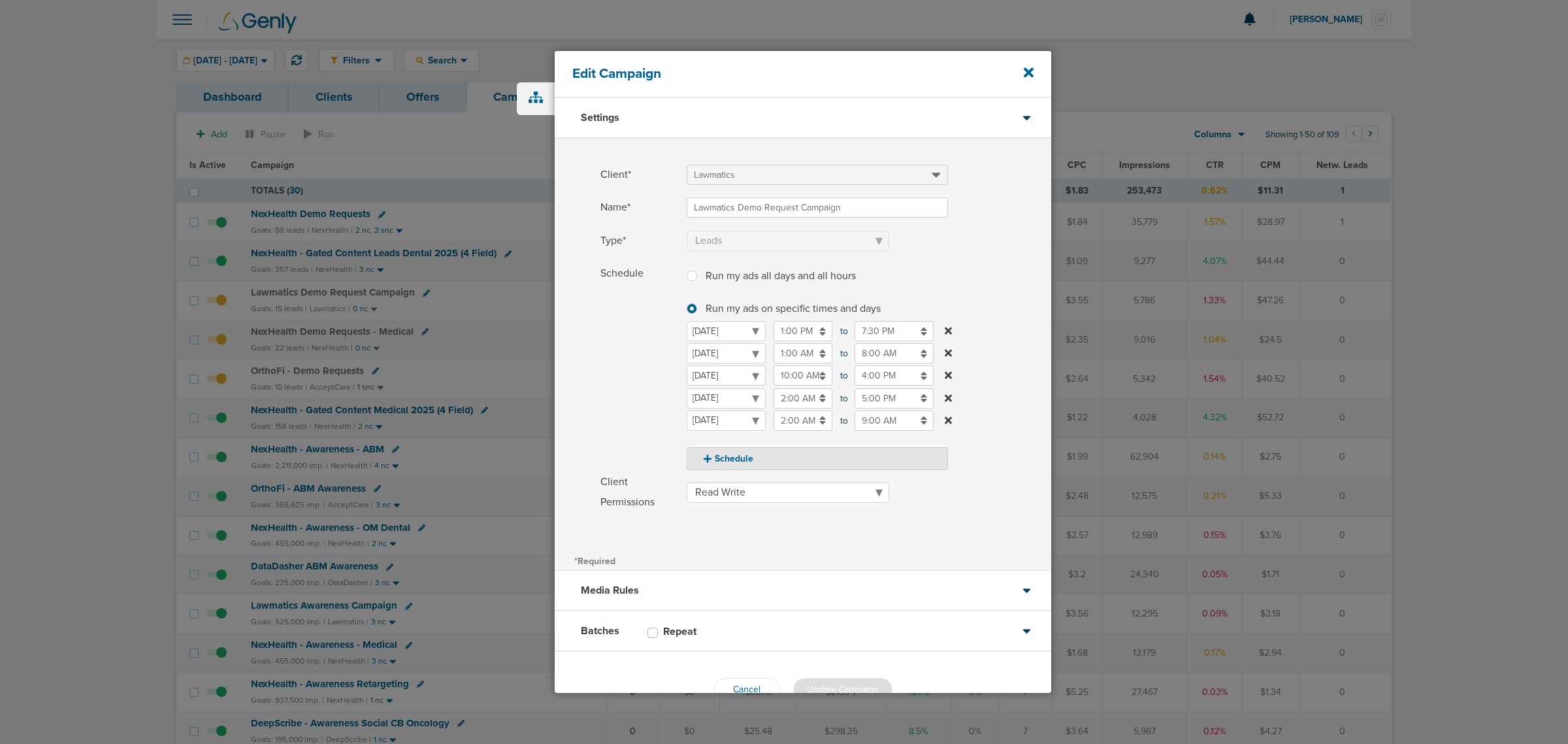
click at [730, 374] on select "[DATE] [DATE] [DATE] [DATE] [DATE] [DATE] [DATE]" at bounding box center [727, 375] width 79 height 20
select select "2"
click at [1004, 304] on label "Schedule Run my ads all days and all hours Run my ads all days and all hours Ru…" at bounding box center [825, 367] width 451 height 207
click at [870, 370] on input "4:00 PM" at bounding box center [894, 375] width 79 height 20
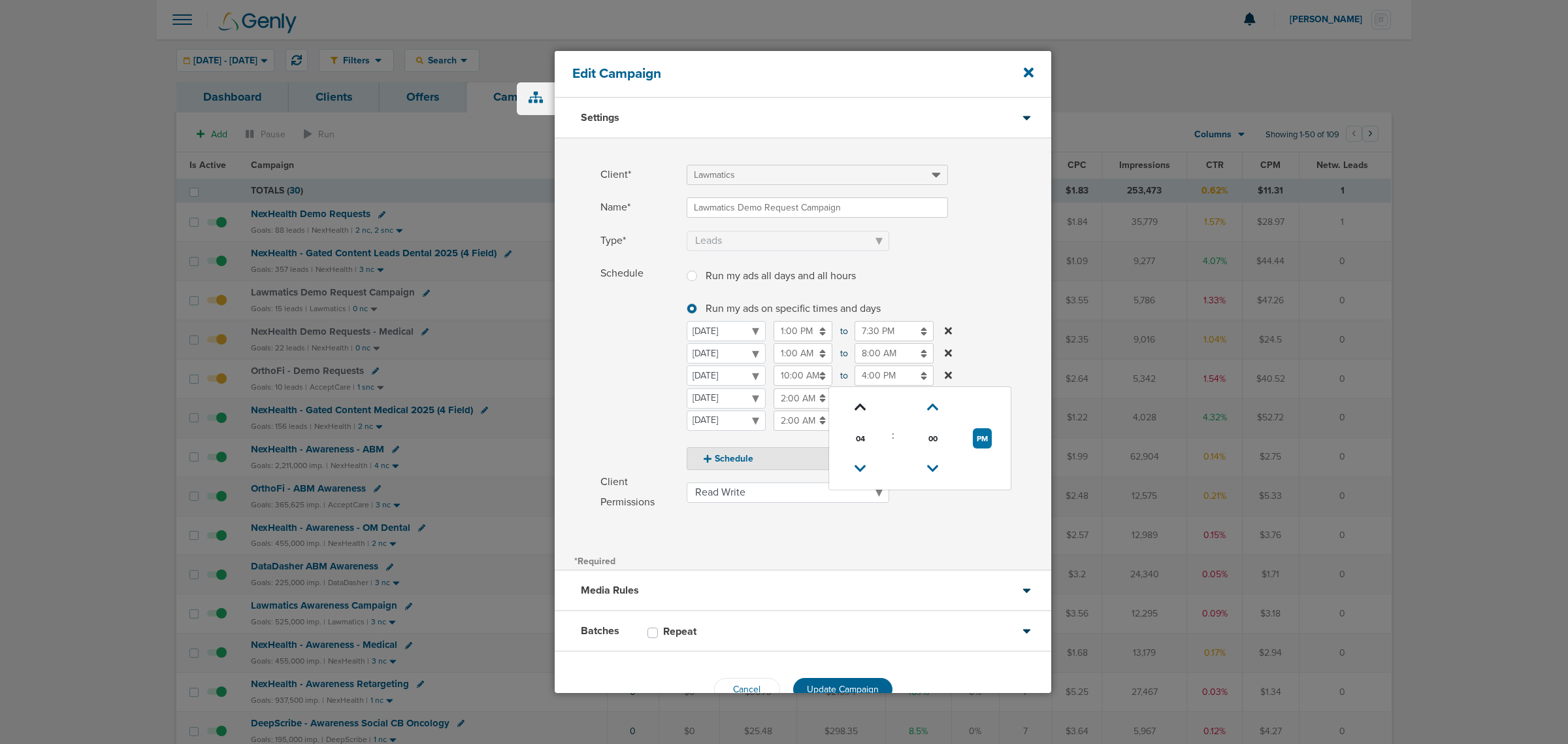
click at [857, 403] on icon at bounding box center [860, 407] width 12 height 8
click at [864, 406] on icon at bounding box center [860, 407] width 12 height 8
type input "7:00 PM"
click at [998, 238] on label "Type* Awareness Traffic Leads Conversions Lead Magnet" at bounding box center [825, 241] width 451 height 20
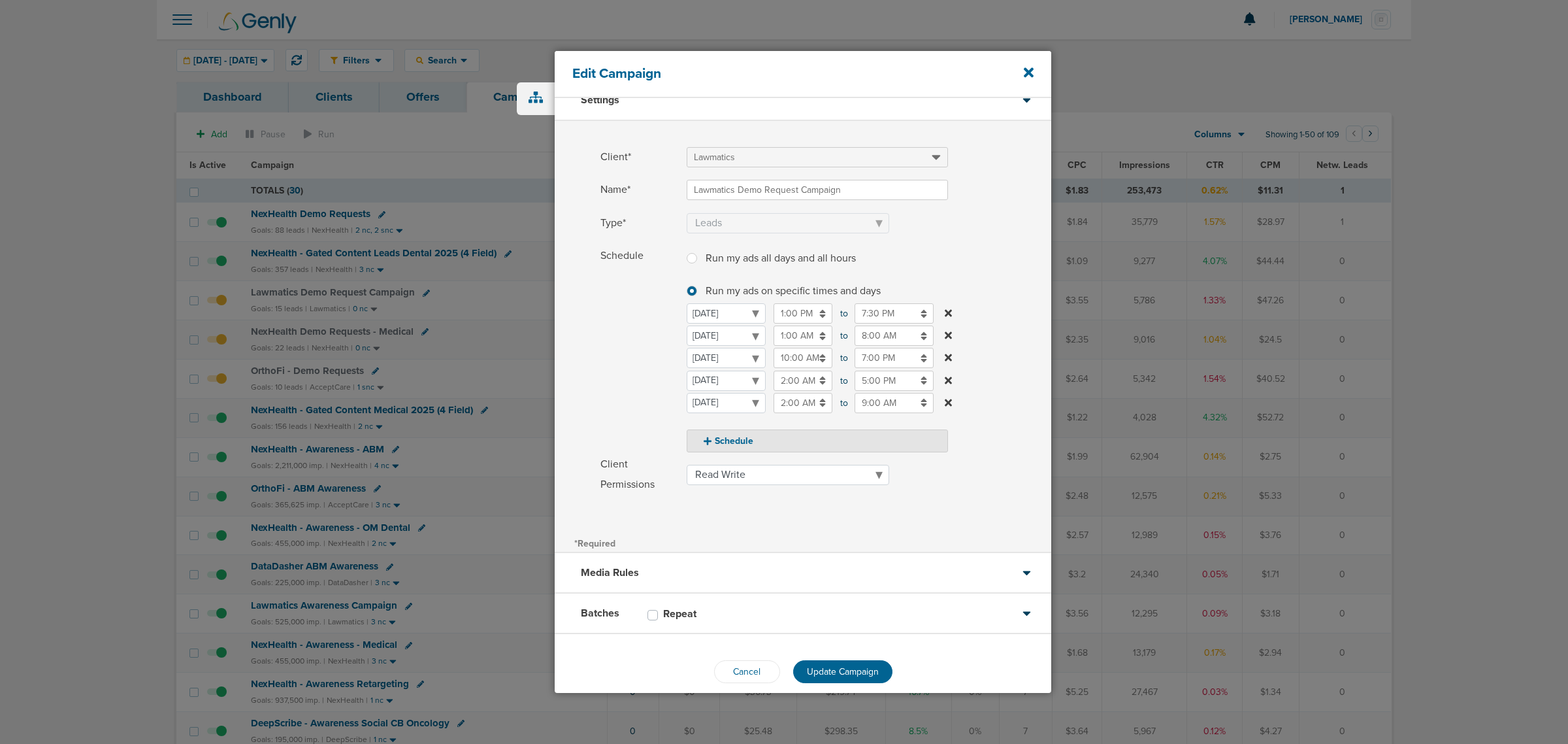
scroll to position [33, 0]
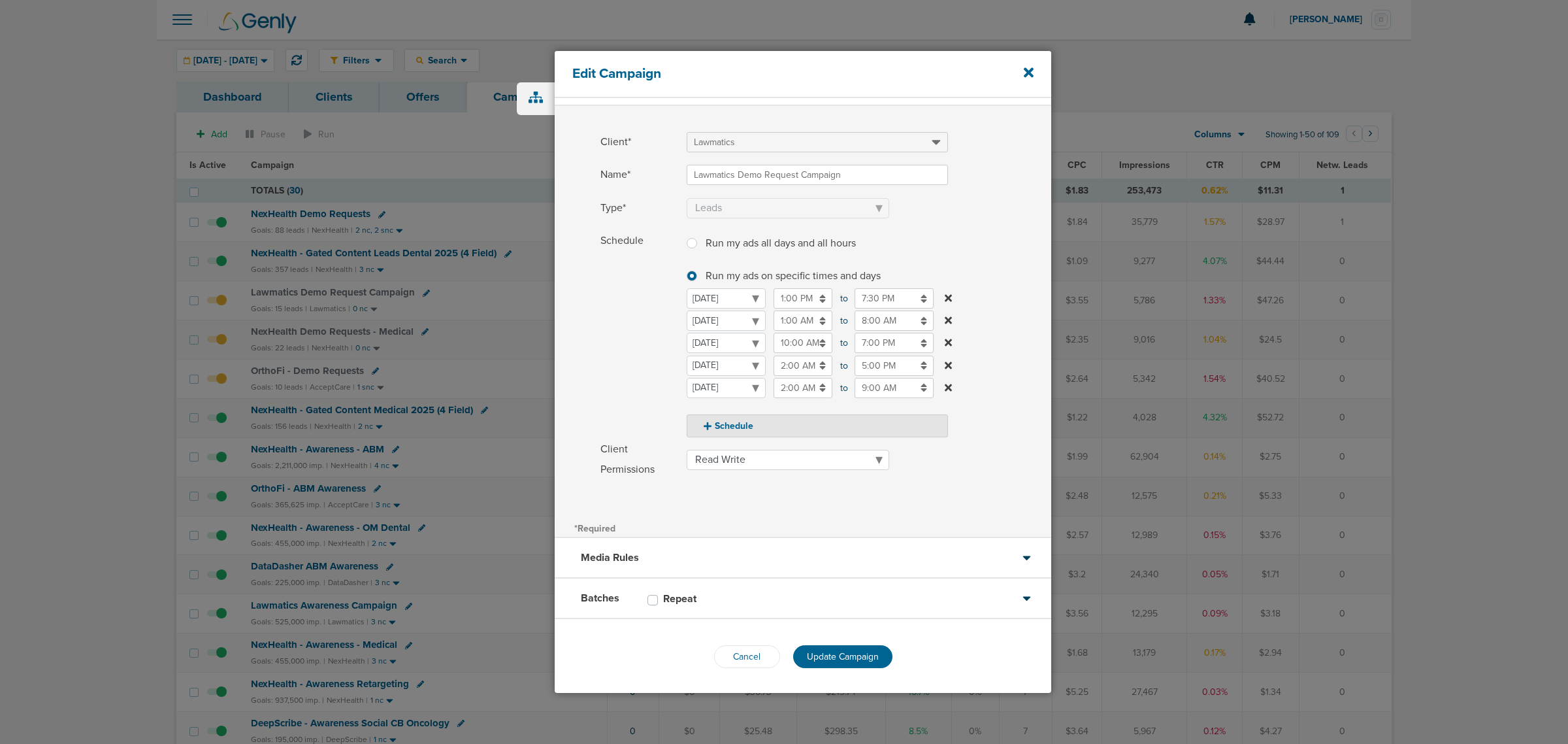
click at [857, 644] on div "Cancel Update Campaign" at bounding box center [803, 656] width 497 height 75
click at [855, 651] on span "Update Campaign" at bounding box center [842, 656] width 72 height 11
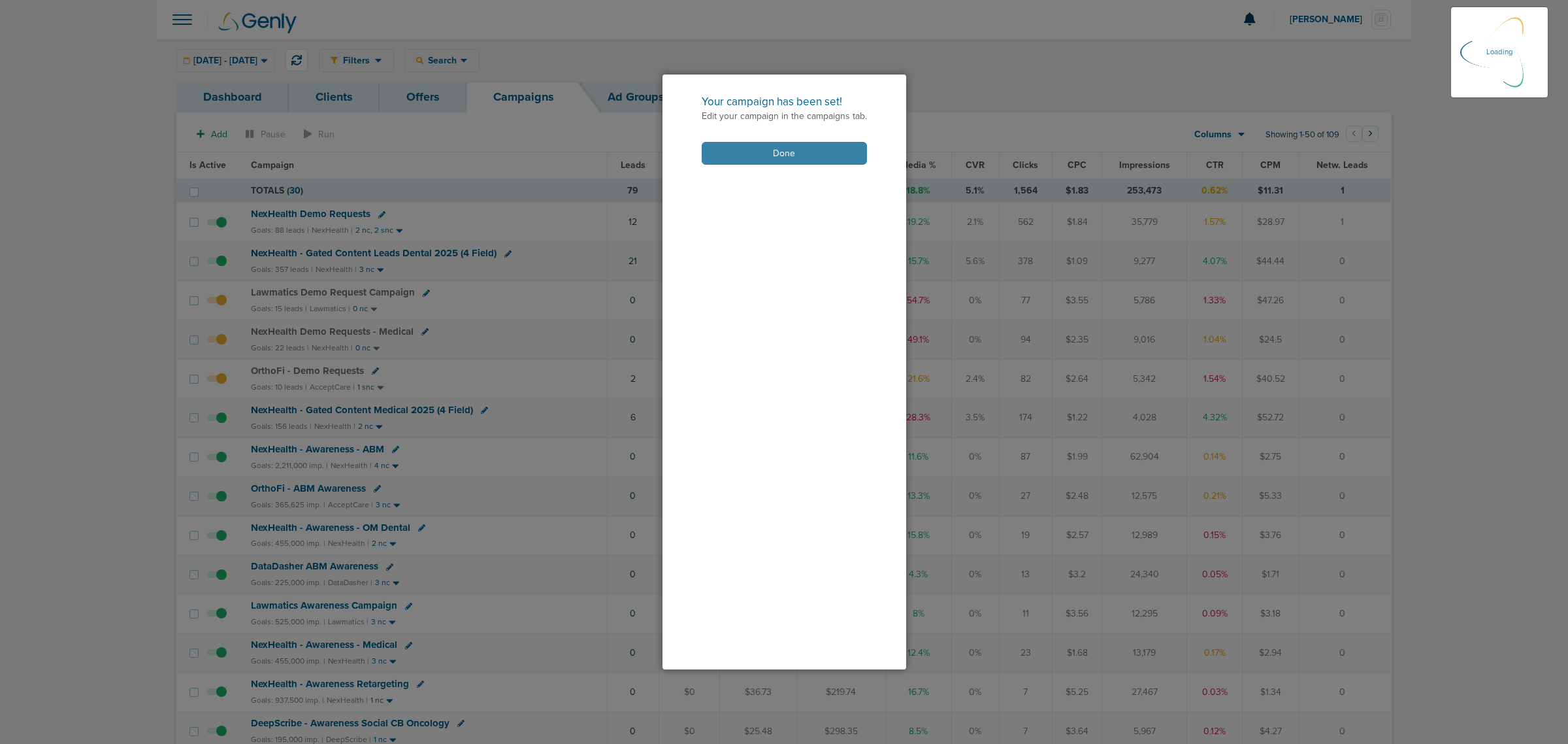
click at [753, 142] on button "Done" at bounding box center [784, 153] width 165 height 23
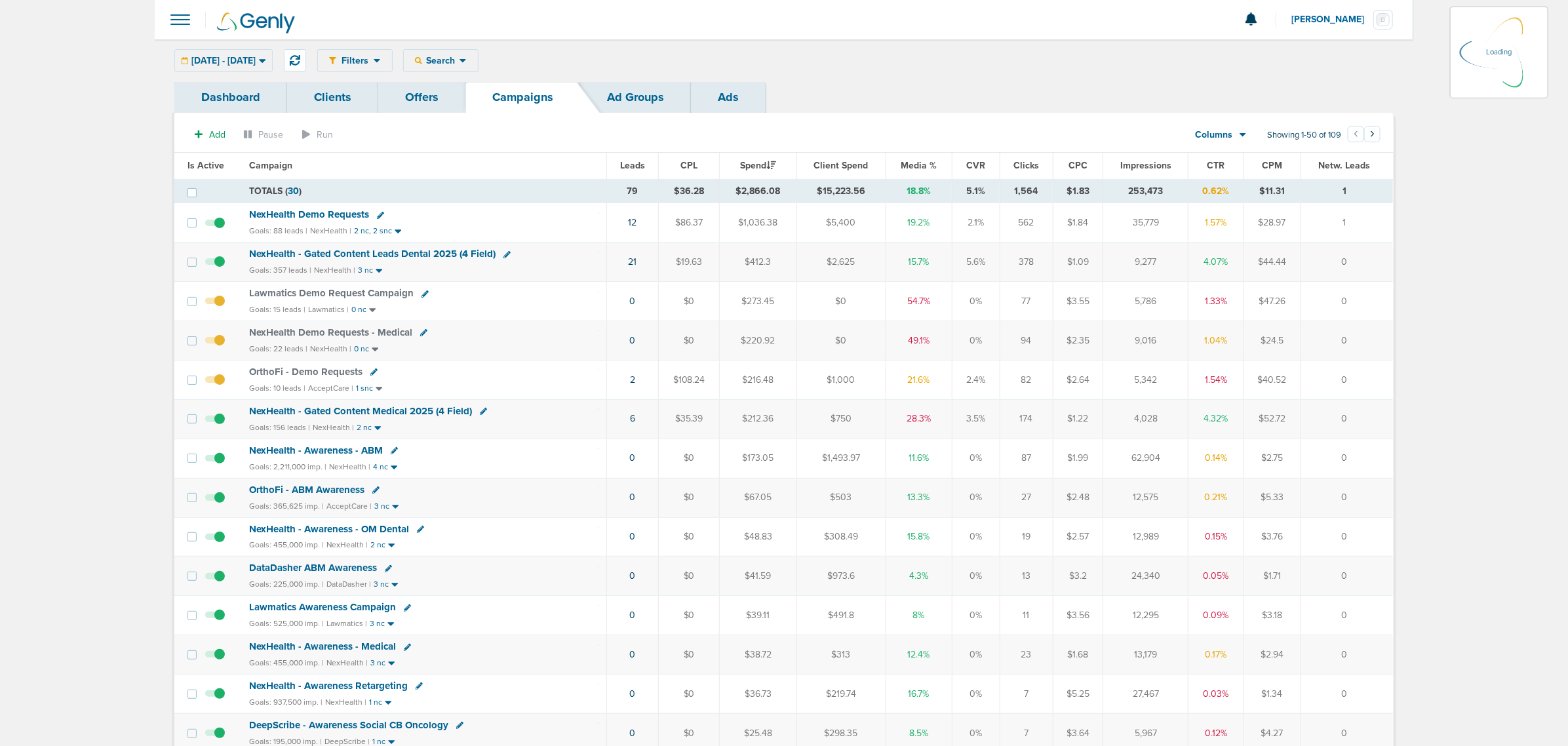
click at [420, 335] on icon at bounding box center [423, 333] width 7 height 7
select select
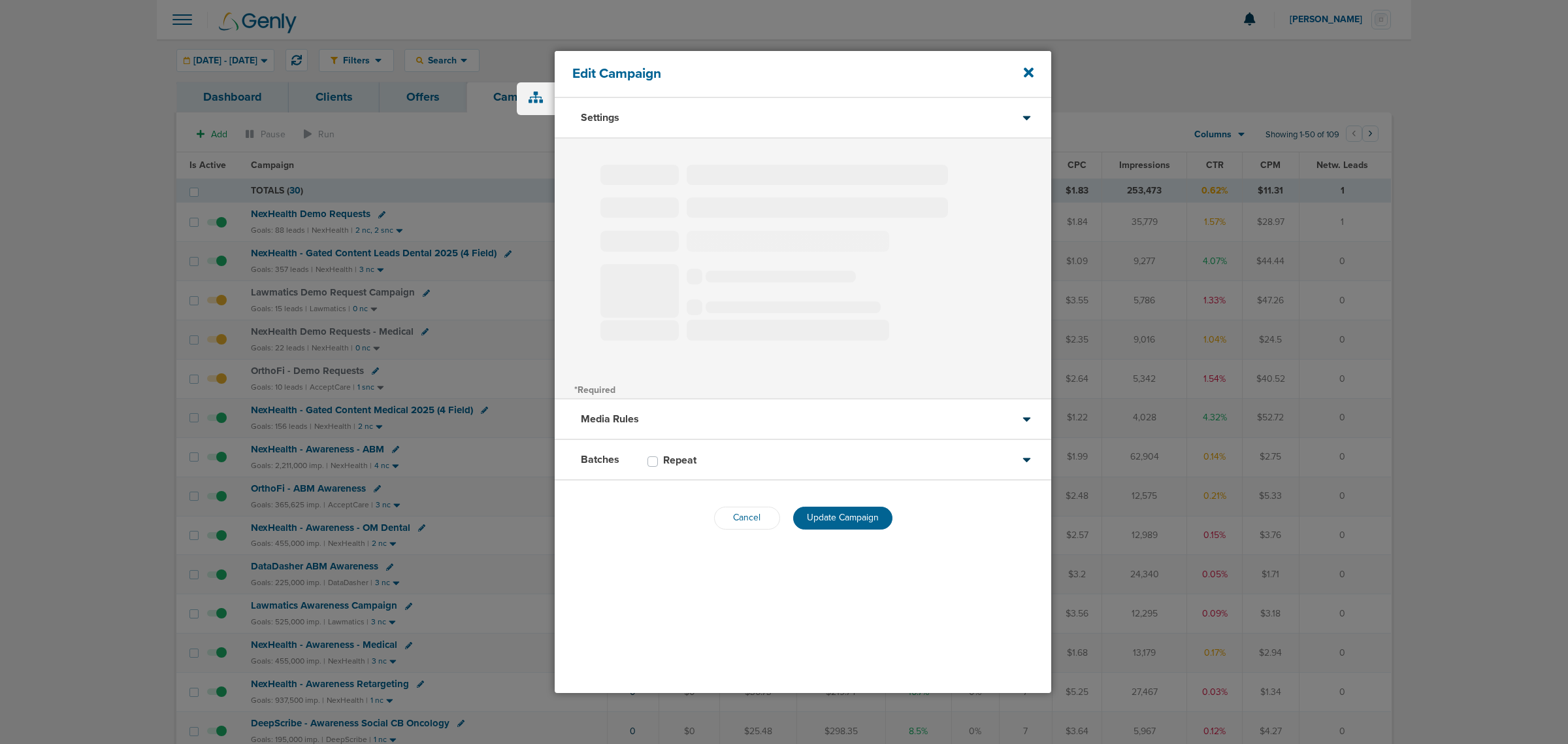
type input "NexHealth Demo Requests - Medical"
select select "Leads"
radio input "true"
select select "readOnly"
select select "1"
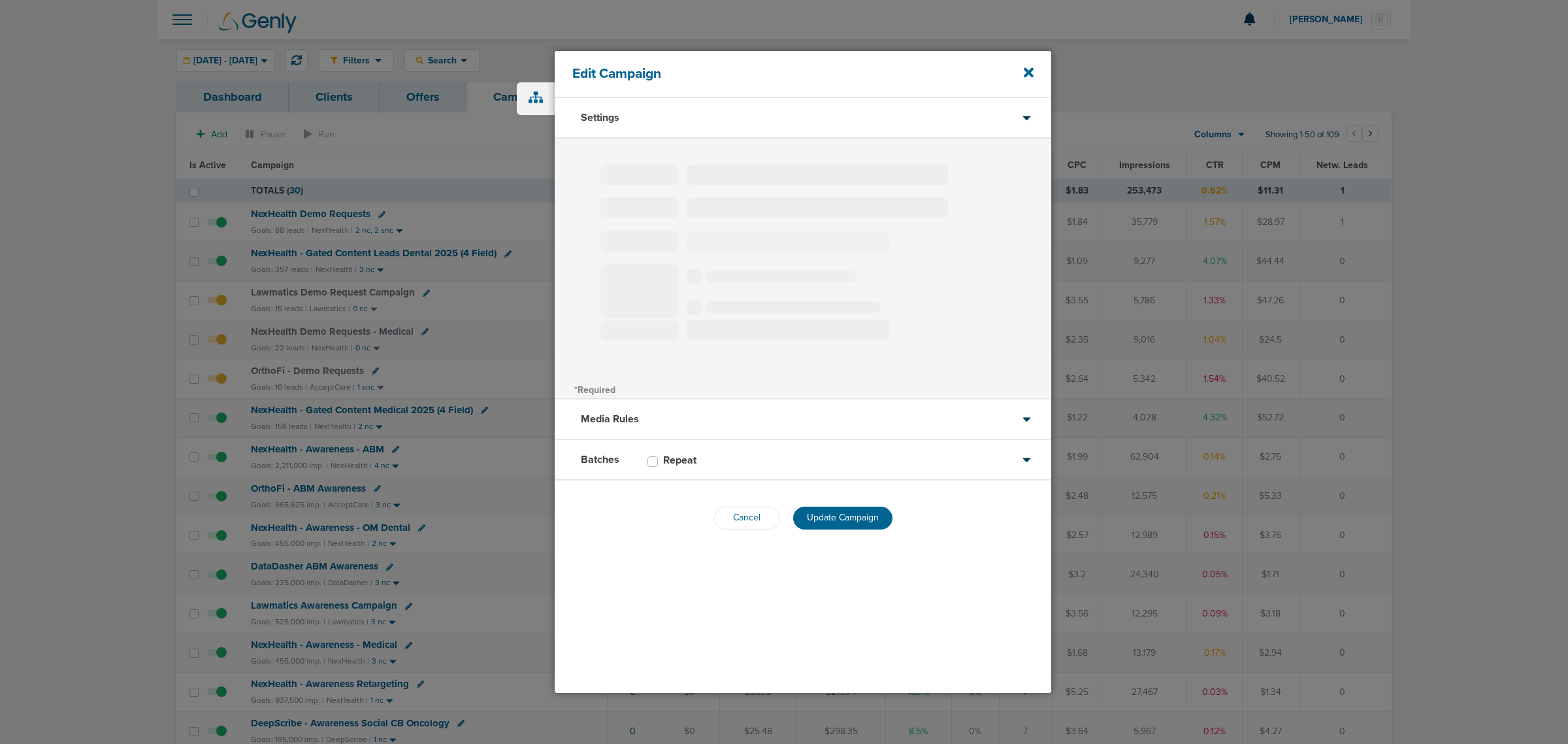
select select "2"
select select "3"
select select "4"
select select "6"
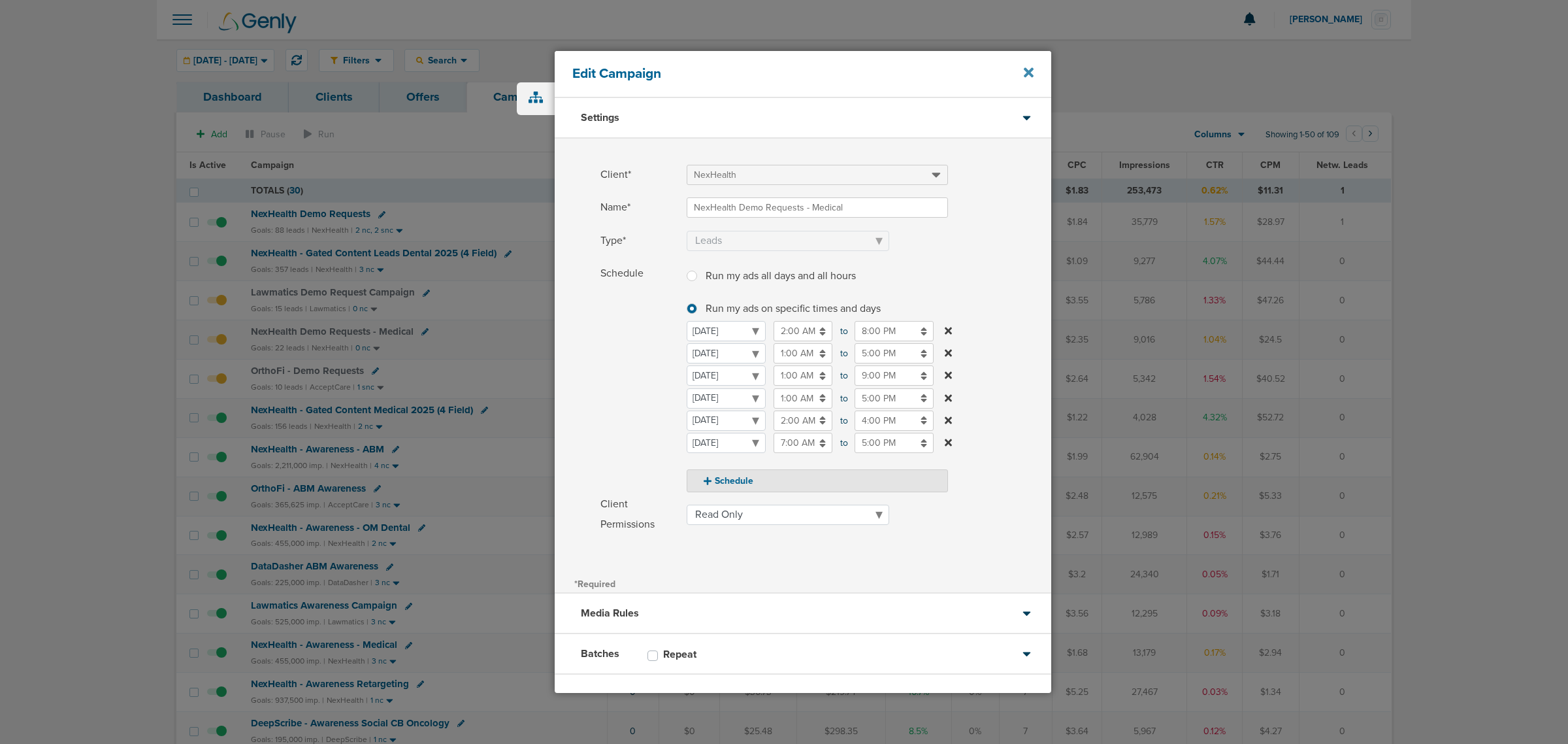
click at [1026, 71] on icon at bounding box center [1029, 73] width 10 height 10
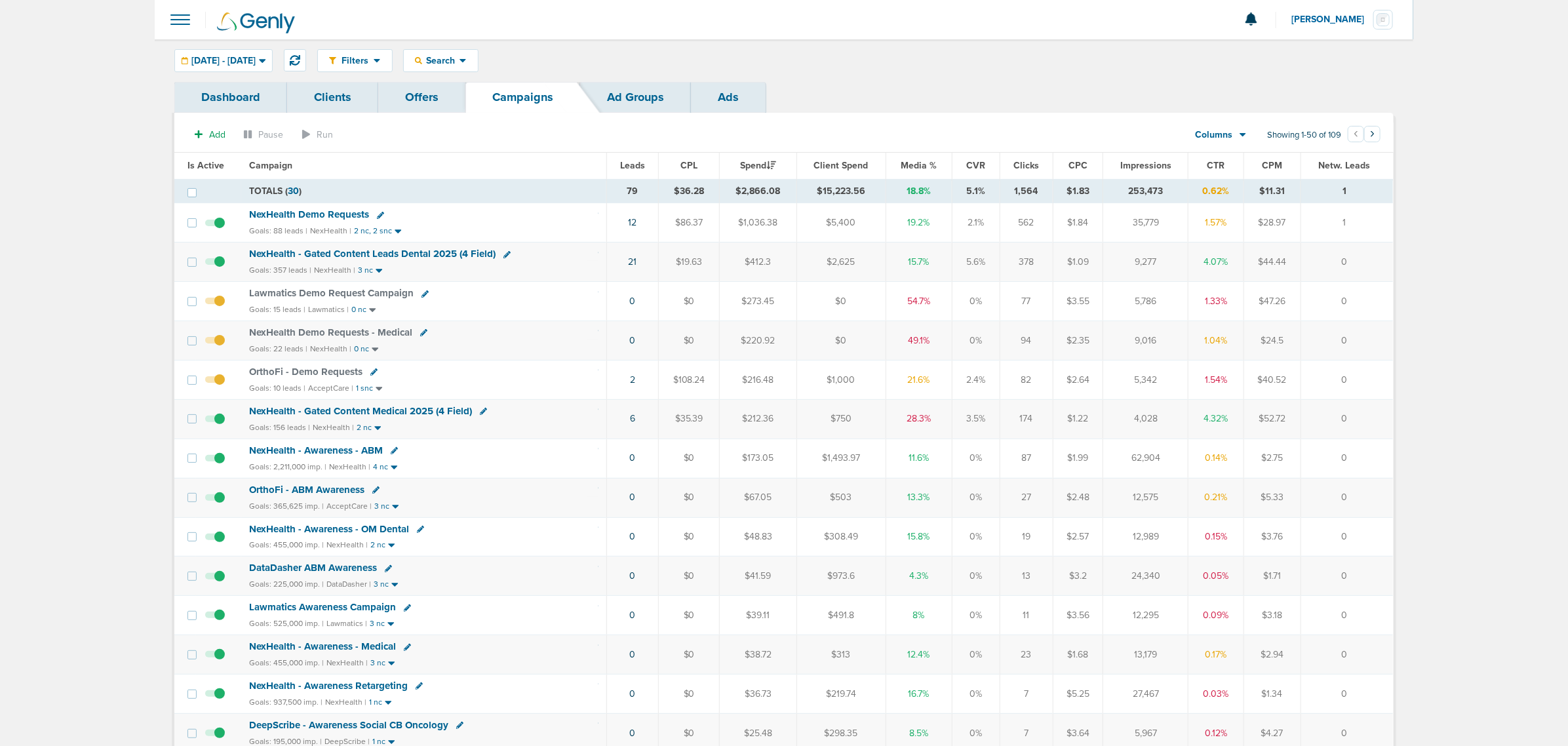
click at [481, 415] on icon at bounding box center [483, 411] width 7 height 7
select select
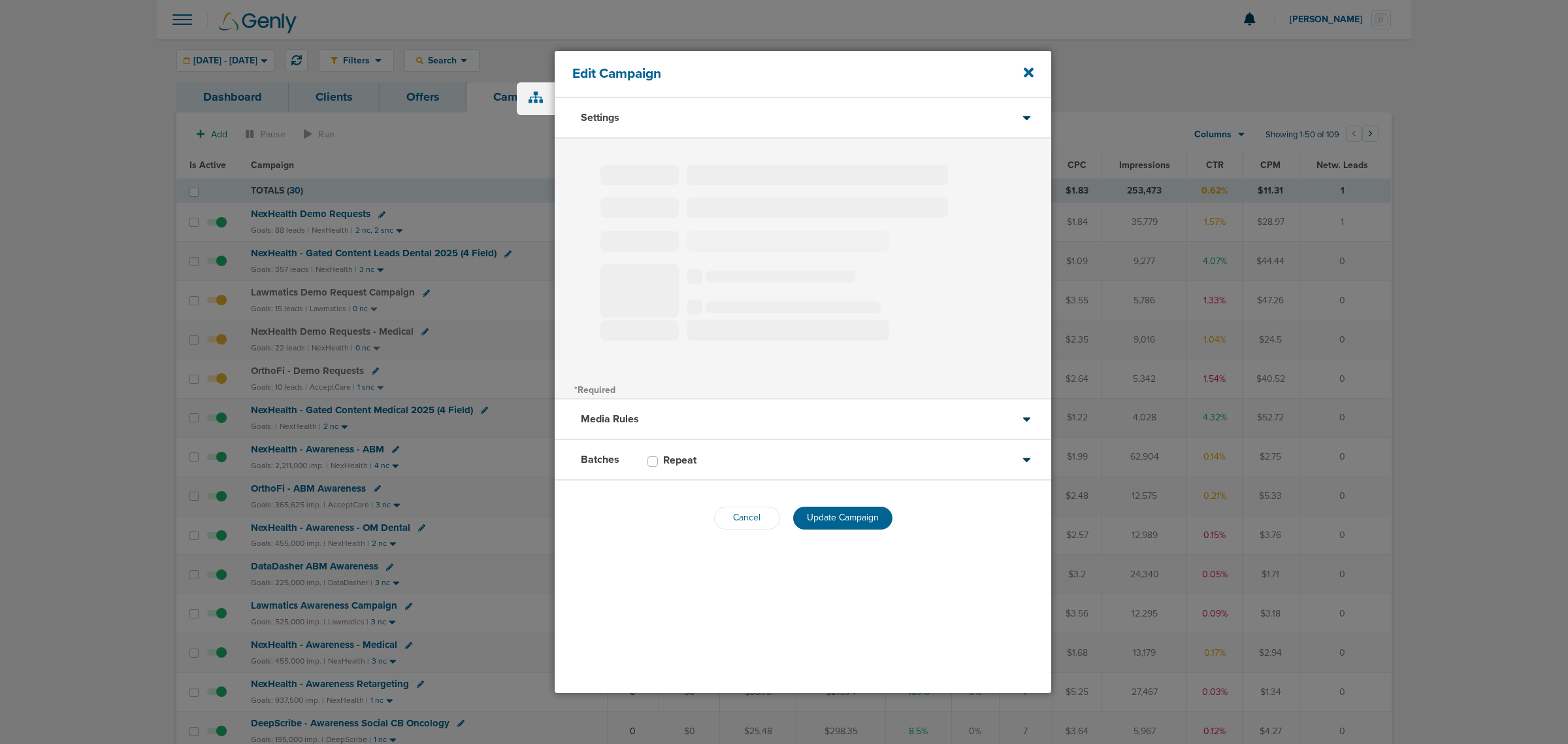
type input "NexHealth - Gated Content Medical 2025 (4 Field)"
select select "Leads"
radio input "true"
select select "readWrite"
checkbox input "true"
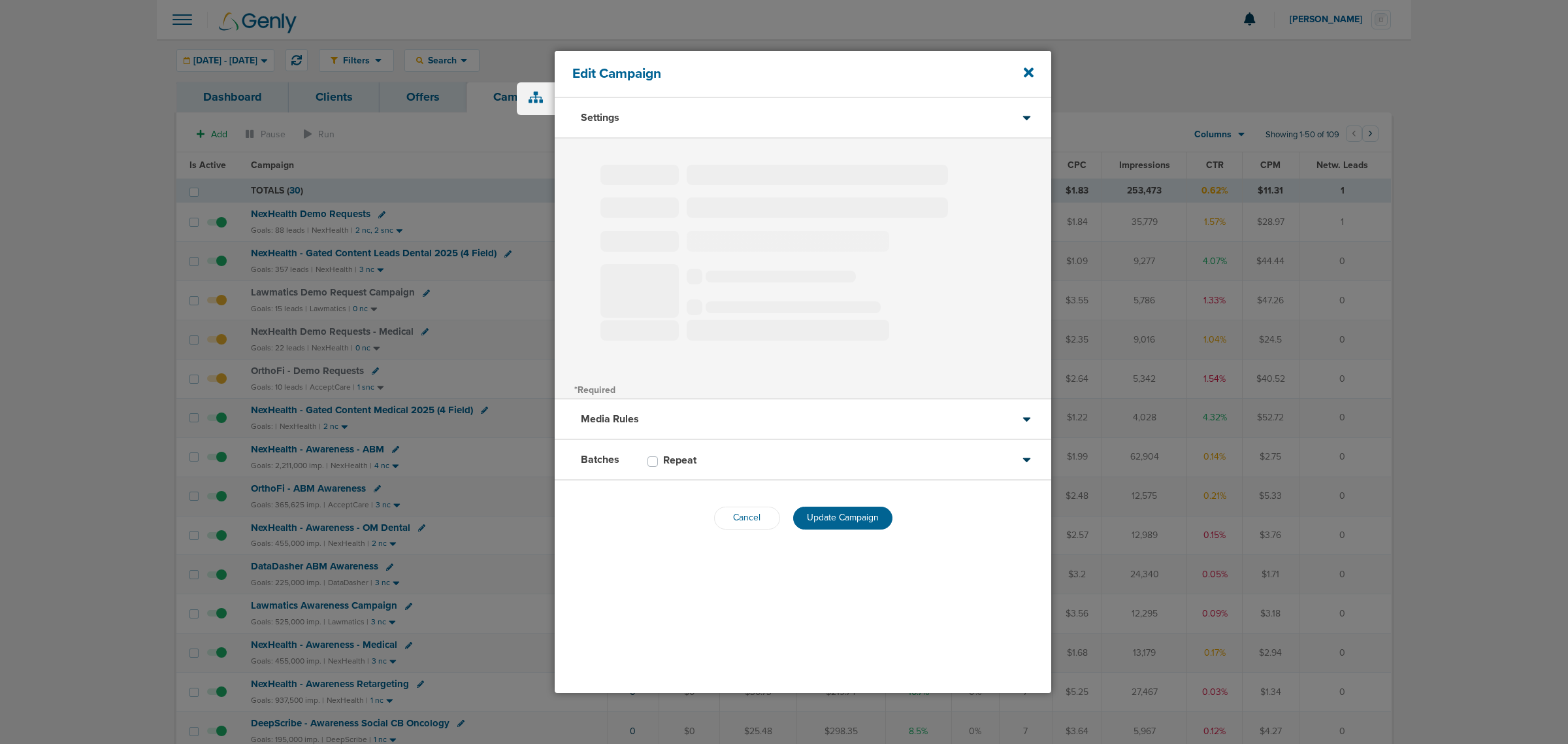
select select "1"
select select "3"
select select "4"
select select "6"
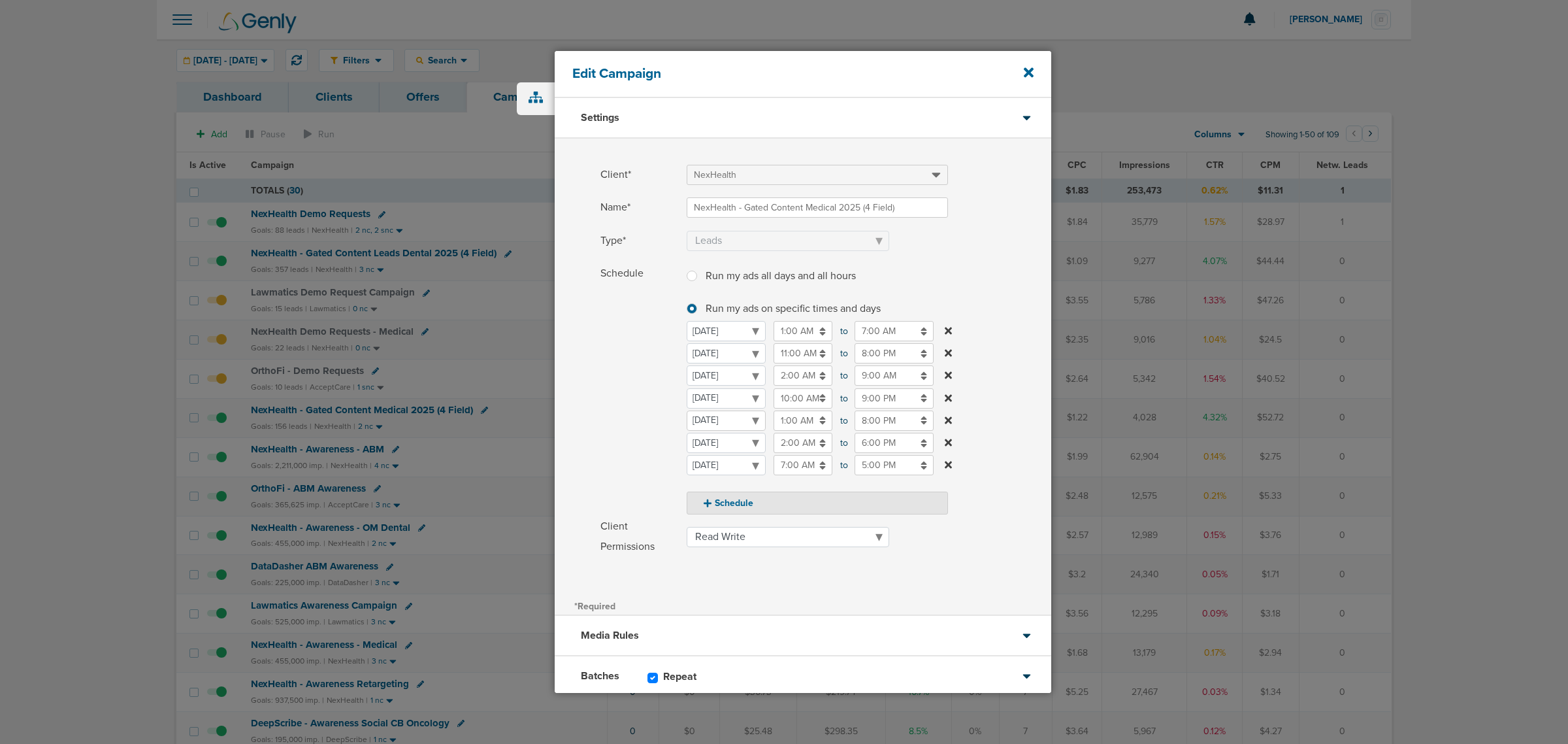
click at [725, 422] on select "[DATE] [DATE] [DATE] [DATE] [DATE] [DATE] [DATE]" at bounding box center [727, 421] width 79 height 20
select select "2"
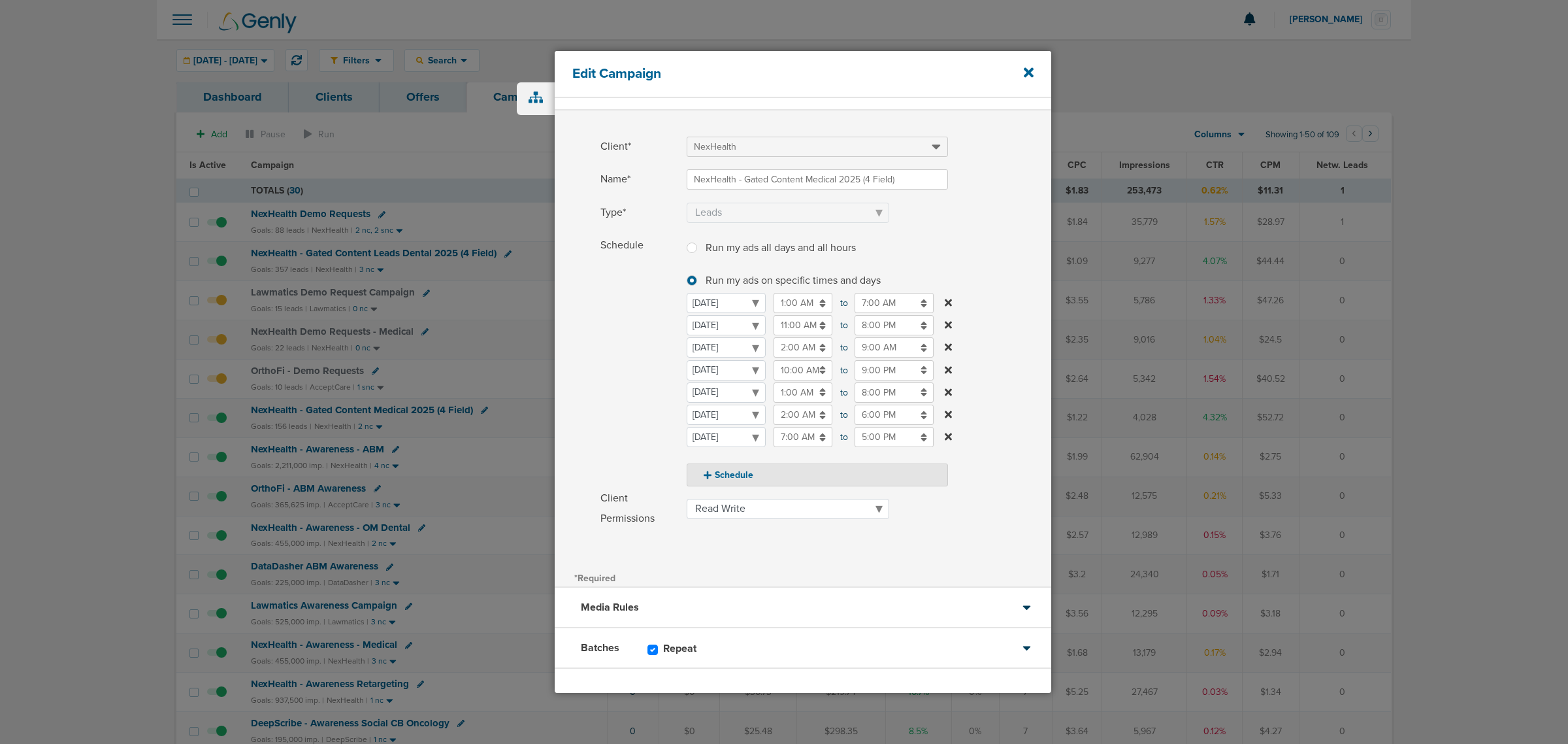
scroll to position [77, 0]
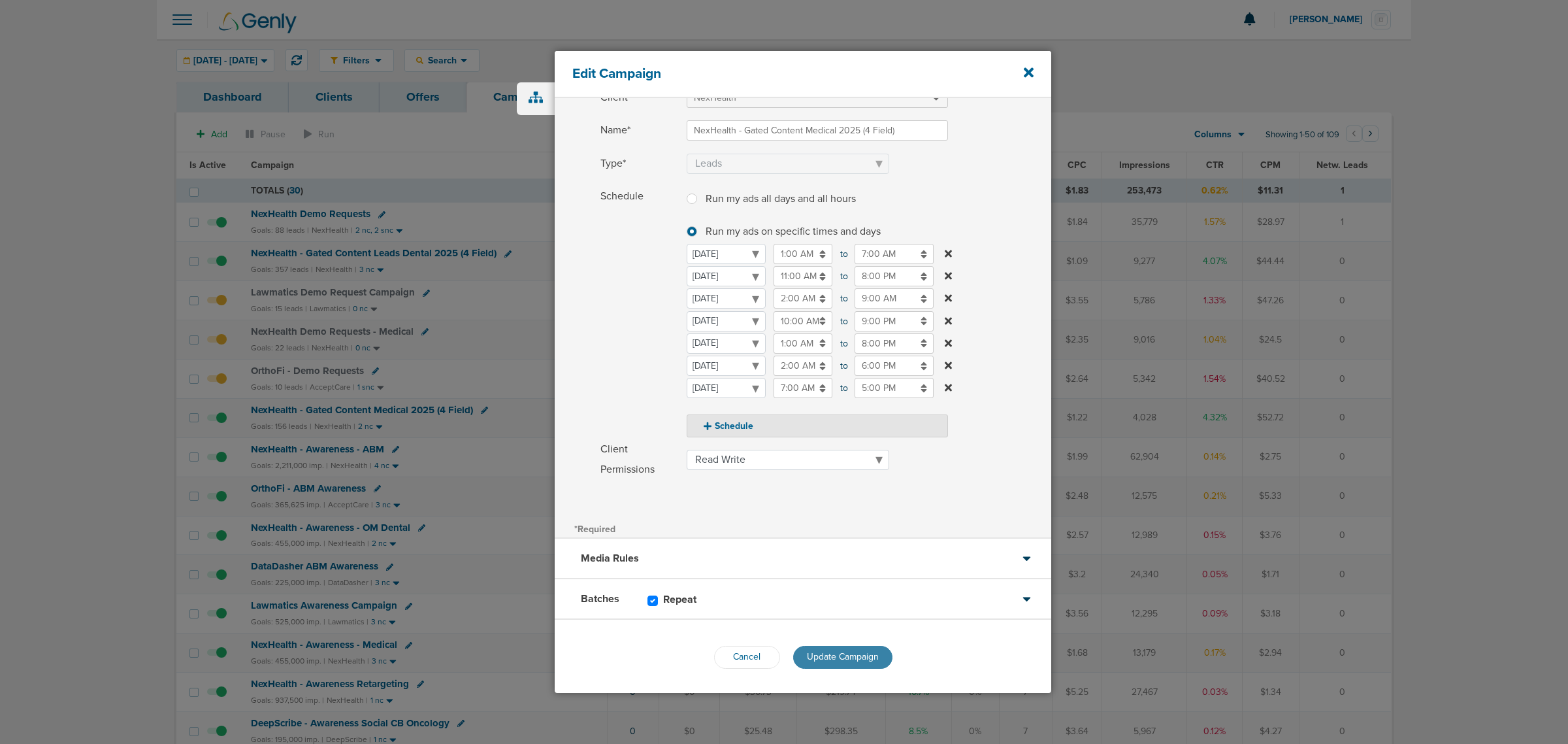
click at [838, 648] on button "Update Campaign" at bounding box center [843, 657] width 99 height 23
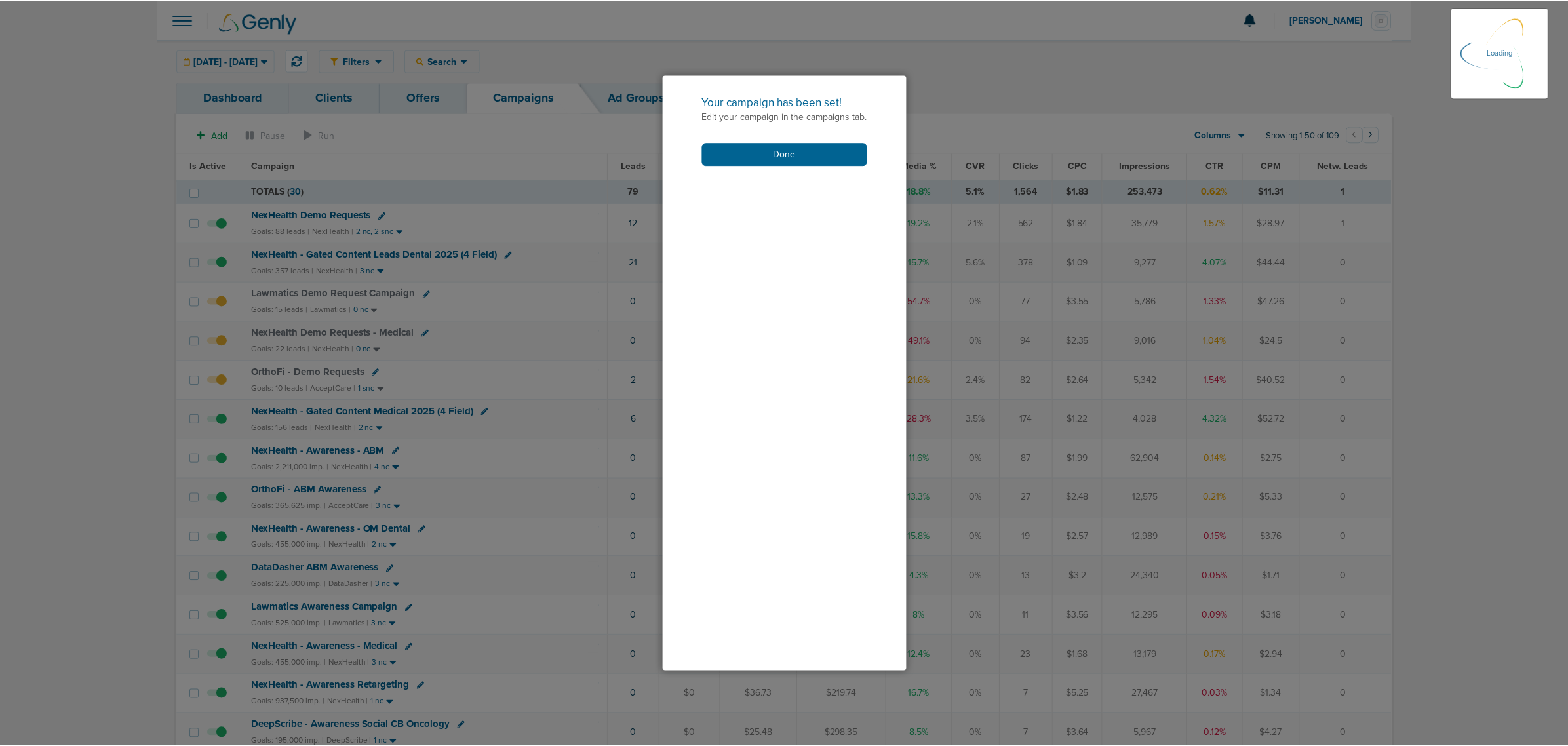
scroll to position [37, 0]
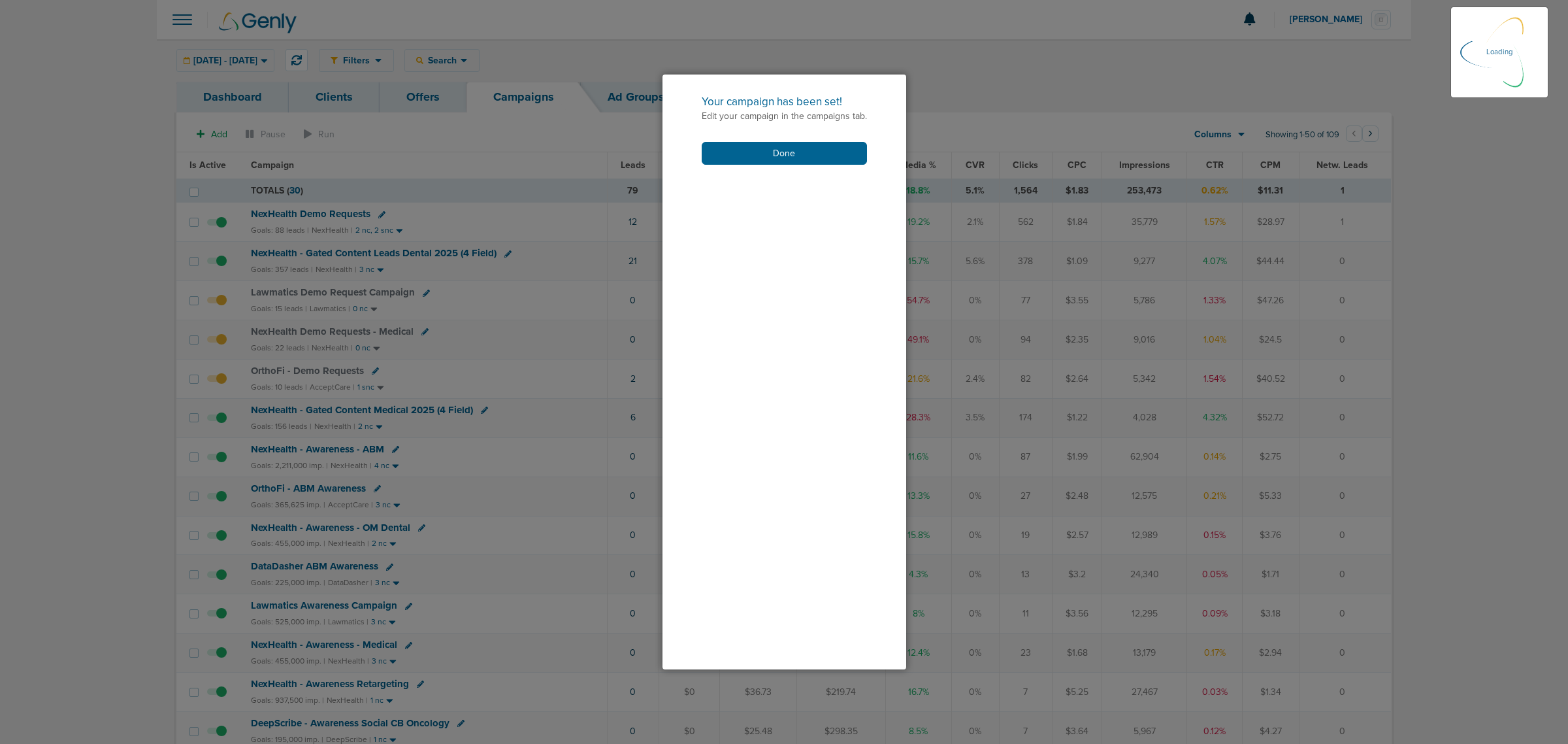
click at [827, 155] on button "Done" at bounding box center [784, 153] width 165 height 23
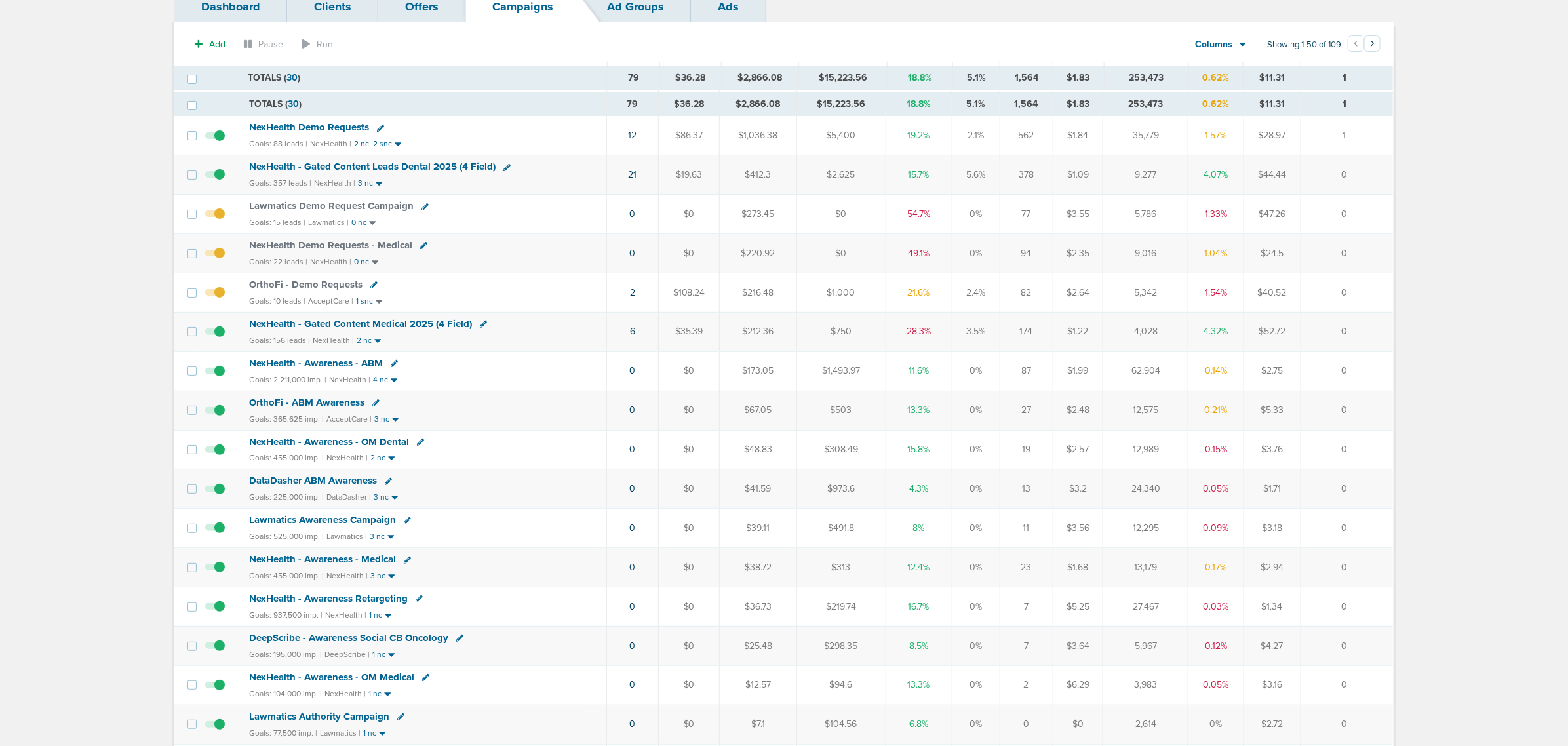
scroll to position [246, 0]
